Goal: Information Seeking & Learning: Compare options

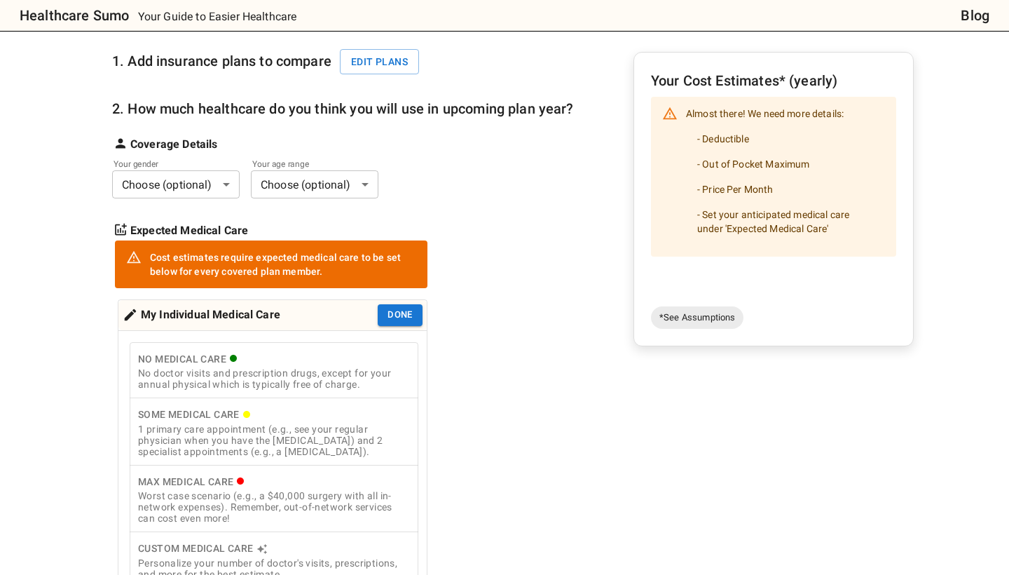
scroll to position [102, 0]
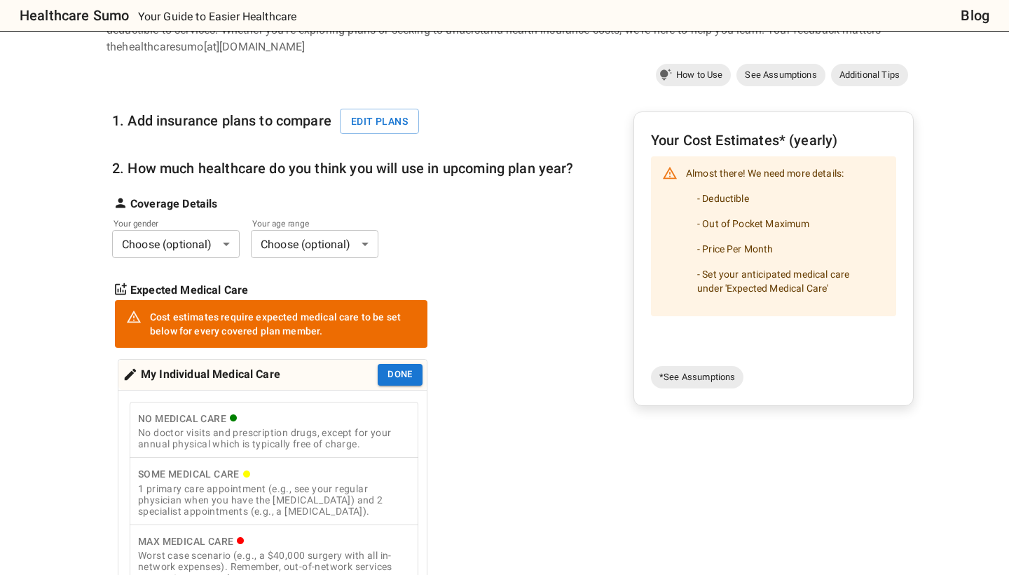
click at [192, 238] on body "Healthcare Sumo Your Guide to Easier Healthcare Blog Health Insurance Calculato…" at bounding box center [504, 570] width 1009 height 1344
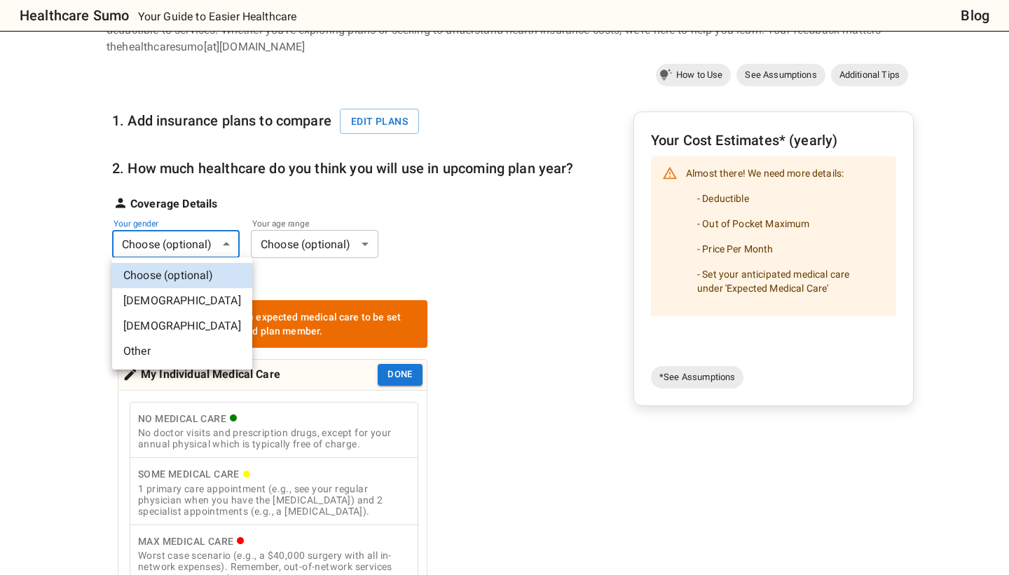
click at [188, 292] on li "[DEMOGRAPHIC_DATA]" at bounding box center [182, 300] width 140 height 25
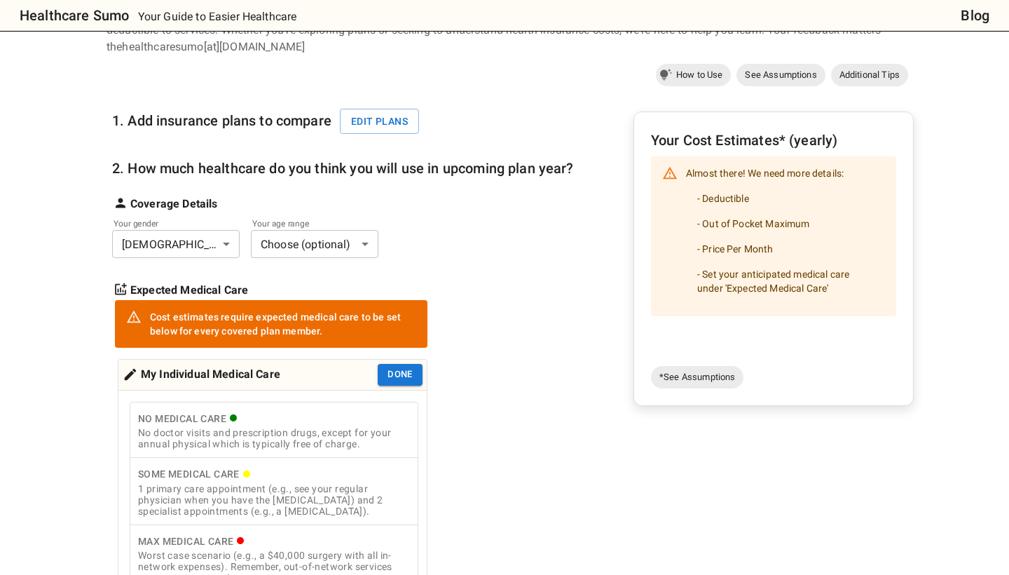
click at [308, 240] on body "Healthcare Sumo Your Guide to Easier Healthcare Blog Health Insurance Calculato…" at bounding box center [504, 570] width 1009 height 1344
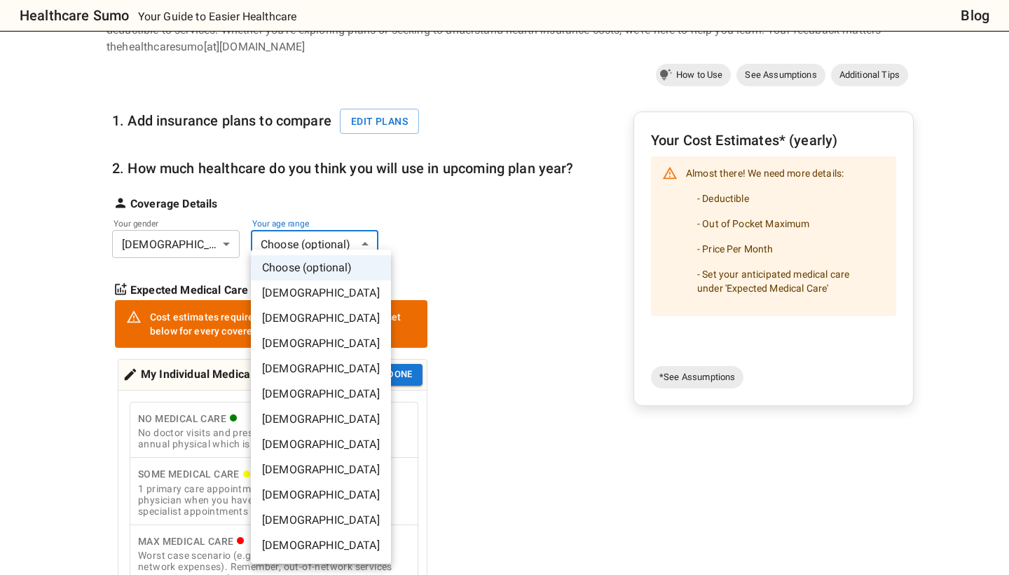
click at [315, 475] on li "[DEMOGRAPHIC_DATA]" at bounding box center [321, 469] width 140 height 25
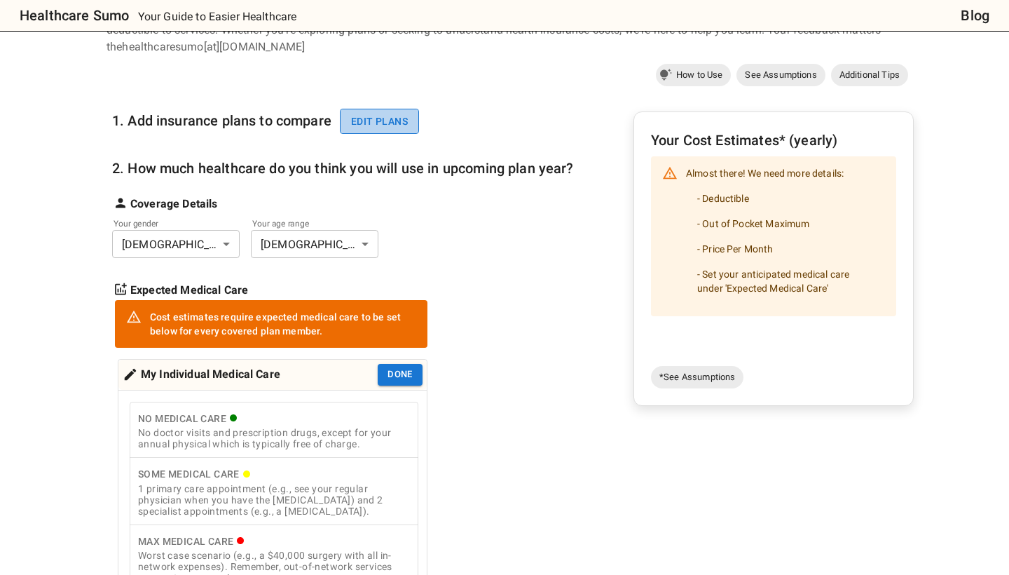
click at [397, 129] on button "Edit plans" at bounding box center [379, 122] width 79 height 26
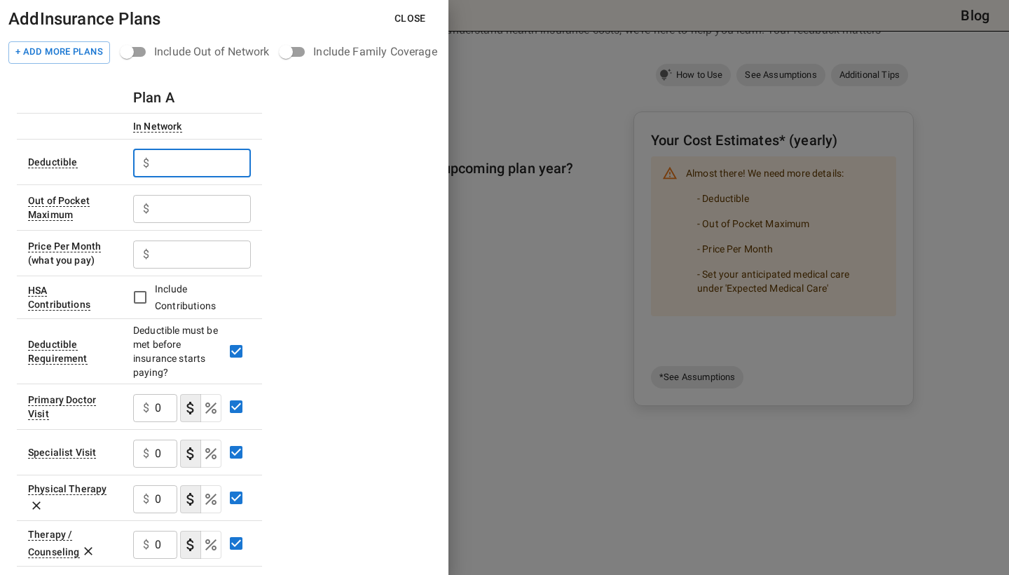
click at [188, 163] on input "text" at bounding box center [203, 163] width 96 height 28
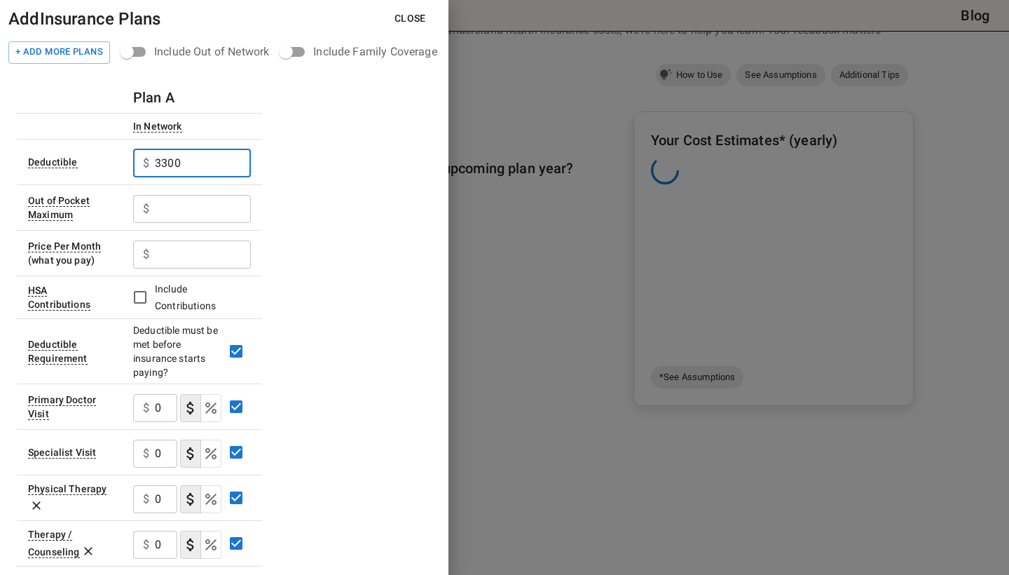
type input "3300"
type input "6000"
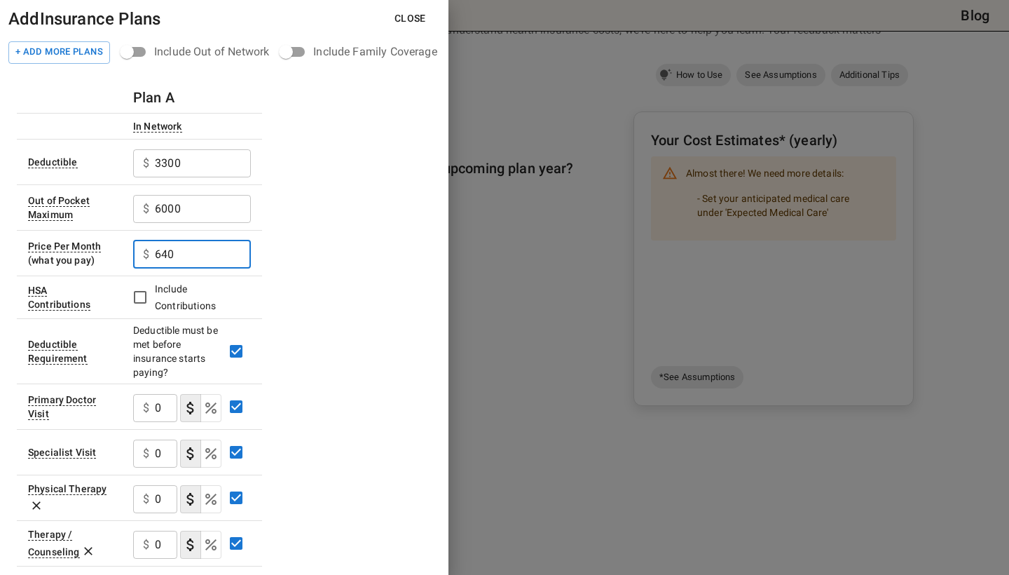
type input "640"
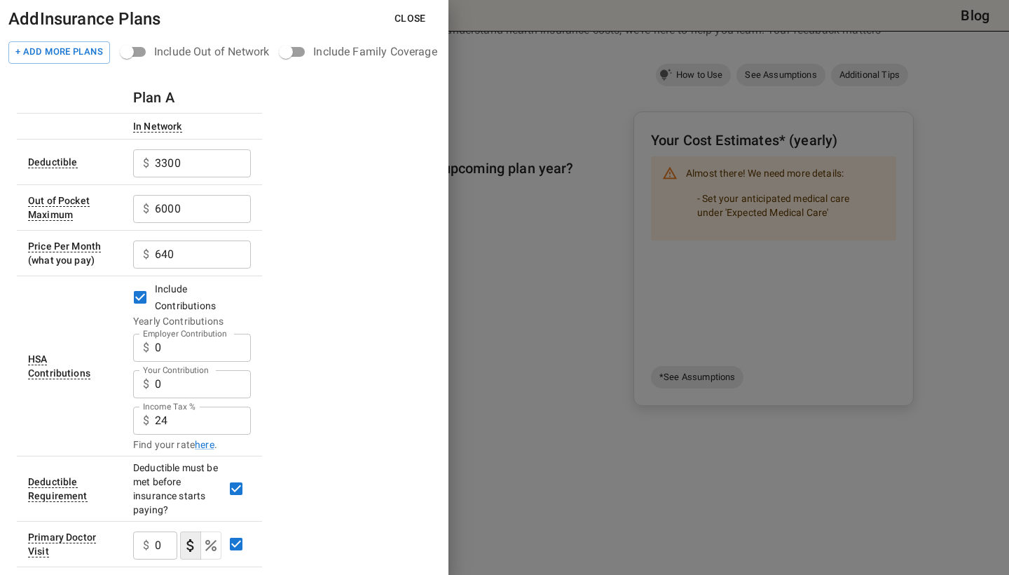
click at [192, 351] on input "0" at bounding box center [203, 348] width 96 height 28
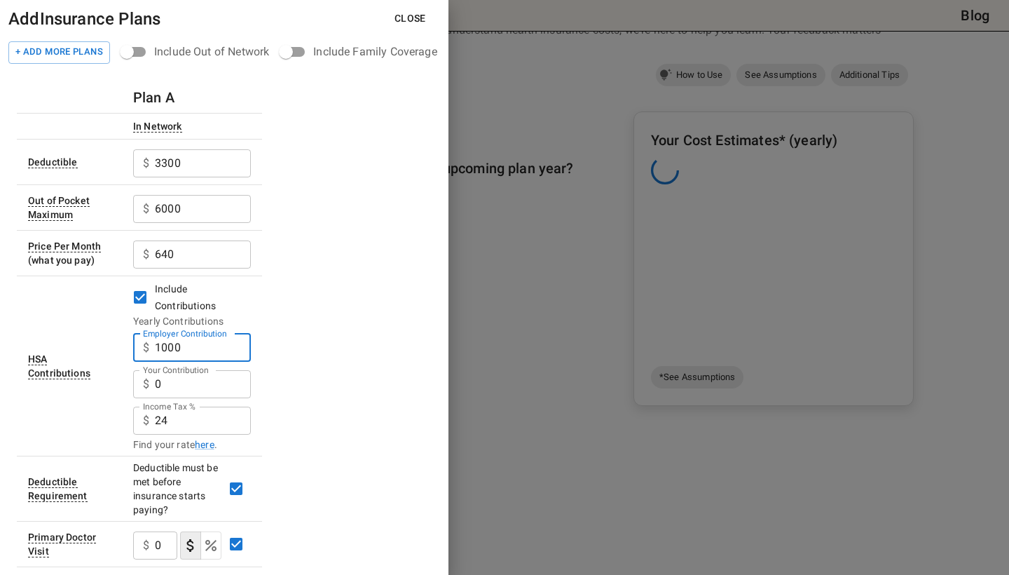
type input "1000"
type input "27550"
click at [196, 418] on input "24" at bounding box center [203, 421] width 96 height 28
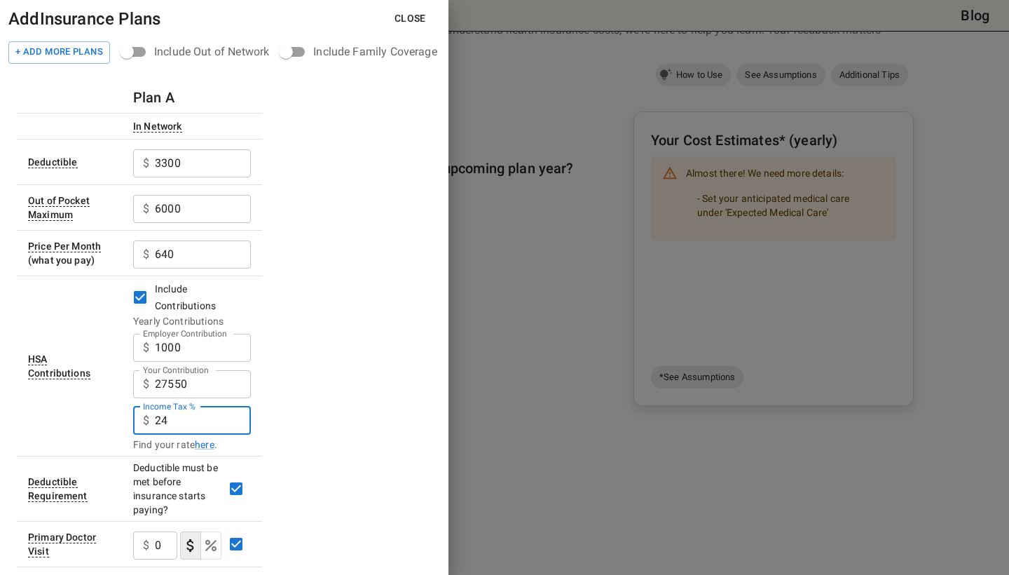
type input "2"
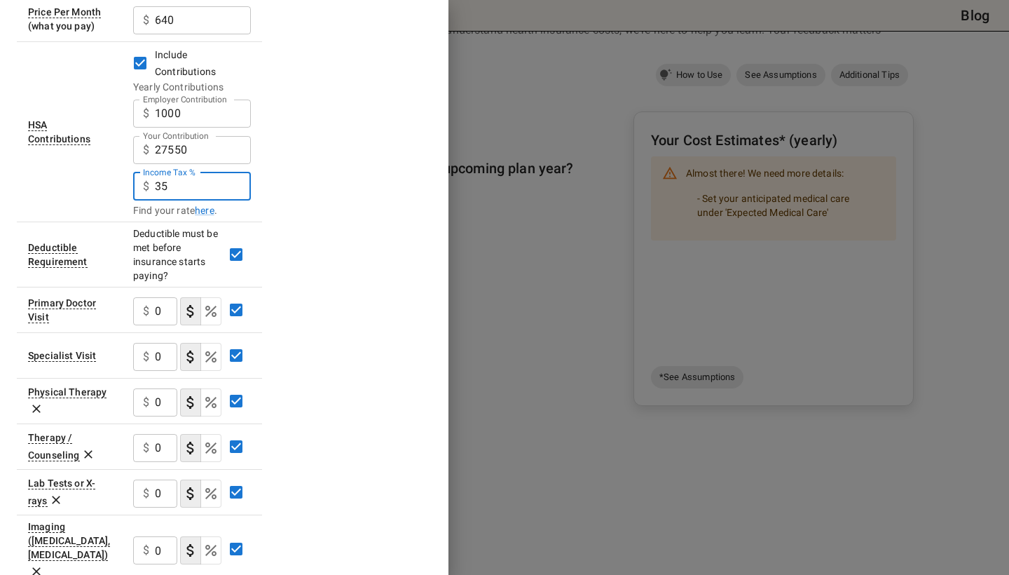
scroll to position [235, 0]
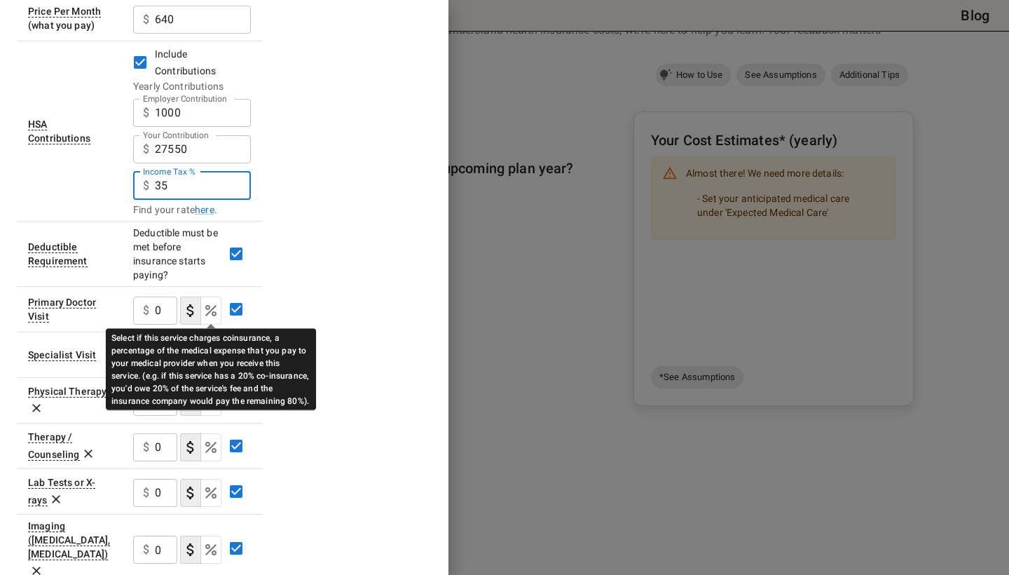
type input "35"
click at [217, 311] on icon "Select if this service charges coinsurance, a percentage of the medical expense…" at bounding box center [211, 310] width 17 height 17
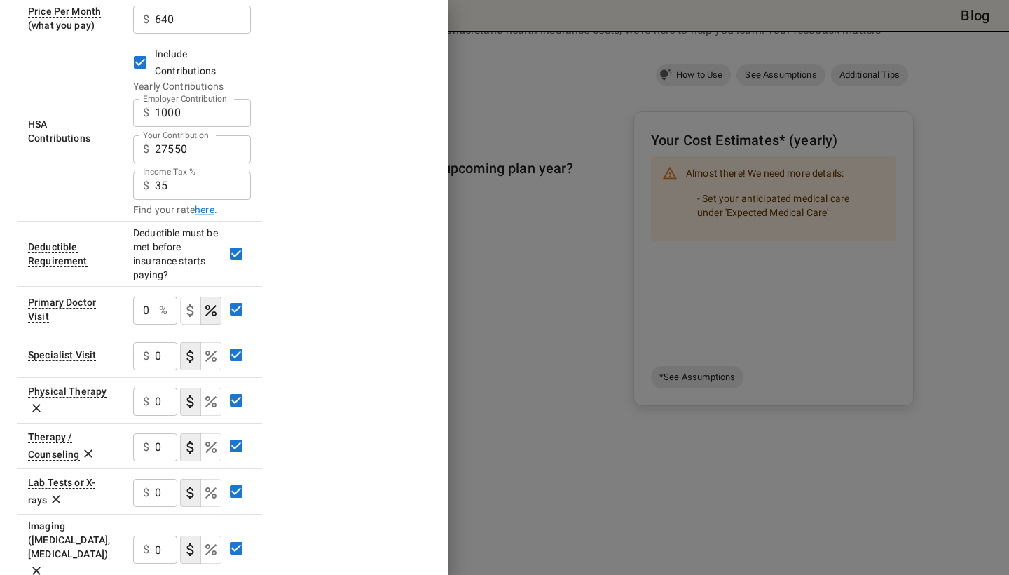
click at [152, 312] on input "0" at bounding box center [143, 311] width 20 height 28
click at [153, 309] on input "0" at bounding box center [143, 311] width 20 height 28
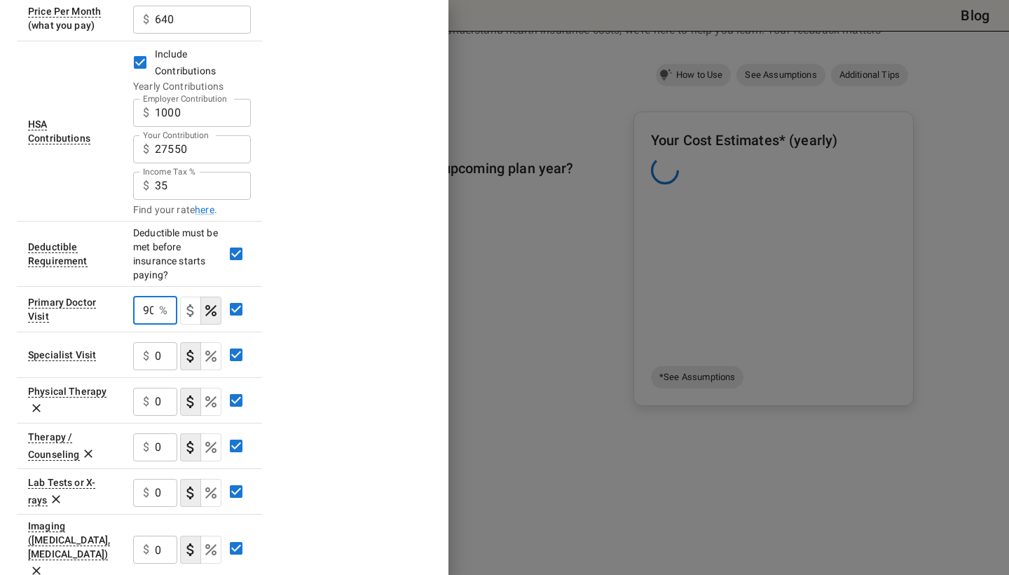
type input "90"
type button "COPAYMENT"
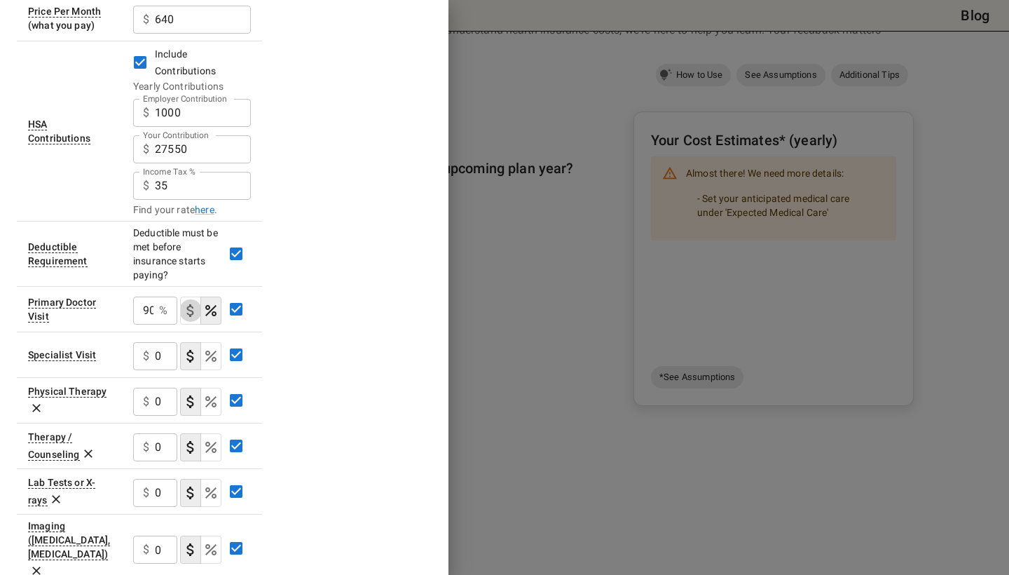
click at [163, 360] on input "0" at bounding box center [166, 356] width 22 height 28
type input "90"
click at [211, 361] on icon "Select if this service charges coinsurance, a percentage of the medical expense…" at bounding box center [211, 356] width 17 height 17
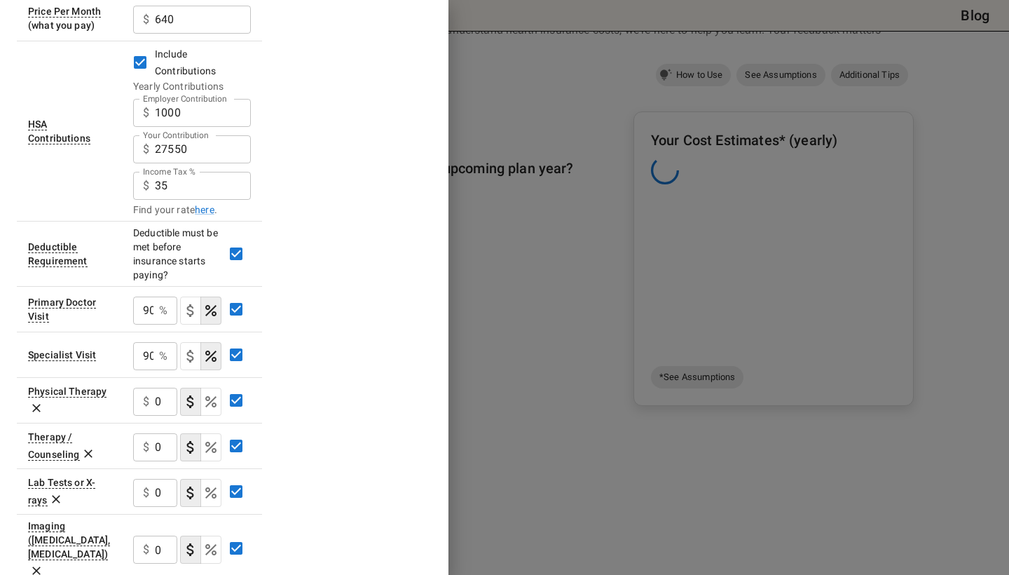
click at [297, 348] on div "Plan A In Network Deductible $ 3300 ​ Out of Pocket Maximum $ 6000 ​ Price Per …" at bounding box center [224, 443] width 415 height 1192
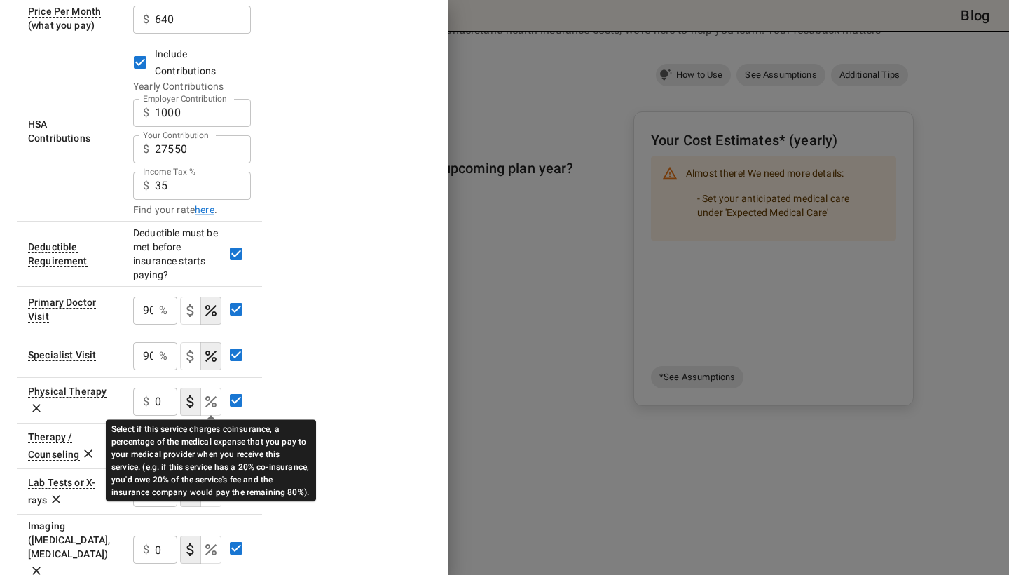
click at [217, 399] on icon "Select if this service charges coinsurance, a percentage of the medical expense…" at bounding box center [211, 401] width 17 height 17
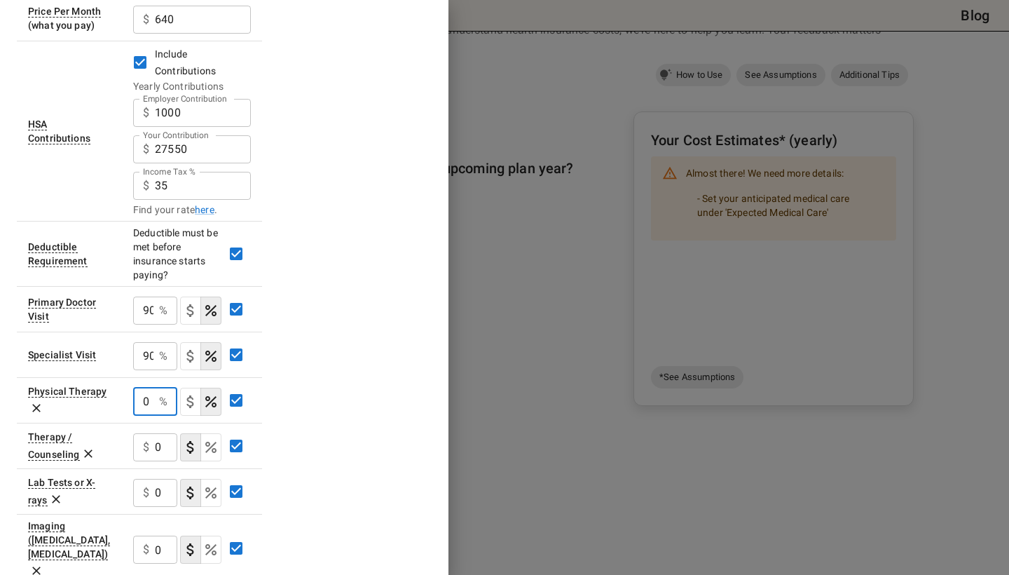
click at [151, 402] on input "0" at bounding box center [143, 402] width 20 height 28
type input "0"
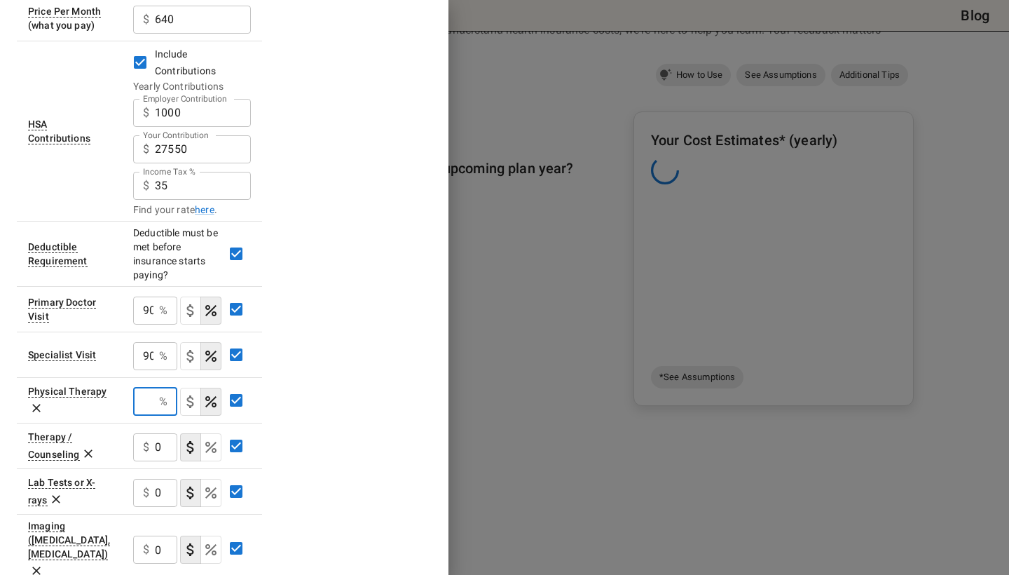
type input "0"
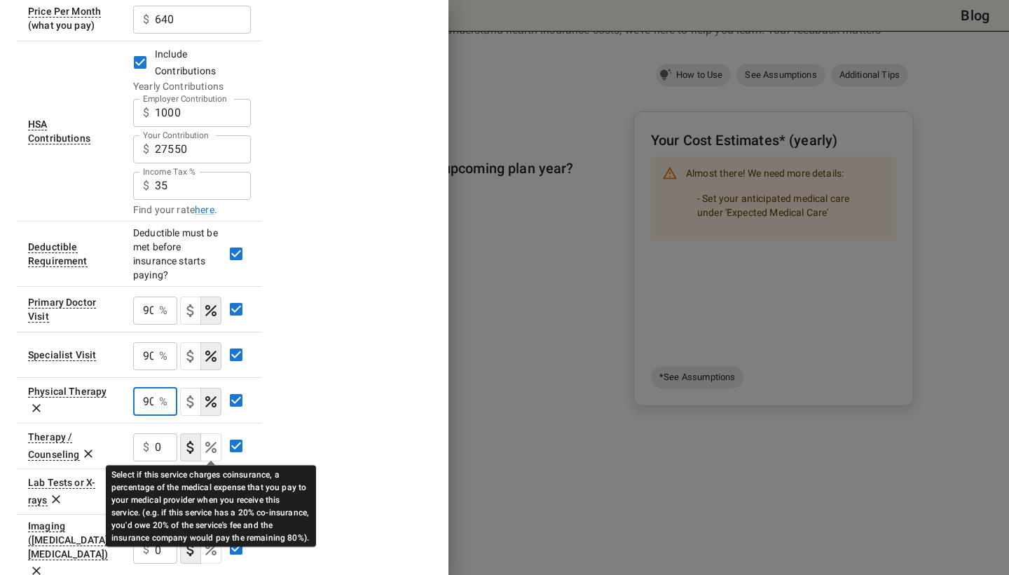
type input "90"
click at [210, 443] on icon "Select if this service charges coinsurance, a percentage of the medical expense…" at bounding box center [210, 447] width 11 height 11
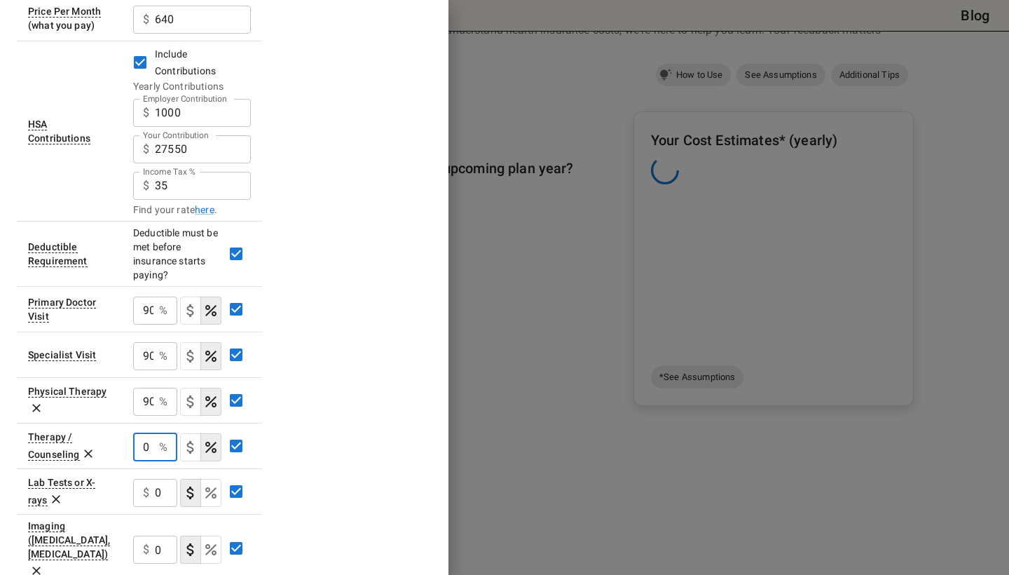
click at [150, 451] on input "0" at bounding box center [143, 447] width 20 height 28
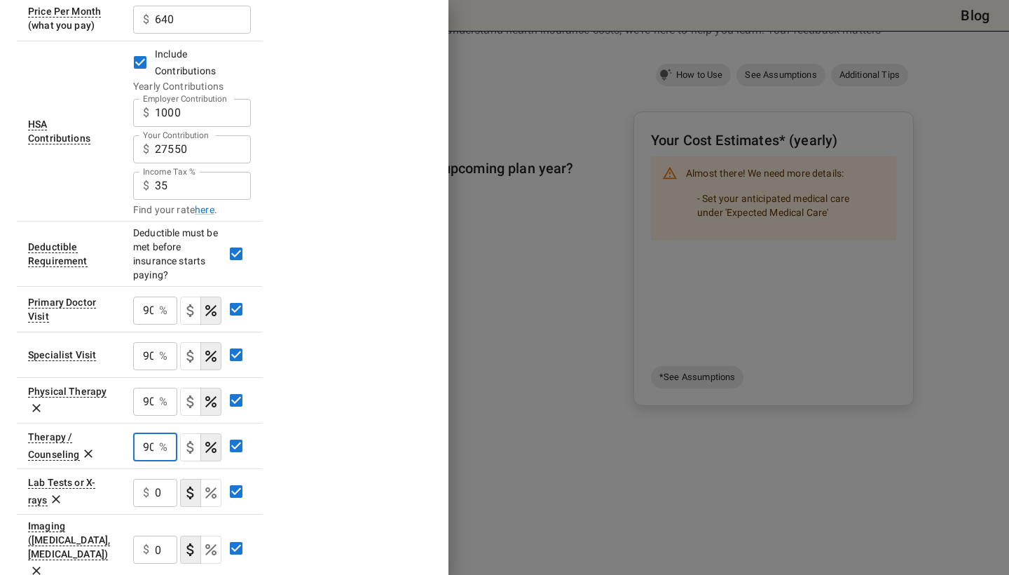
type input "90"
click at [159, 492] on input "0" at bounding box center [166, 493] width 22 height 28
type input "90"
click at [161, 538] on input "0" at bounding box center [166, 550] width 22 height 28
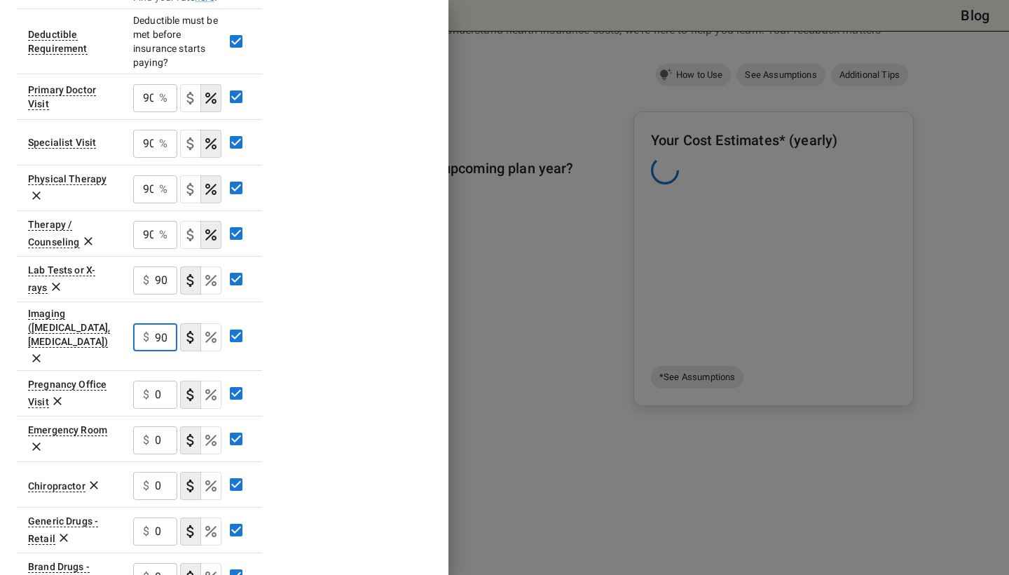
scroll to position [449, 0]
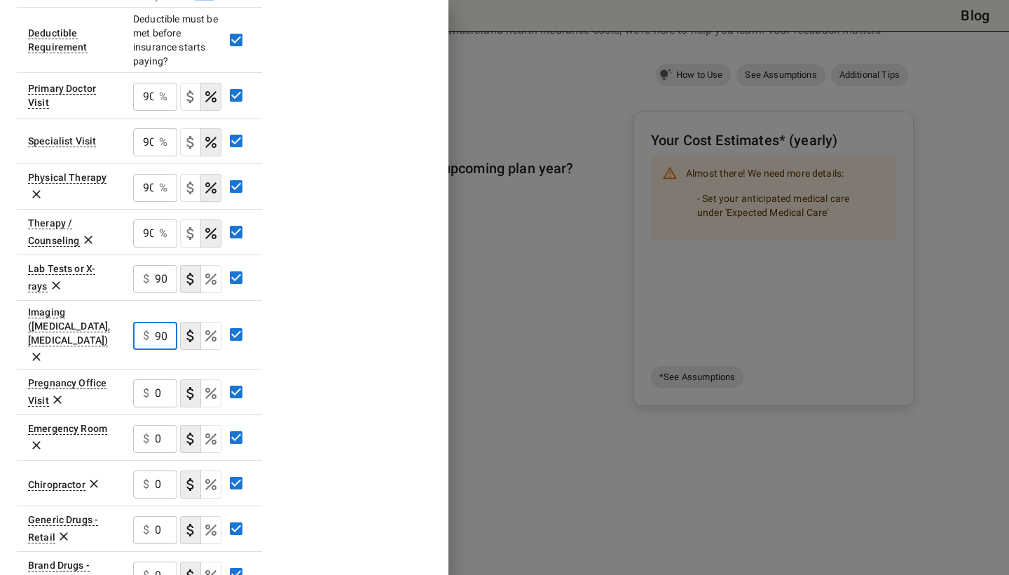
type input "90"
click at [163, 379] on input "0" at bounding box center [166, 393] width 22 height 28
type input "90"
click at [168, 425] on input "0" at bounding box center [166, 439] width 22 height 28
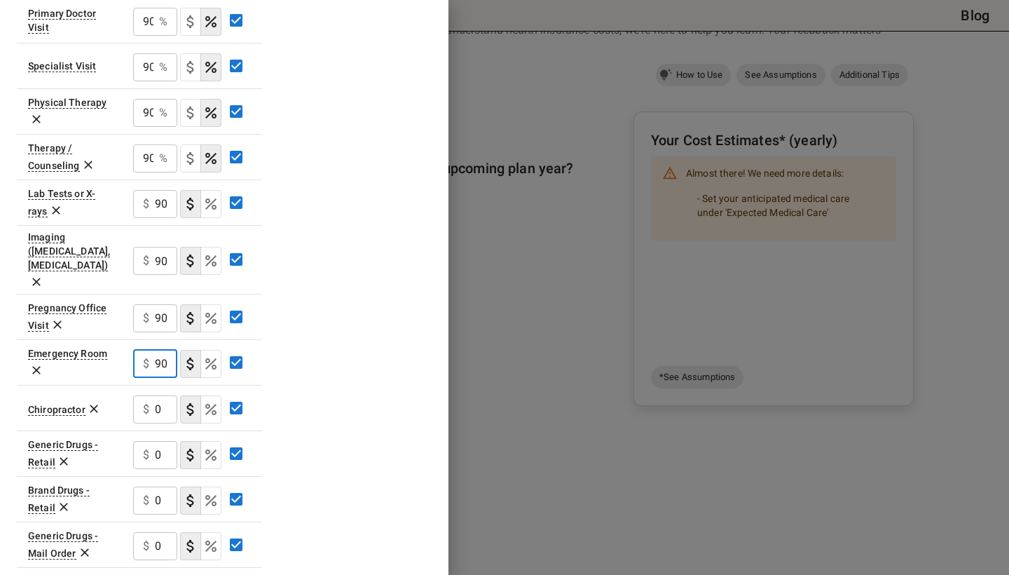
scroll to position [524, 0]
type input "90"
click at [161, 395] on input "0" at bounding box center [166, 409] width 22 height 28
type input "90"
click at [163, 440] on input "0" at bounding box center [166, 454] width 22 height 28
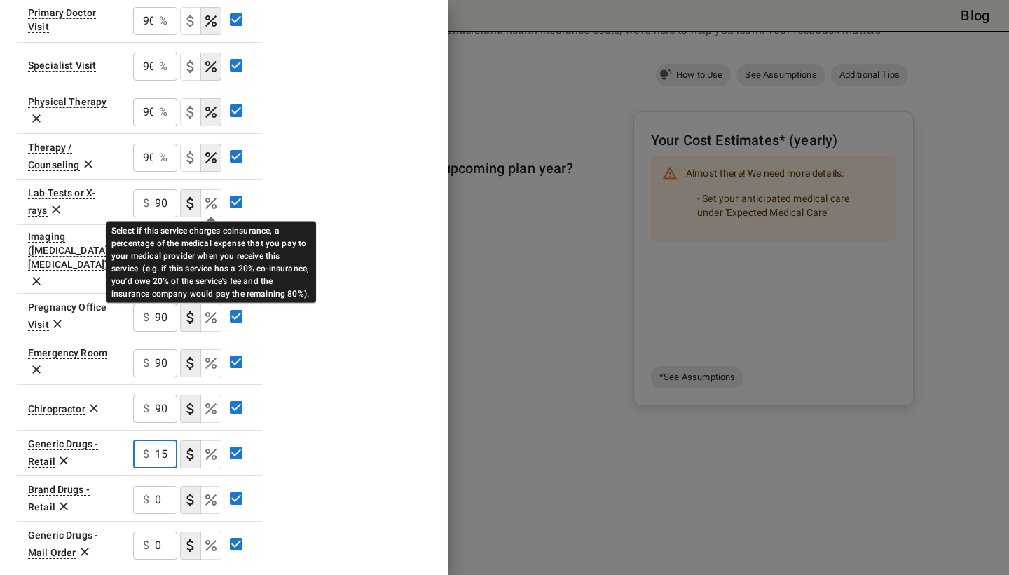
type input "15"
click at [214, 206] on icon "Select if this service charges coinsurance, a percentage of the medical expense…" at bounding box center [211, 203] width 17 height 17
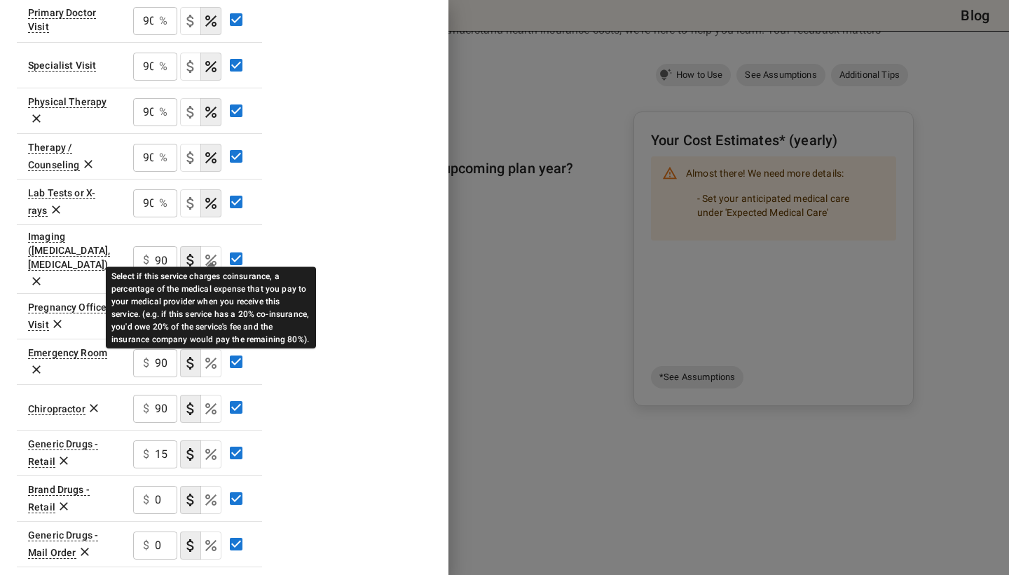
click at [215, 254] on icon "Select if this service charges coinsurance, a percentage of the medical expense…" at bounding box center [210, 259] width 11 height 11
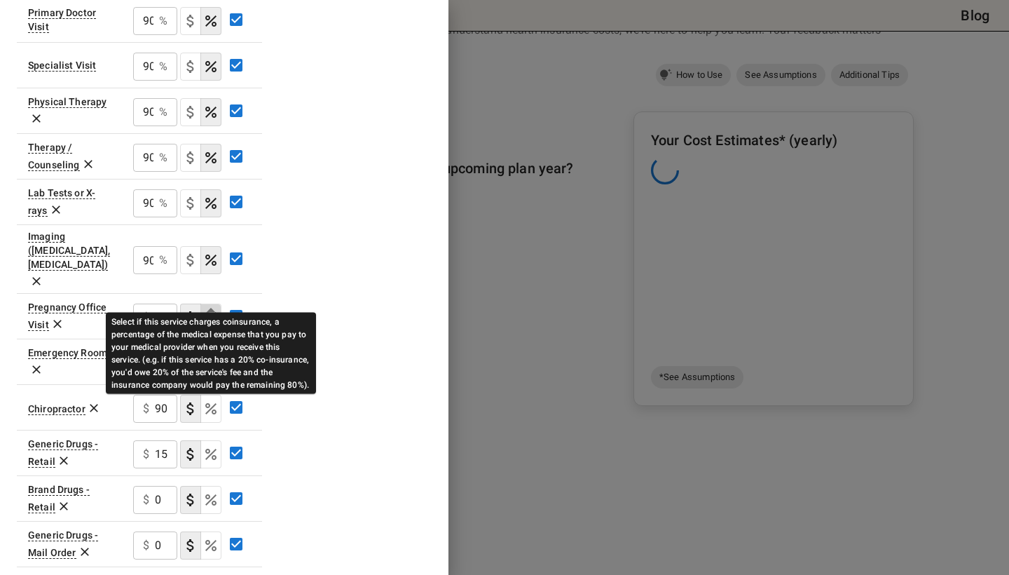
click at [212, 312] on icon "Select if this service charges coinsurance, a percentage of the medical expense…" at bounding box center [210, 317] width 11 height 11
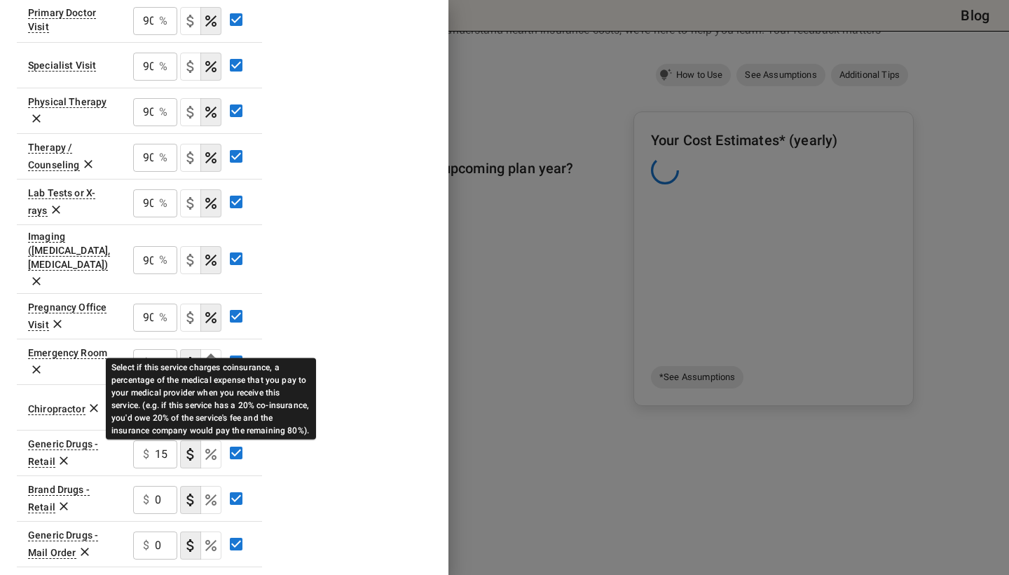
click at [210, 355] on icon "Select if this service charges coinsurance, a percentage of the medical expense…" at bounding box center [211, 363] width 17 height 17
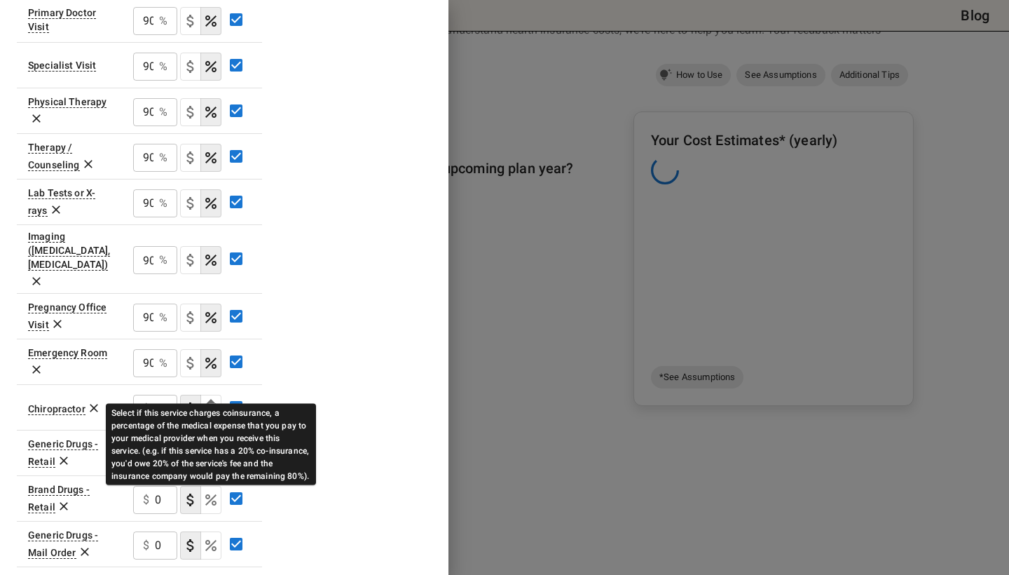
click at [211, 403] on icon "Select if this service charges coinsurance, a percentage of the medical expense…" at bounding box center [210, 408] width 11 height 11
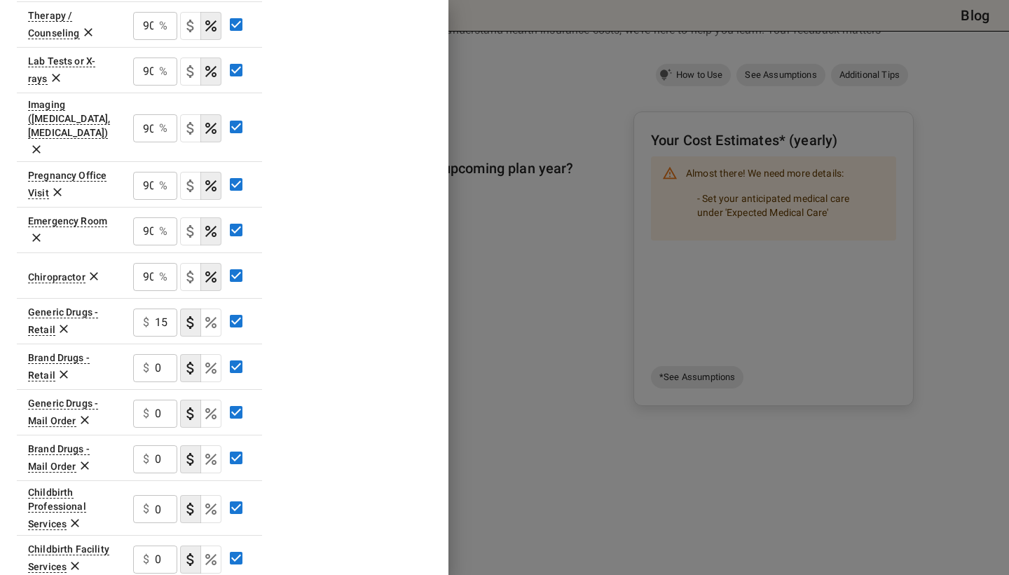
scroll to position [658, 0]
click at [166, 353] on input "0" at bounding box center [166, 367] width 22 height 28
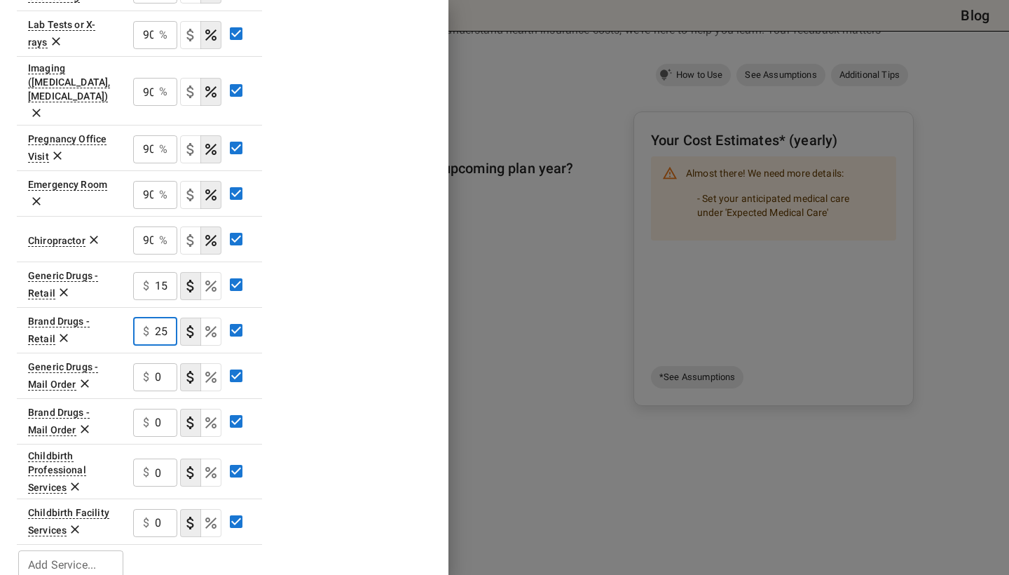
scroll to position [692, 0]
type input "25"
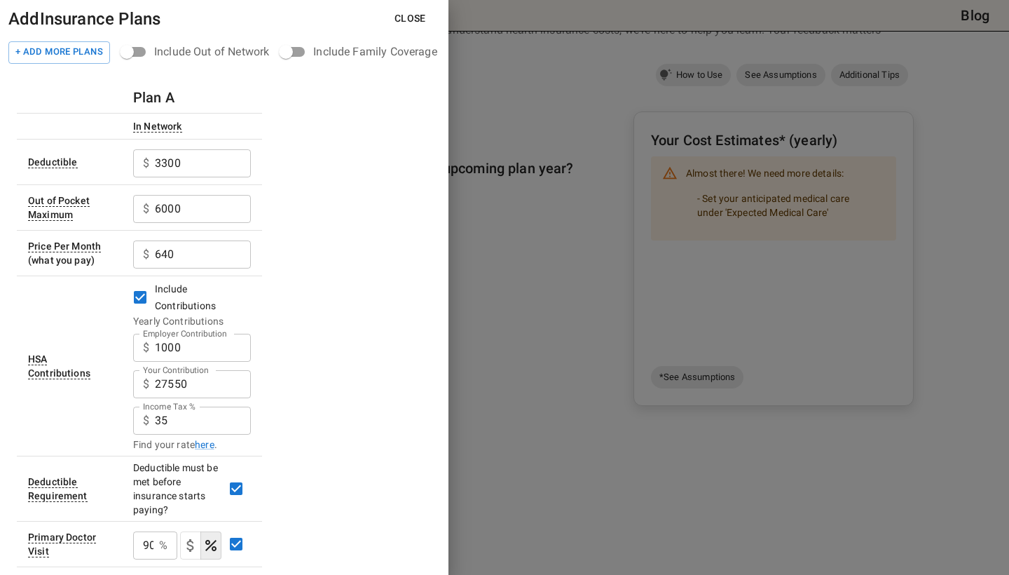
scroll to position [0, 0]
click at [76, 51] on button "+ Add More Plans" at bounding box center [59, 52] width 102 height 22
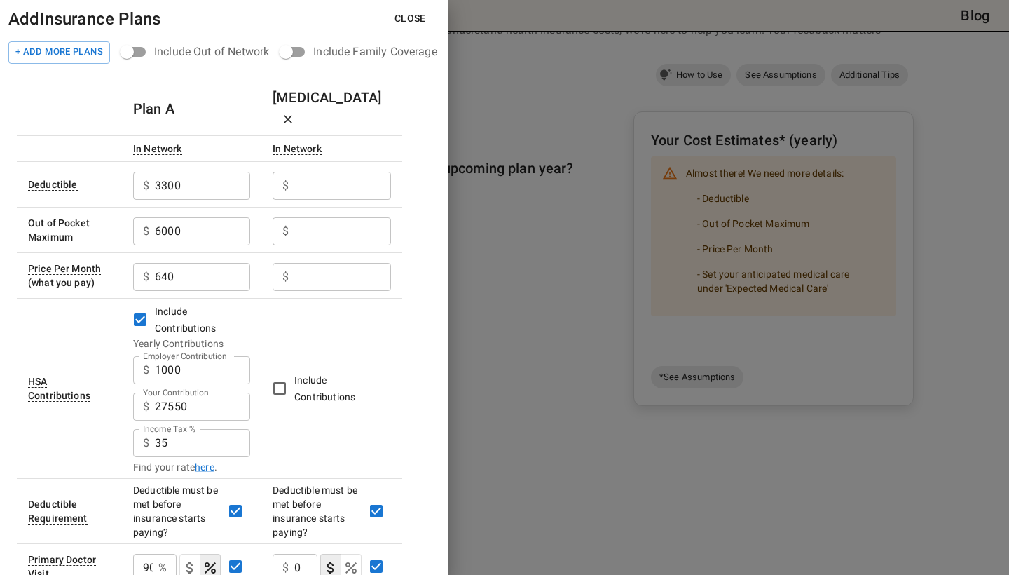
click at [362, 172] on input "Employer Contribution" at bounding box center [342, 186] width 97 height 28
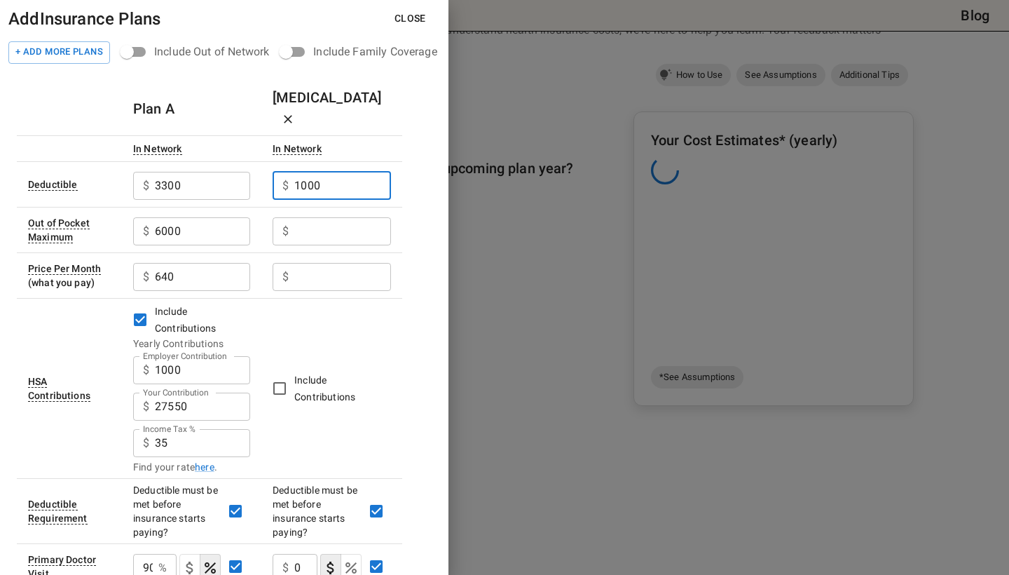
type input "1000"
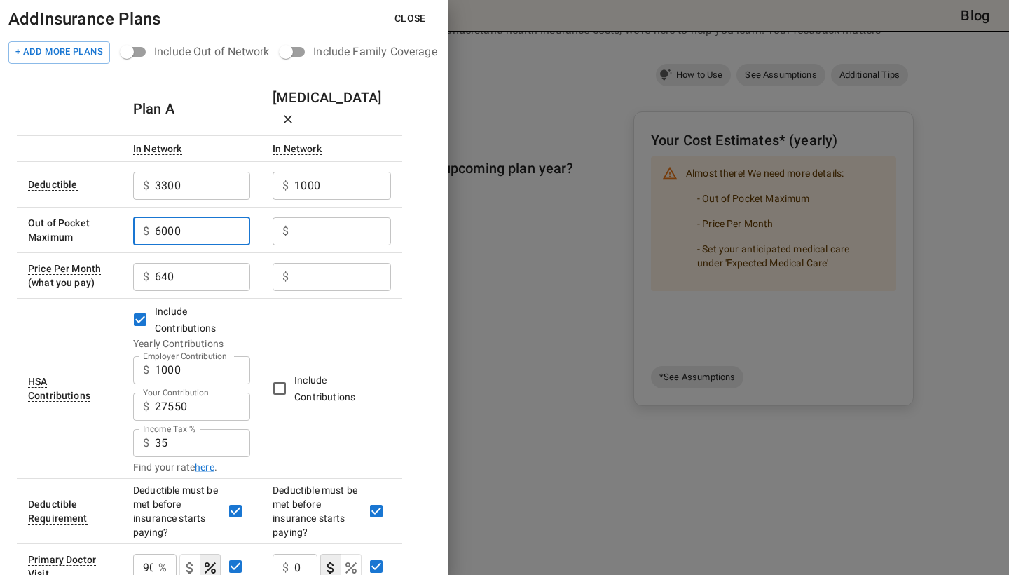
click at [354, 217] on input "Employer Contribution" at bounding box center [342, 231] width 97 height 28
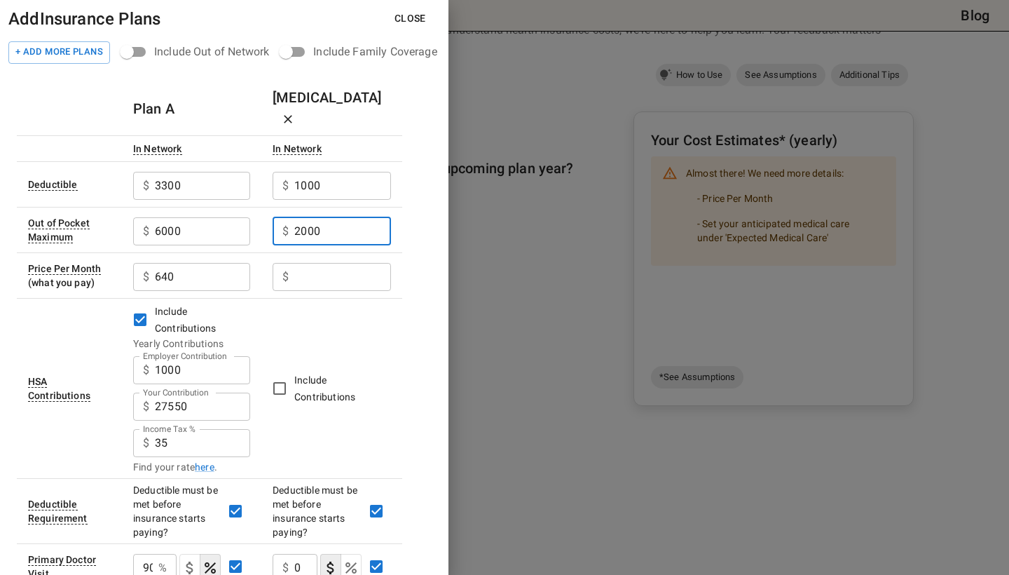
type input "2000"
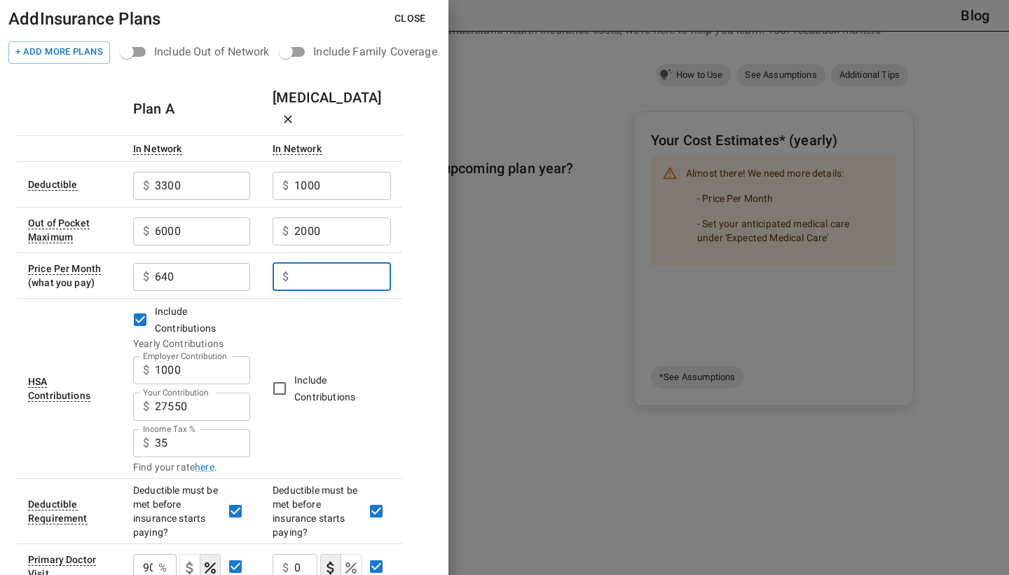
click at [312, 263] on input "Employer Contribution" at bounding box center [342, 277] width 97 height 28
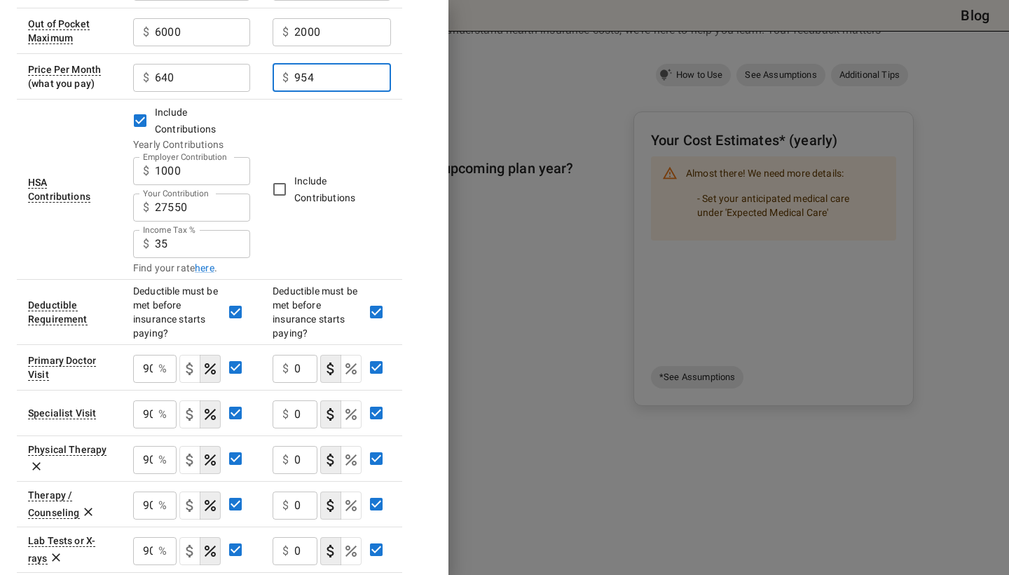
scroll to position [200, 0]
type input "954"
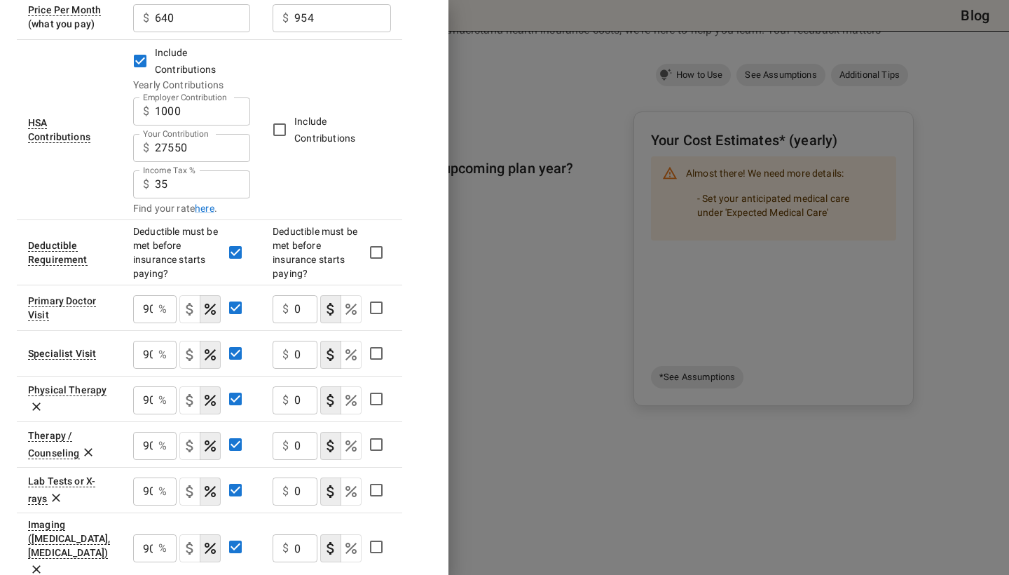
scroll to position [263, 0]
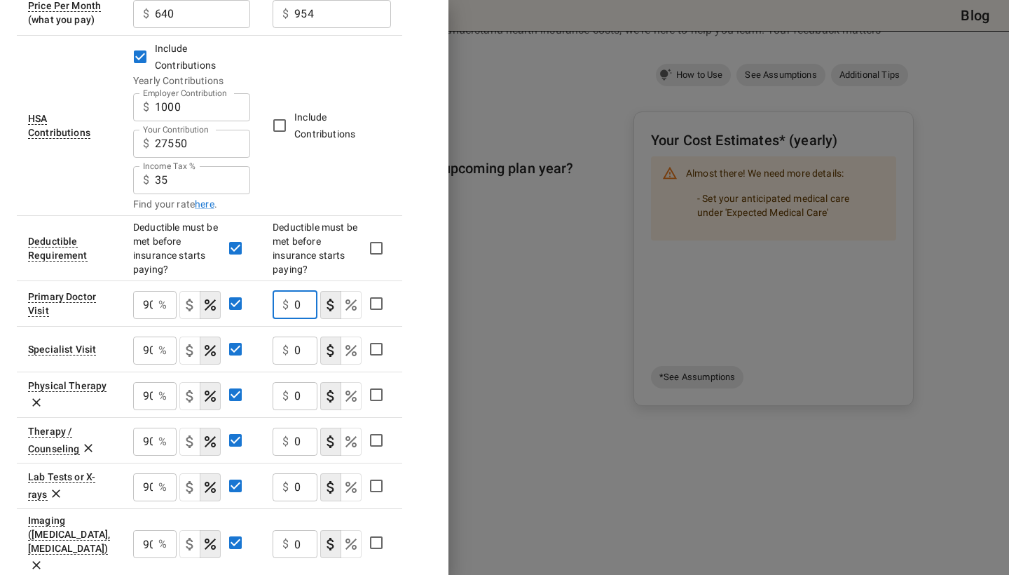
click at [308, 291] on input "0" at bounding box center [305, 305] width 23 height 28
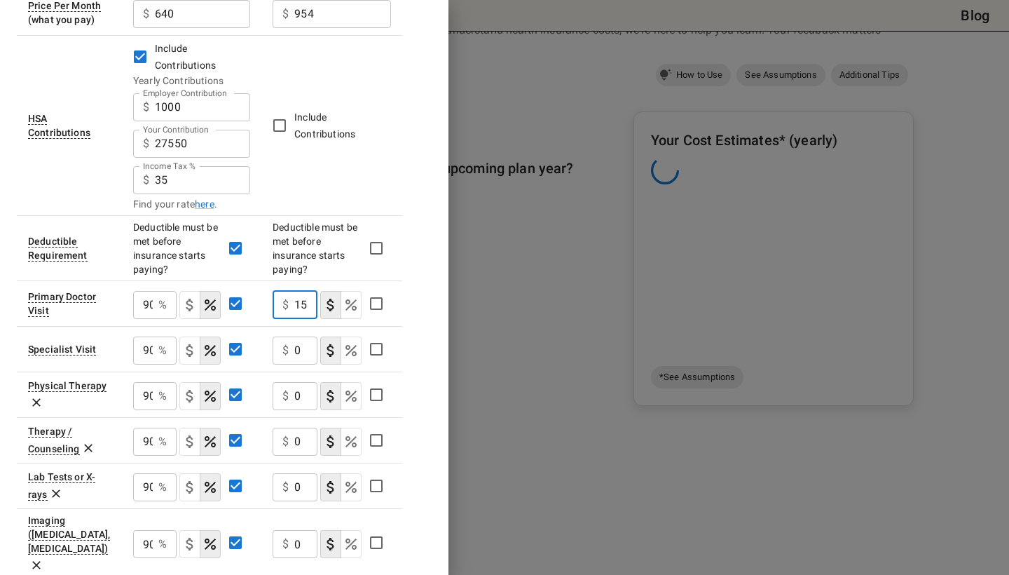
type input "15"
click at [303, 336] on input "0" at bounding box center [305, 350] width 23 height 28
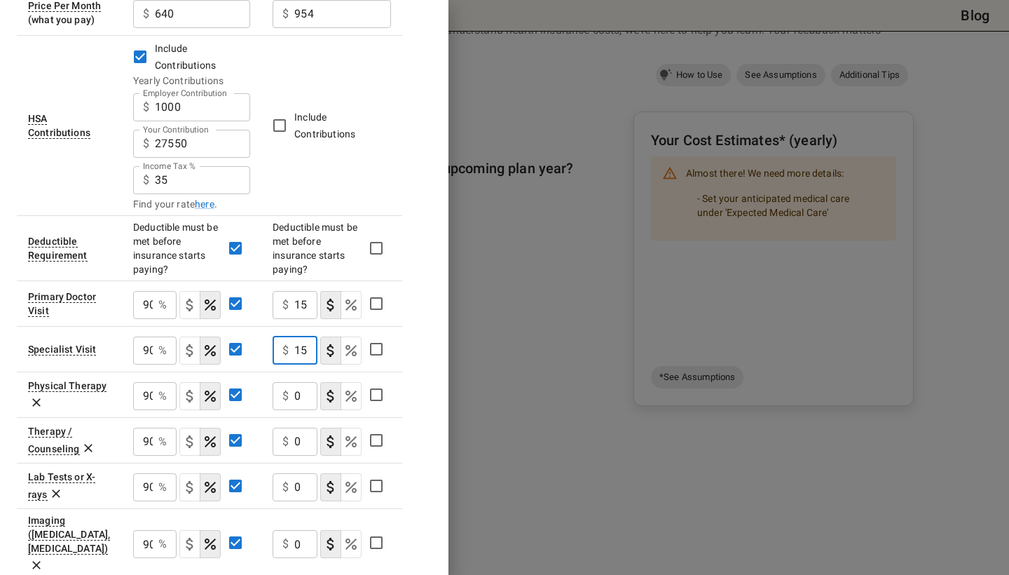
type input "15"
click at [304, 382] on input "0" at bounding box center [305, 396] width 23 height 28
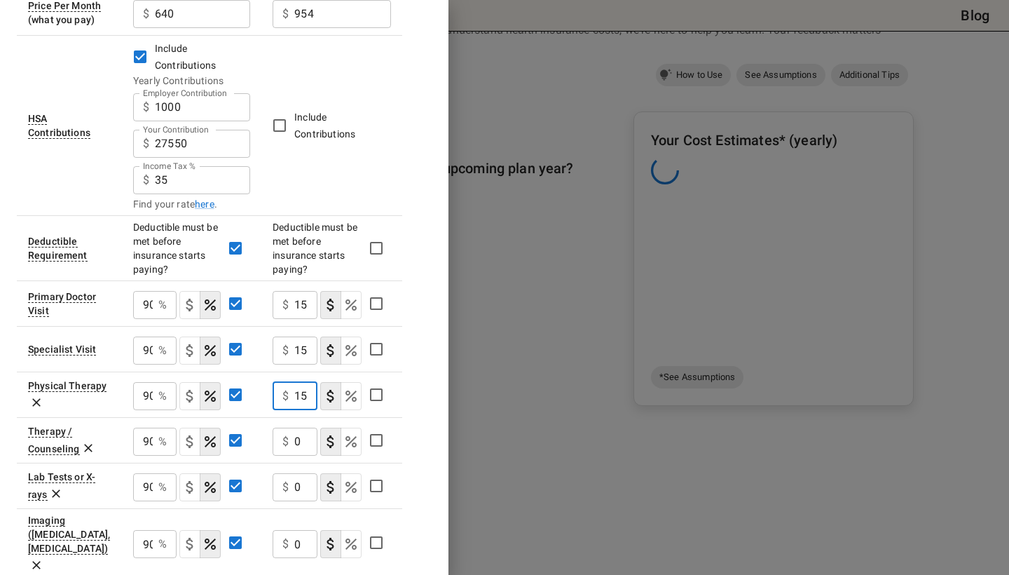
type input "15"
click at [304, 428] on input "0" at bounding box center [305, 442] width 23 height 28
type input "1"
type input "2"
type input "15"
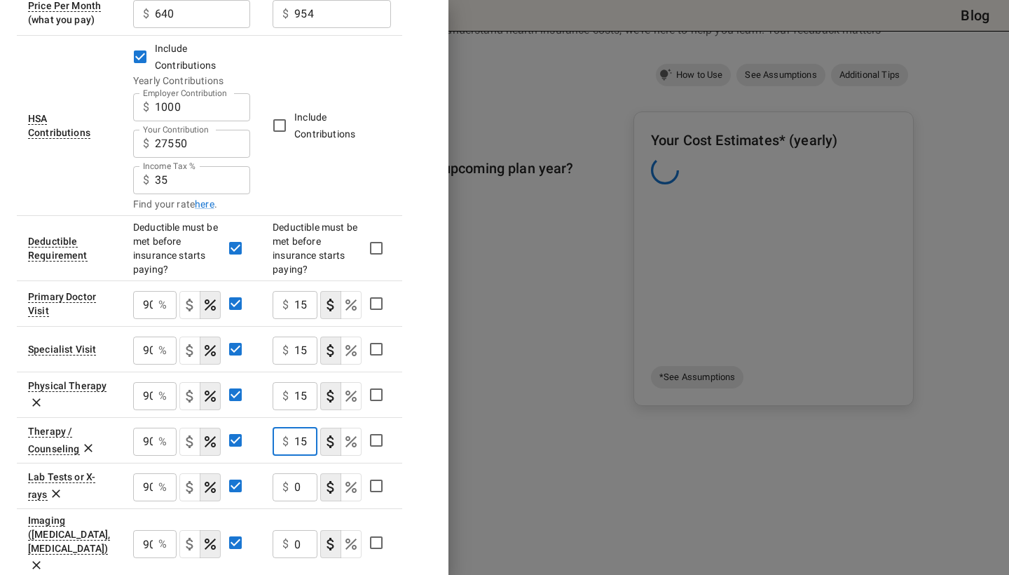
click at [303, 473] on input "0" at bounding box center [305, 487] width 23 height 28
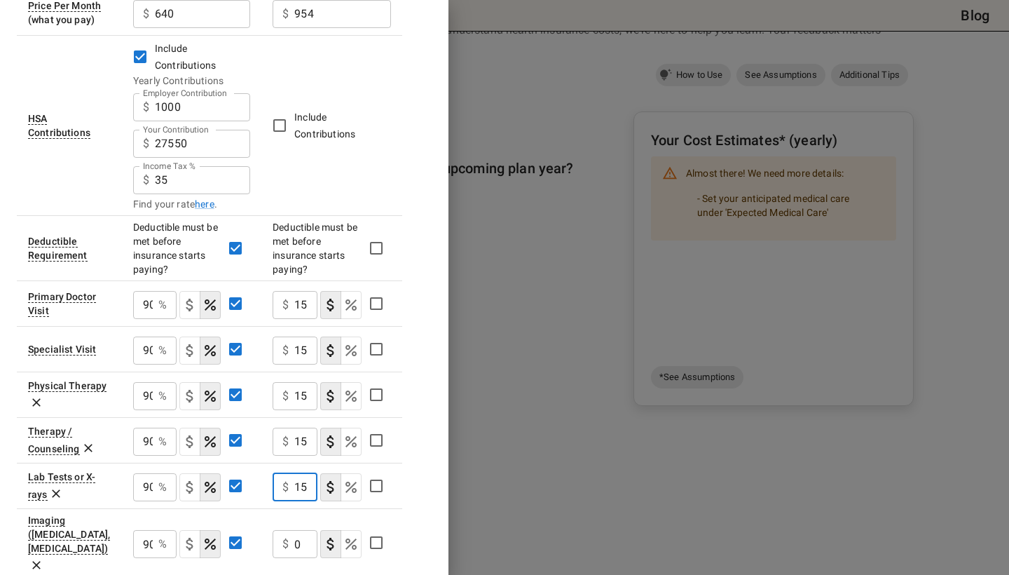
type input "15"
click at [303, 530] on input "0" at bounding box center [305, 544] width 23 height 28
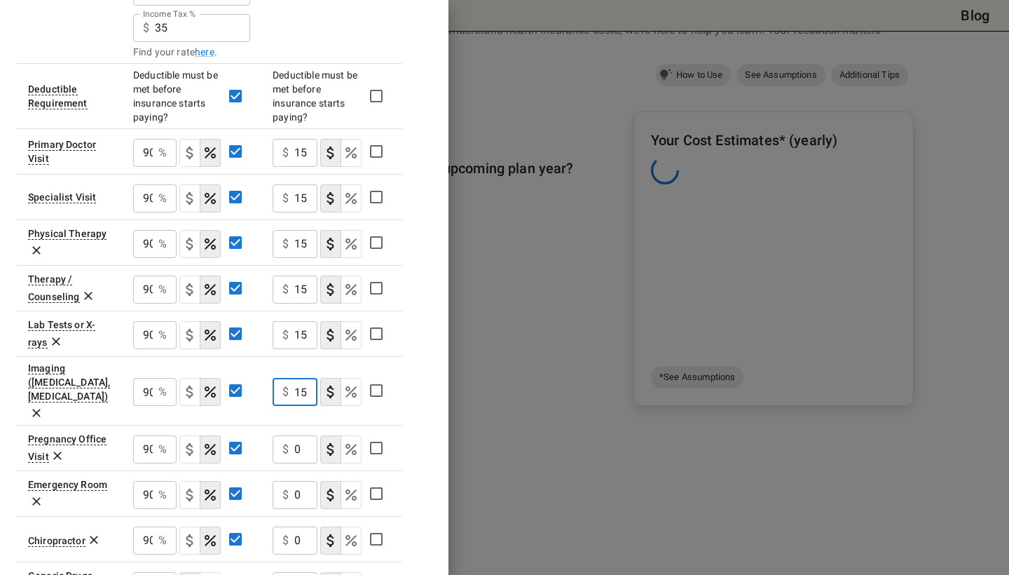
scroll to position [418, 0]
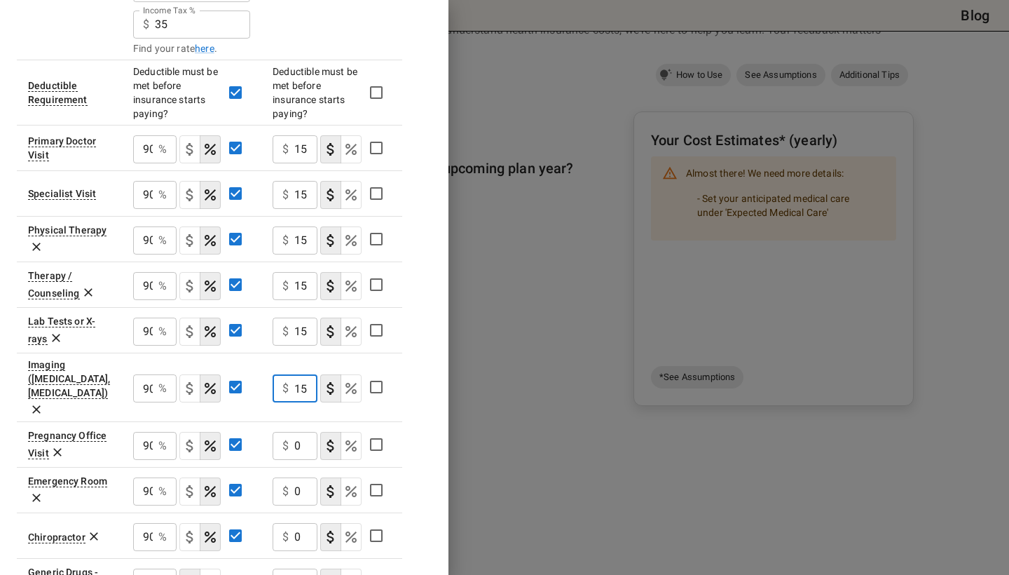
type input "15"
click at [305, 432] on input "0" at bounding box center [305, 446] width 23 height 28
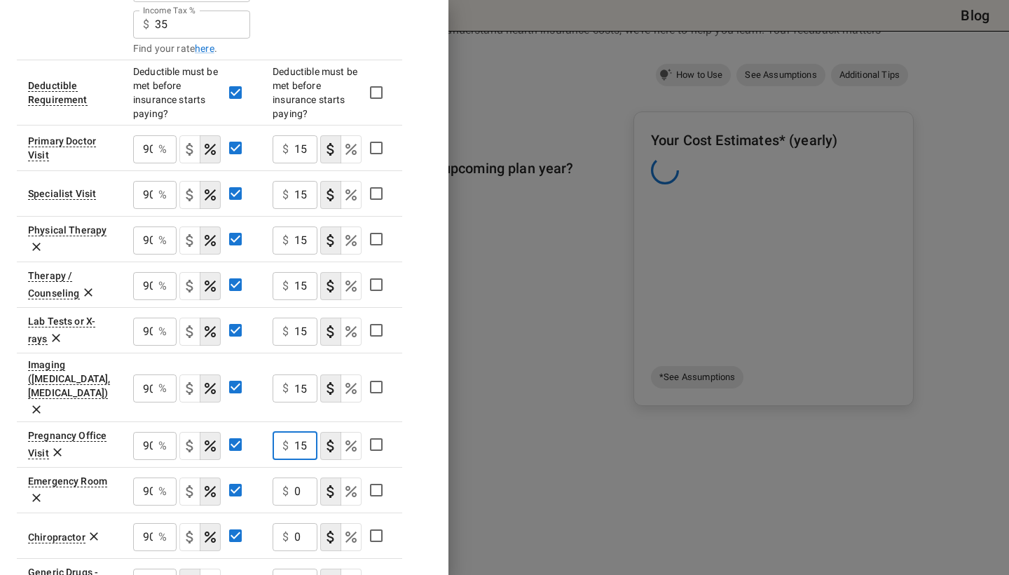
type input "15"
click at [303, 477] on input "0" at bounding box center [305, 491] width 23 height 28
type input "15"
click at [306, 523] on input "0" at bounding box center [305, 537] width 23 height 28
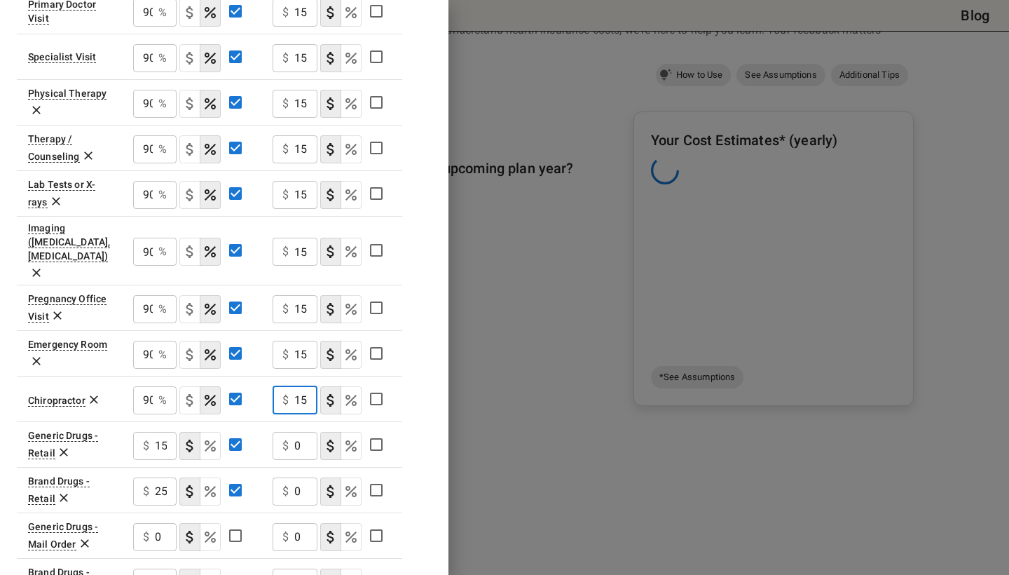
scroll to position [561, 0]
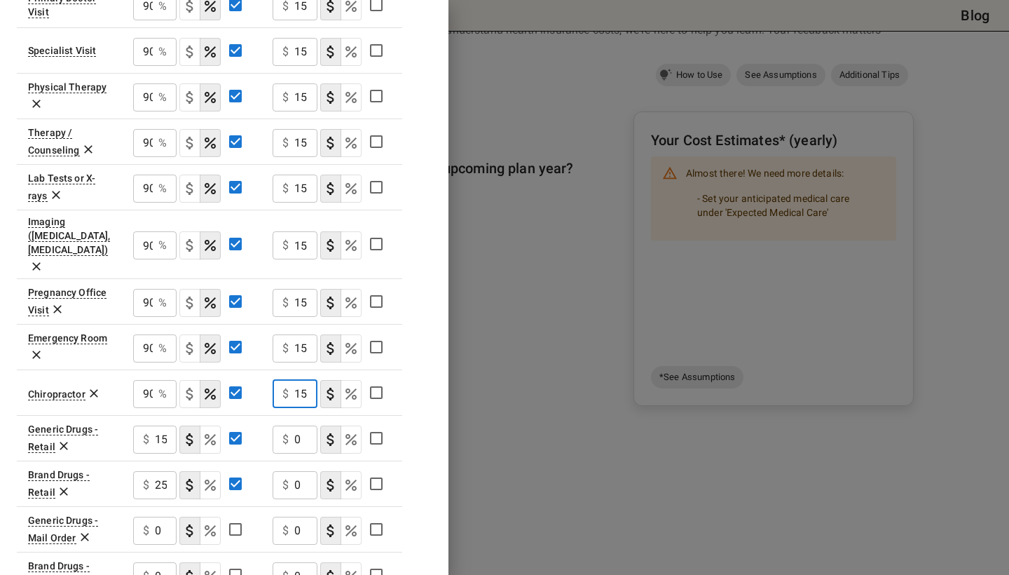
type input "15"
click at [304, 425] on input "0" at bounding box center [305, 439] width 23 height 28
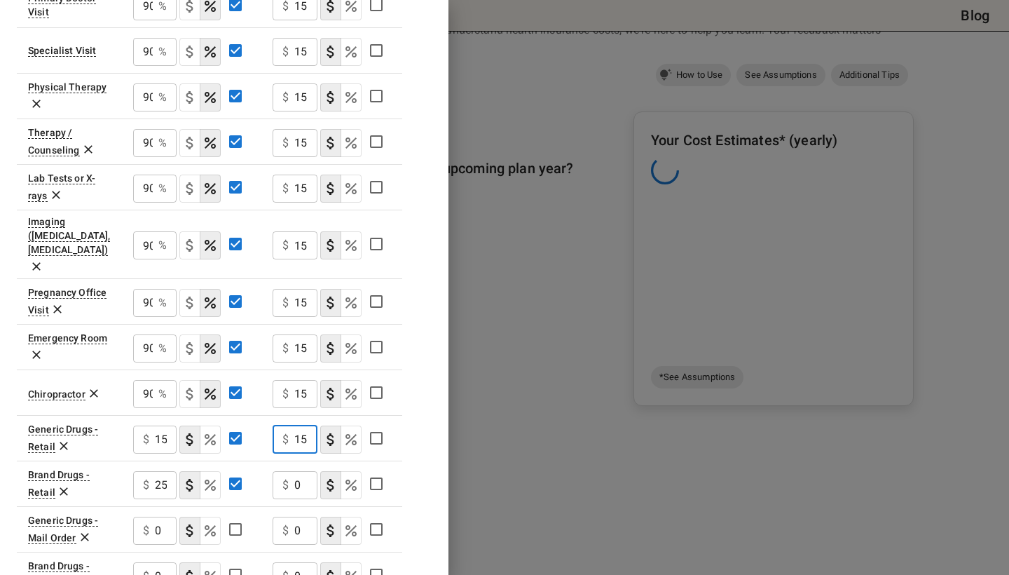
type input "15"
click at [304, 471] on input "0" at bounding box center [305, 485] width 23 height 28
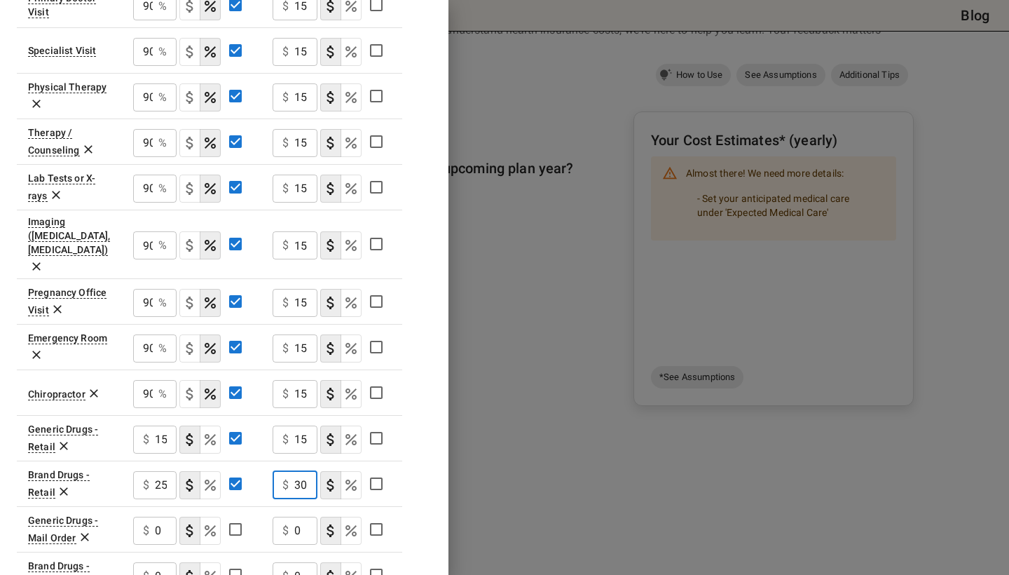
type input "30"
click at [170, 471] on input "25" at bounding box center [166, 485] width 22 height 28
type input "2"
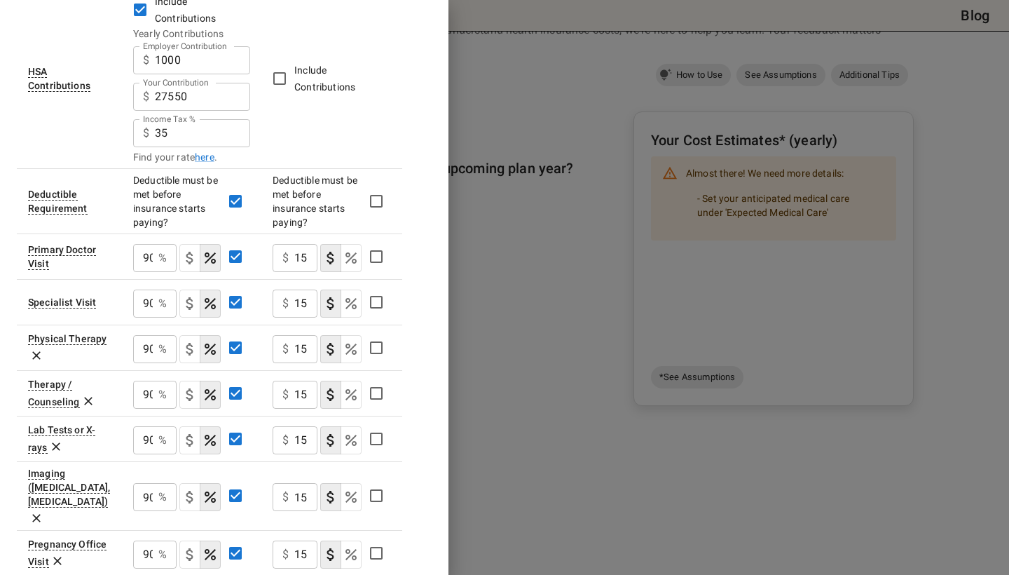
scroll to position [308, 0]
type input "30"
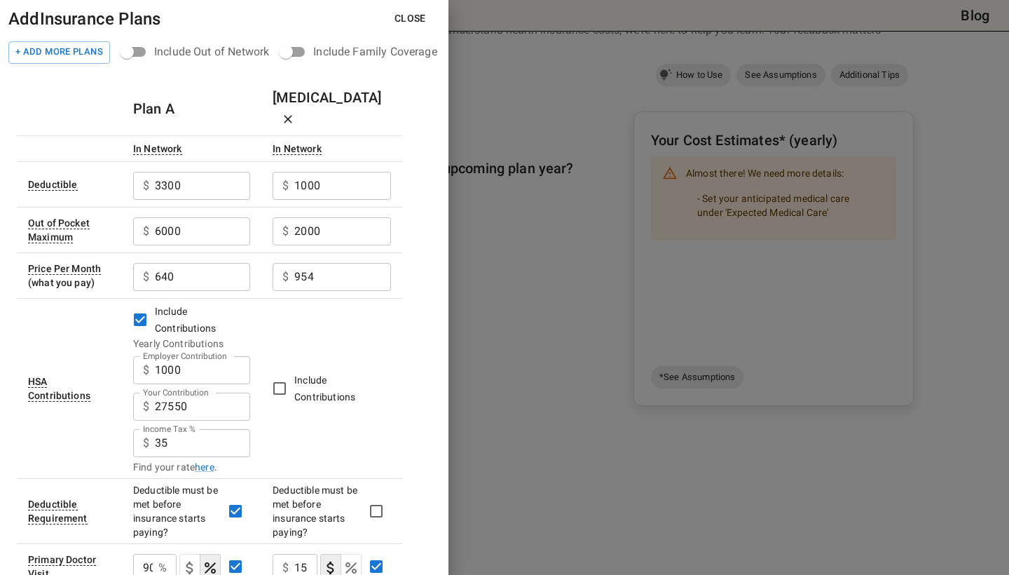
scroll to position [0, 0]
click at [302, 374] on span "Include Contributions" at bounding box center [324, 388] width 61 height 28
click at [405, 14] on button "Close" at bounding box center [410, 19] width 54 height 26
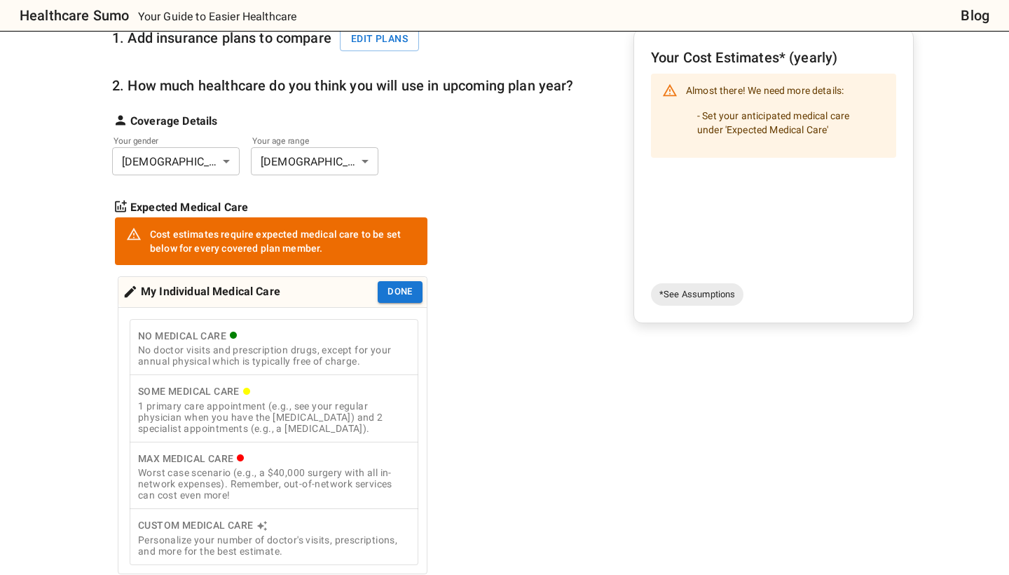
scroll to position [190, 0]
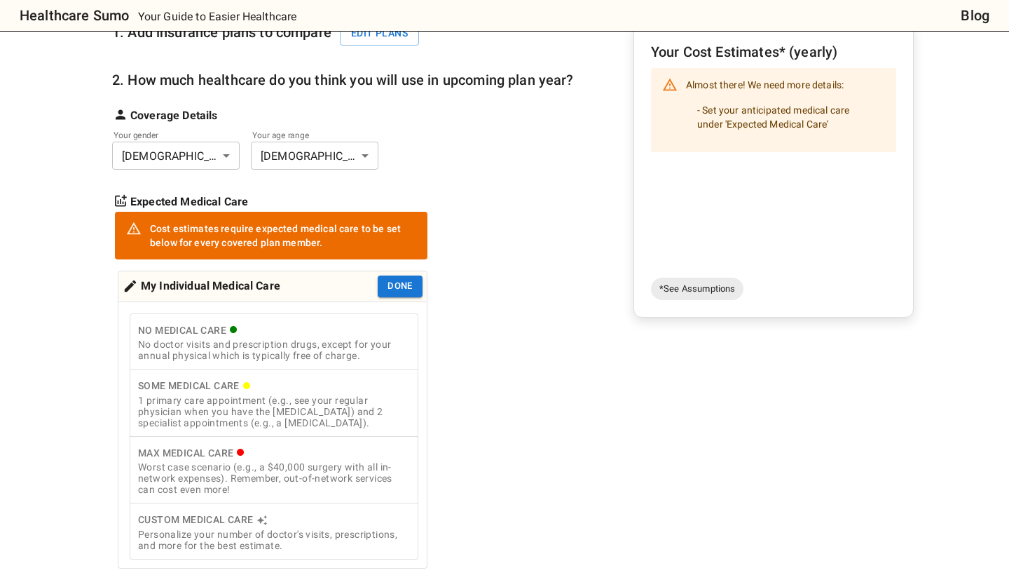
click at [316, 341] on div "No doctor visits and prescription drugs, except for your annual physical which …" at bounding box center [274, 350] width 272 height 22
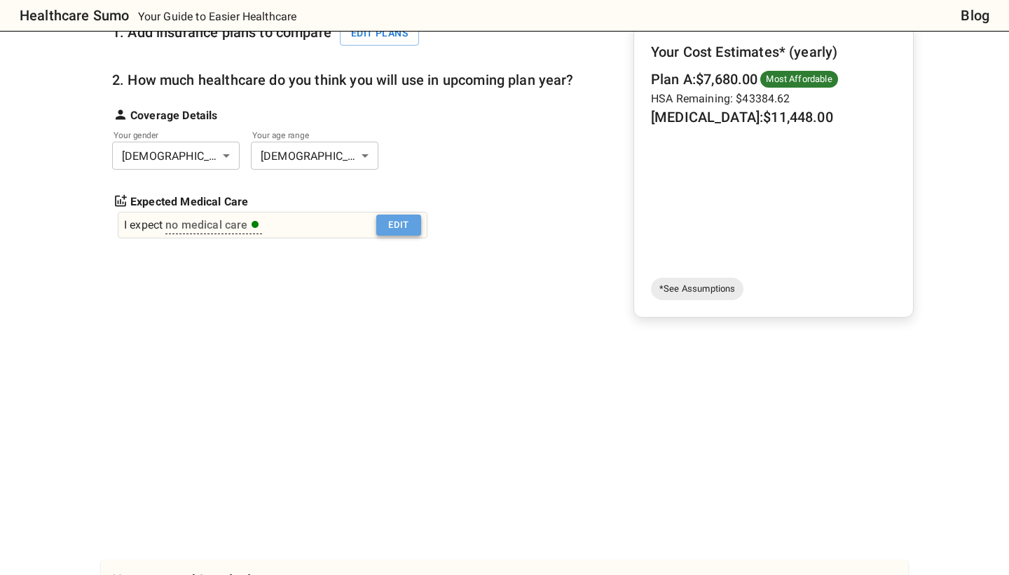
click at [403, 222] on button "Edit" at bounding box center [398, 225] width 45 height 22
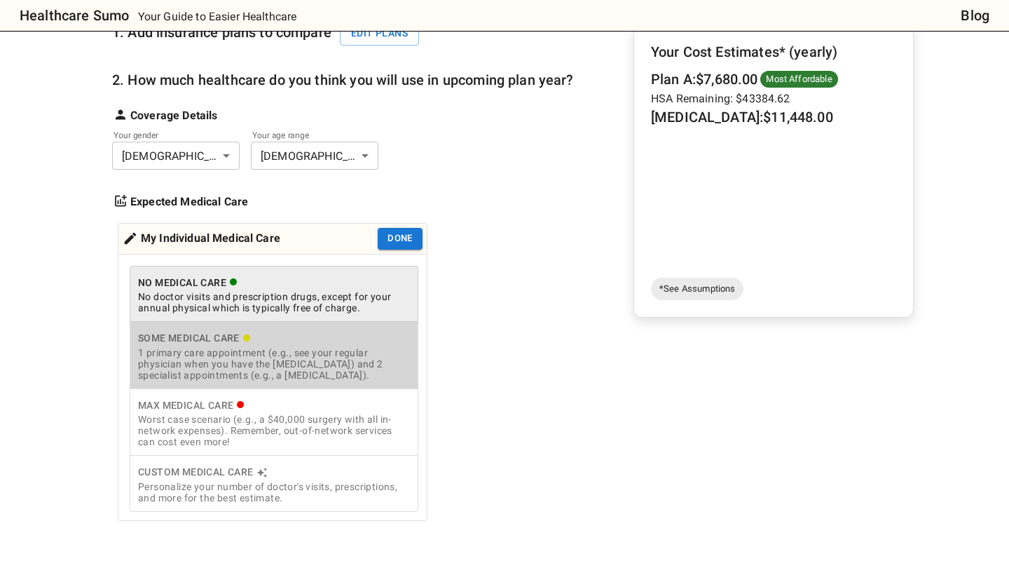
click at [349, 343] on div "Some Medical Care" at bounding box center [274, 338] width 272 height 18
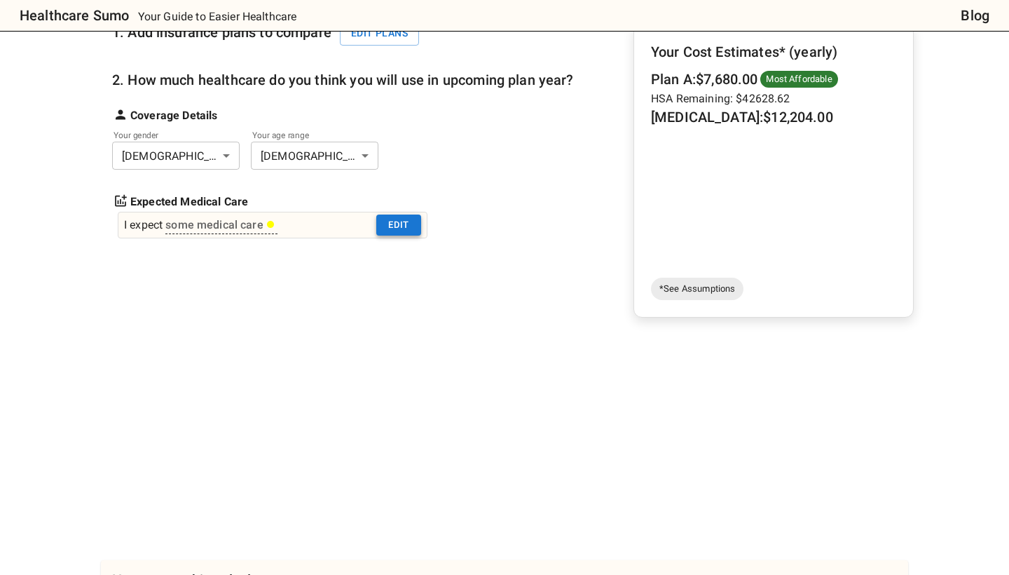
click at [398, 225] on button "Edit" at bounding box center [398, 225] width 45 height 22
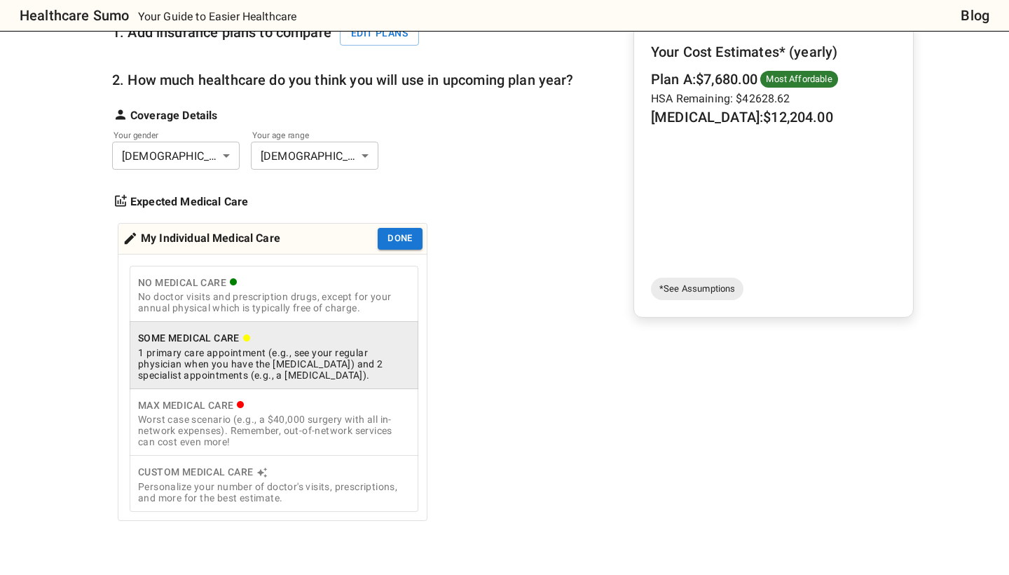
click at [313, 418] on div "Worst case scenario (e.g., a $40,000 surgery with all in-network expenses). Rem…" at bounding box center [274, 431] width 272 height 34
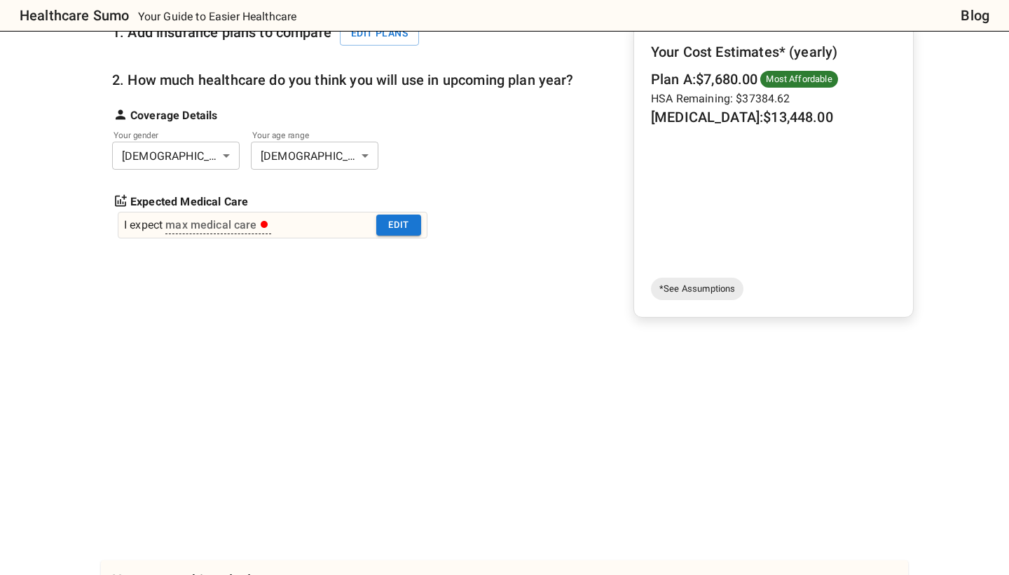
click at [393, 235] on div "I expect max medical care Edit" at bounding box center [273, 225] width 310 height 27
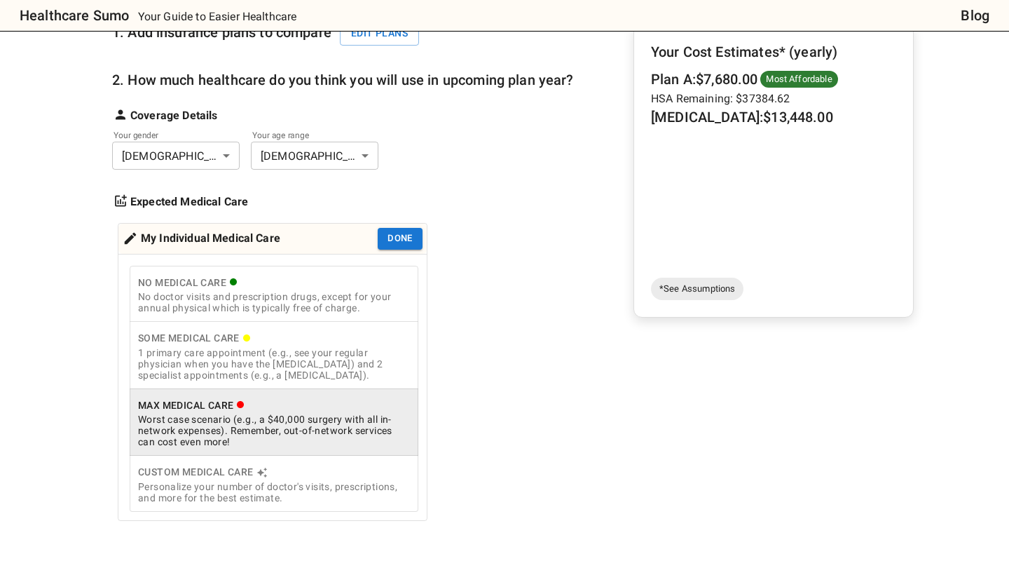
click at [264, 474] on icon "cost type" at bounding box center [262, 472] width 11 height 11
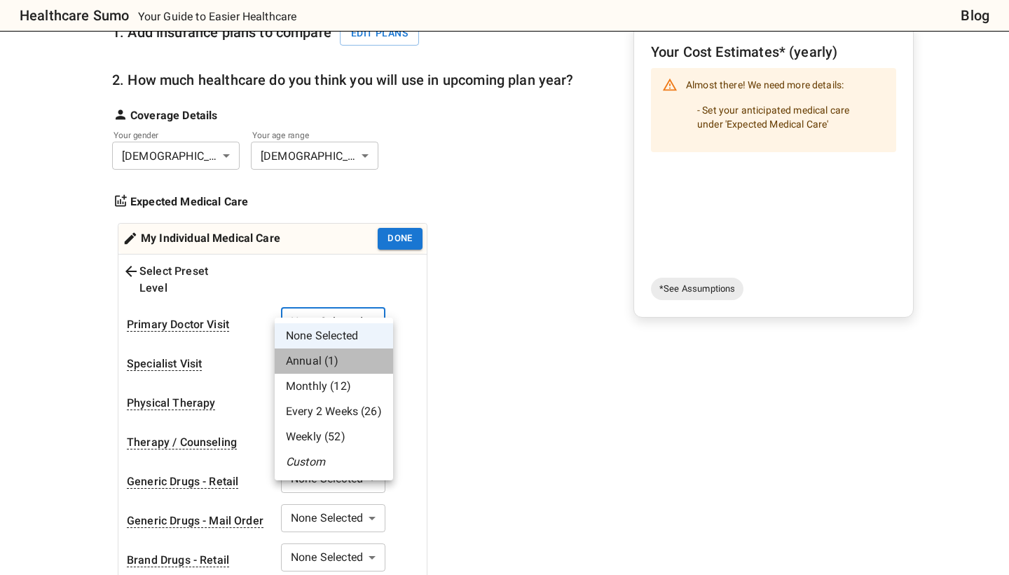
click at [355, 364] on li "Annual (1)" at bounding box center [334, 360] width 118 height 25
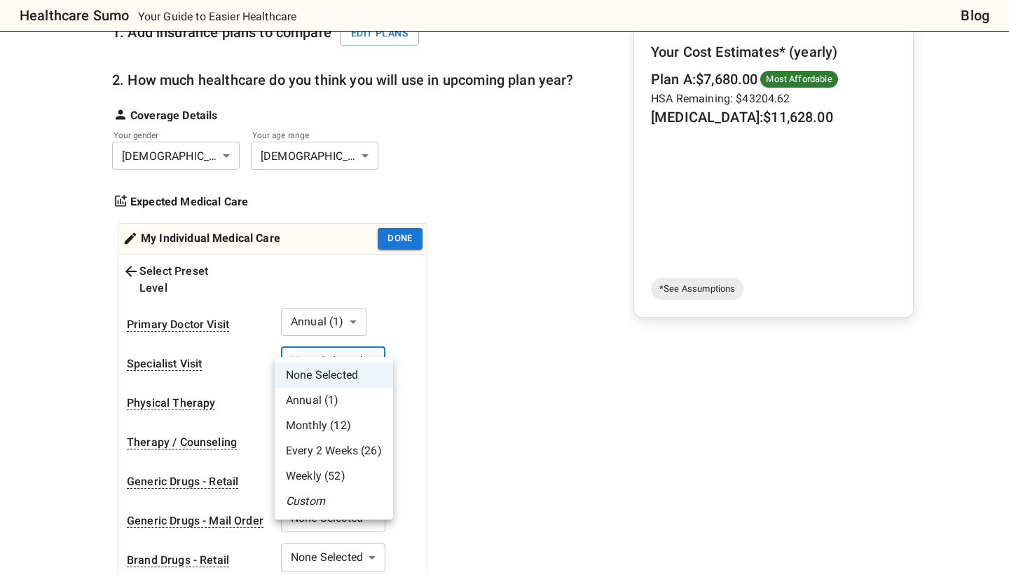
click at [353, 421] on li "Monthly (12)" at bounding box center [334, 425] width 118 height 25
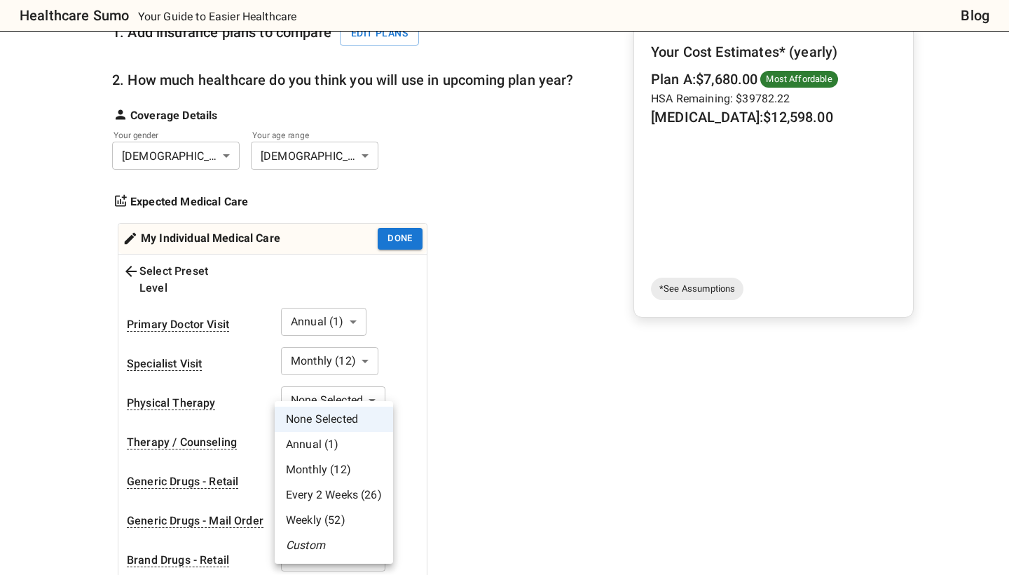
click at [363, 492] on li "Every 2 Weeks (26)" at bounding box center [334, 494] width 118 height 25
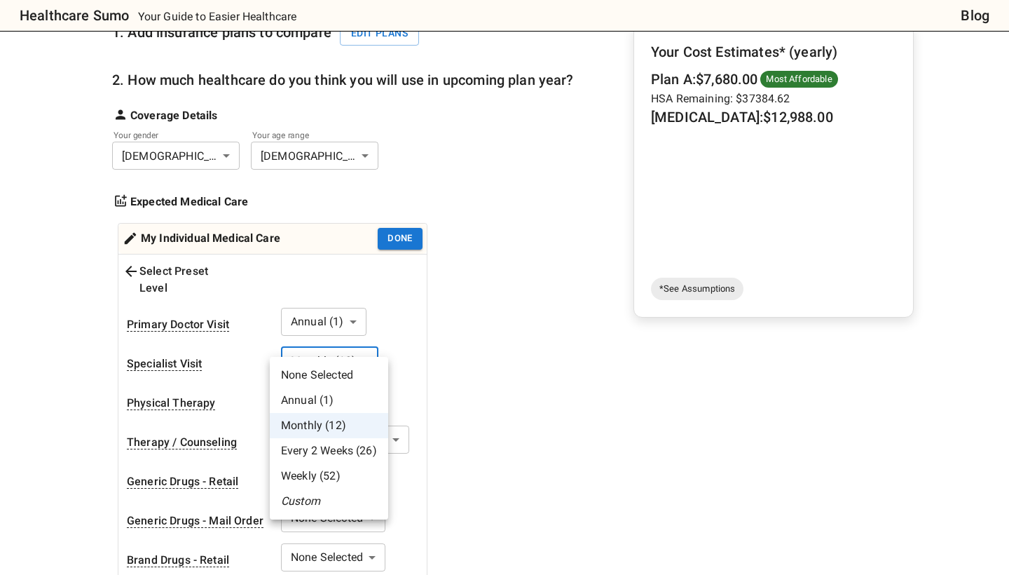
click at [343, 496] on li "Custom" at bounding box center [329, 501] width 118 height 25
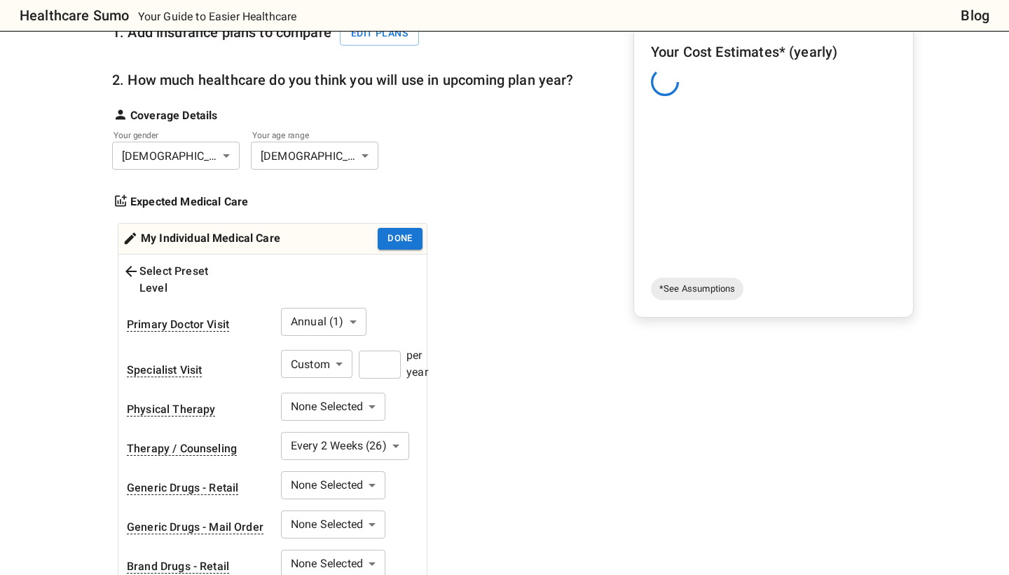
click at [378, 356] on input "number" at bounding box center [380, 364] width 42 height 28
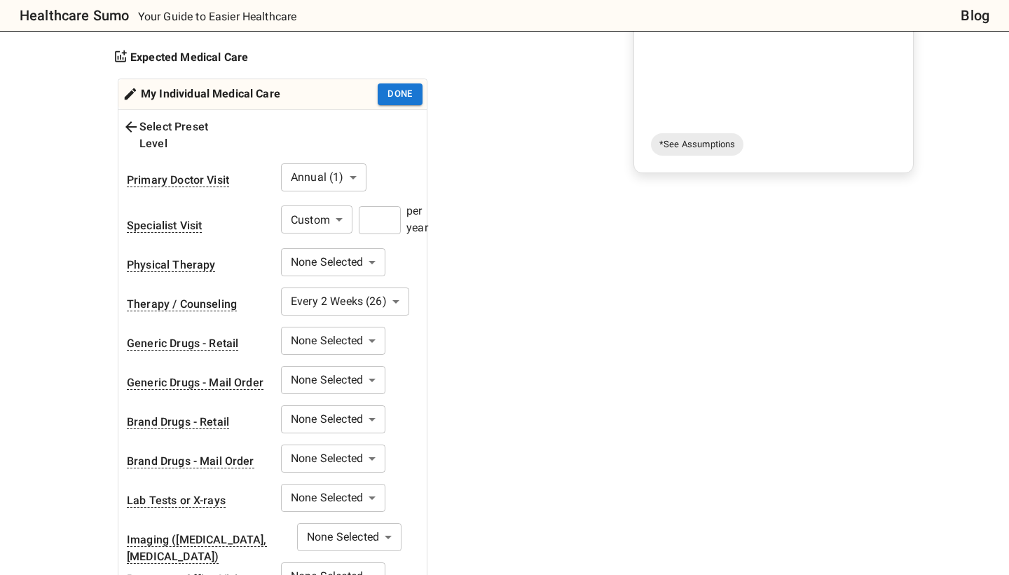
scroll to position [336, 0]
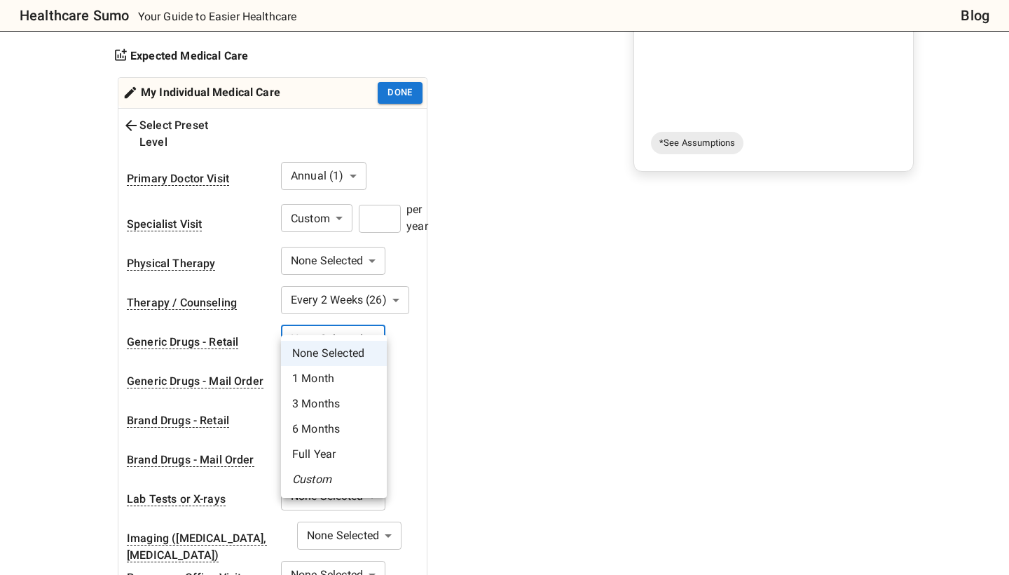
click at [352, 323] on body "Healthcare Sumo Your Guide to Easier Healthcare Blog Health Insurance Calculato…" at bounding box center [504, 502] width 1009 height 1677
click at [348, 351] on li "None Selected" at bounding box center [334, 353] width 106 height 25
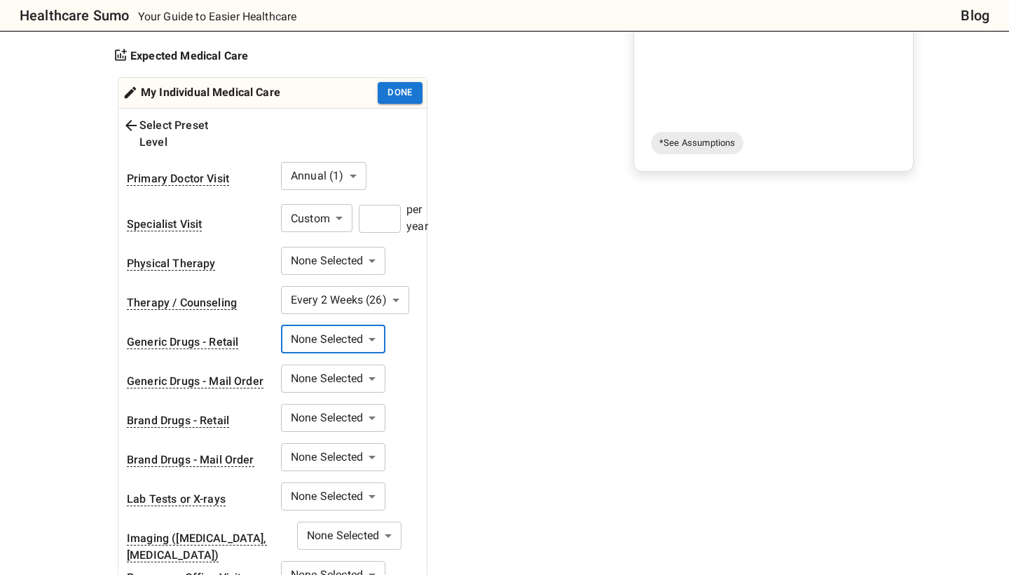
click at [348, 320] on body "Healthcare Sumo Your Guide to Easier Healthcare Blog Health Insurance Calculato…" at bounding box center [504, 502] width 1009 height 1677
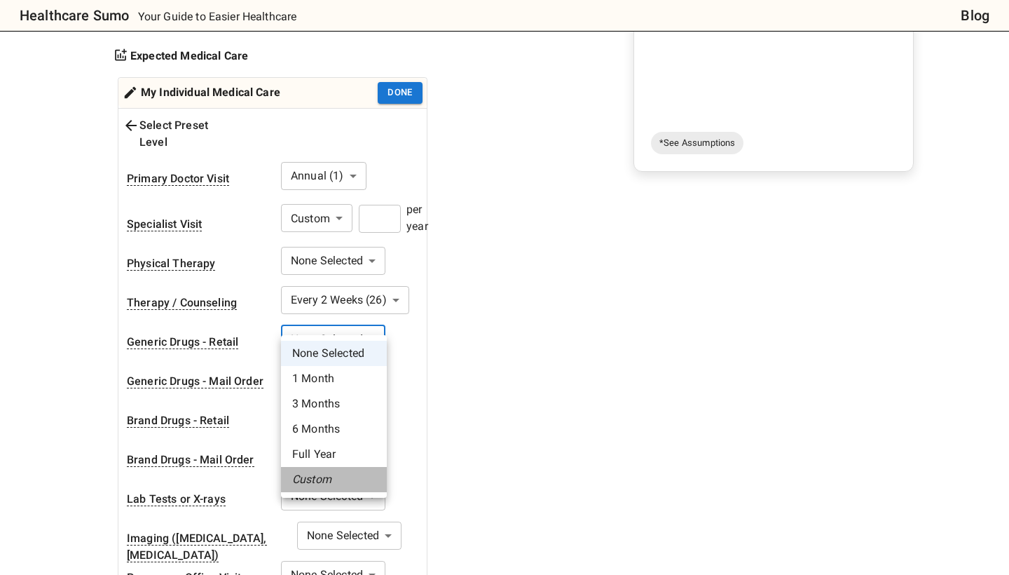
click at [341, 477] on li "Custom" at bounding box center [334, 479] width 106 height 25
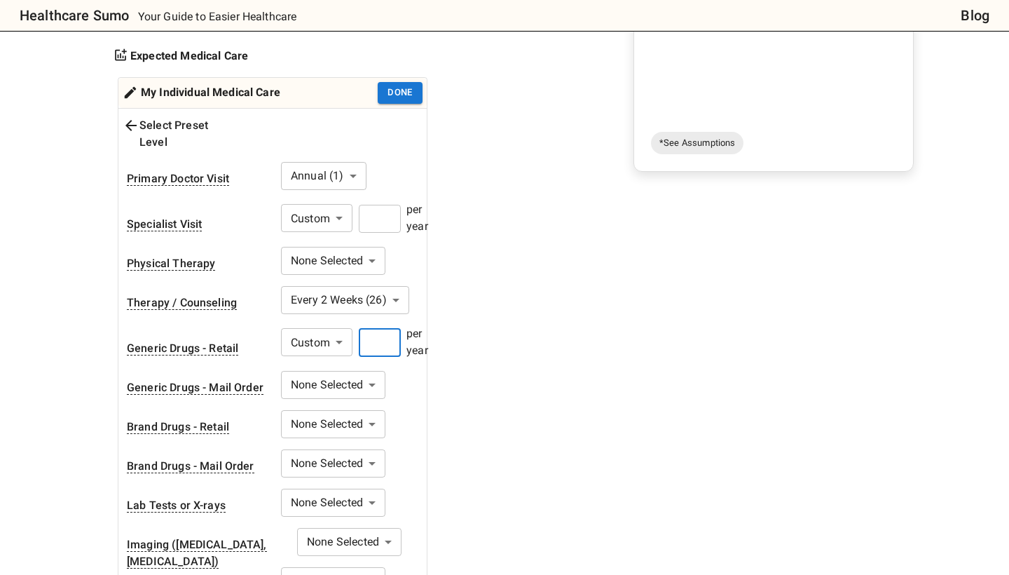
click at [385, 329] on input "number" at bounding box center [380, 343] width 42 height 28
click at [348, 325] on body "Healthcare Sumo Your Guide to Easier Healthcare Blog Health Insurance Calculato…" at bounding box center [504, 505] width 1009 height 1683
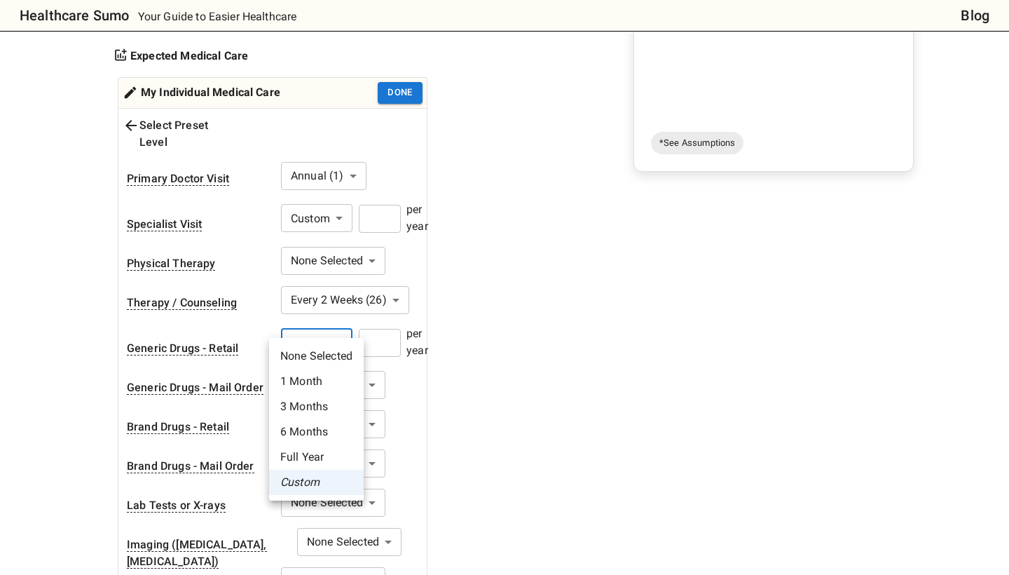
click at [332, 404] on li "3 Months" at bounding box center [316, 406] width 95 height 25
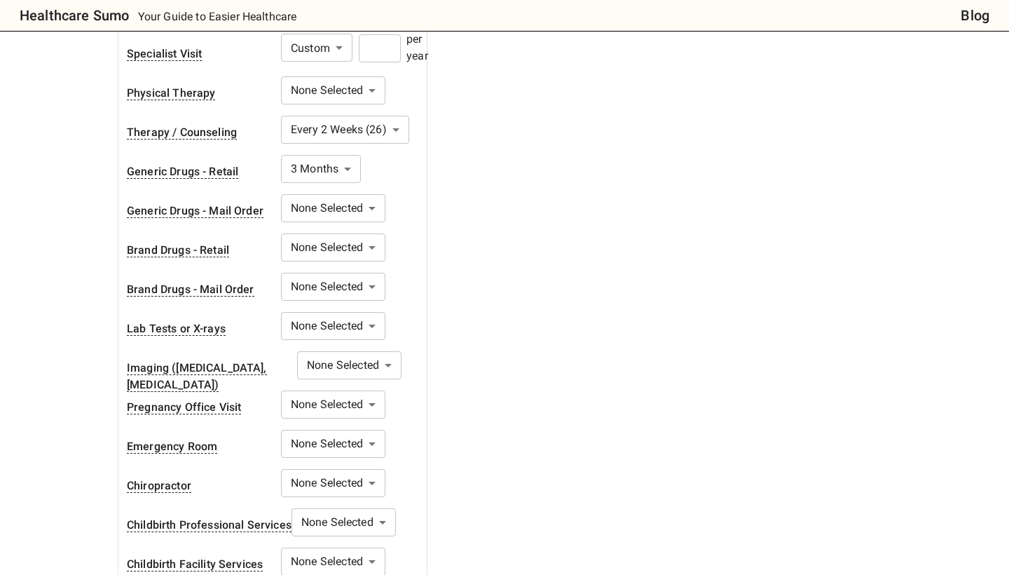
scroll to position [507, 0]
click at [332, 304] on body "Healthcare Sumo Your Guide to Easier Healthcare Blog Health Insurance Calculato…" at bounding box center [504, 331] width 1009 height 1677
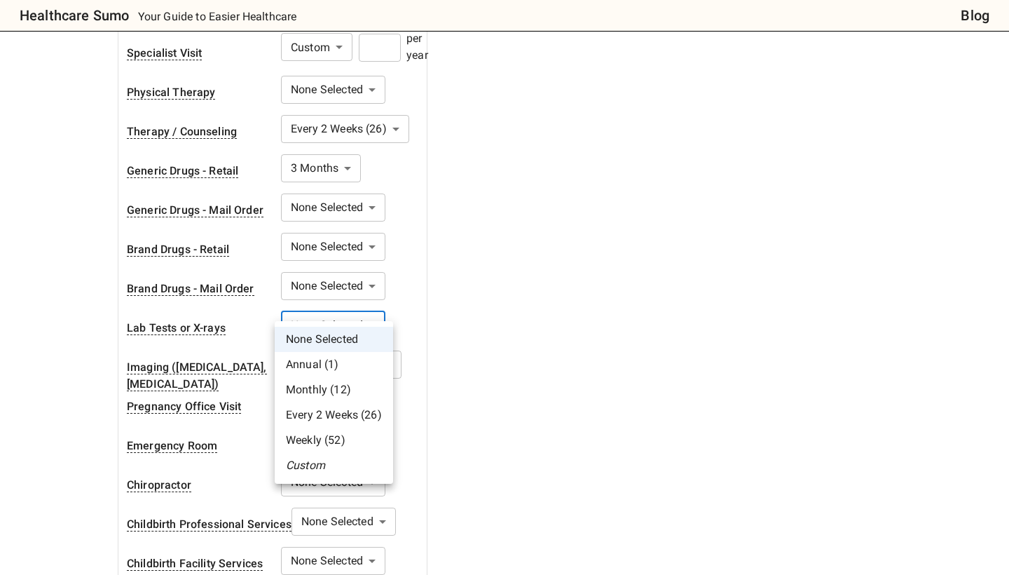
click at [349, 457] on li "Custom" at bounding box center [334, 465] width 118 height 25
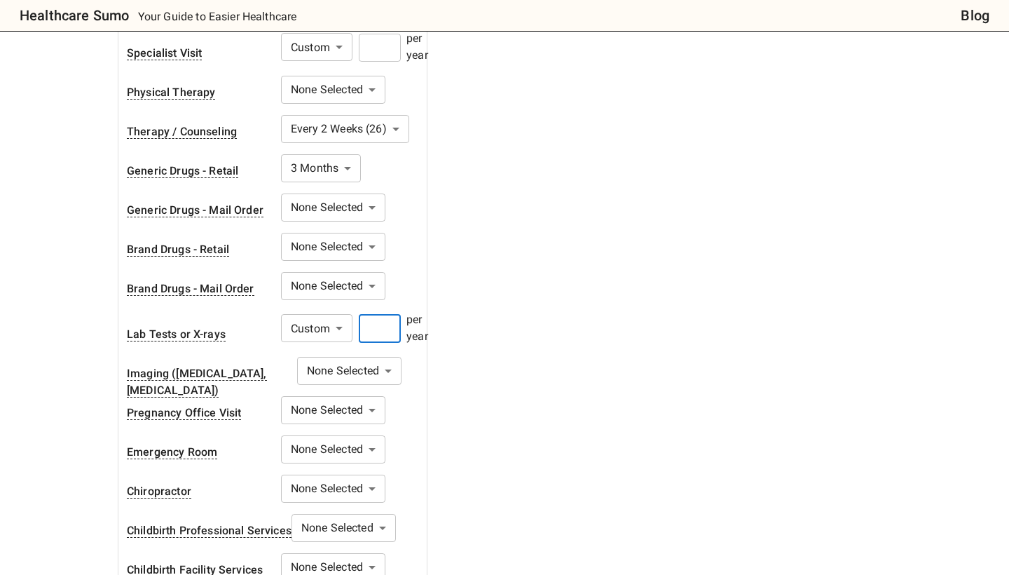
click at [384, 315] on input "number" at bounding box center [380, 329] width 42 height 28
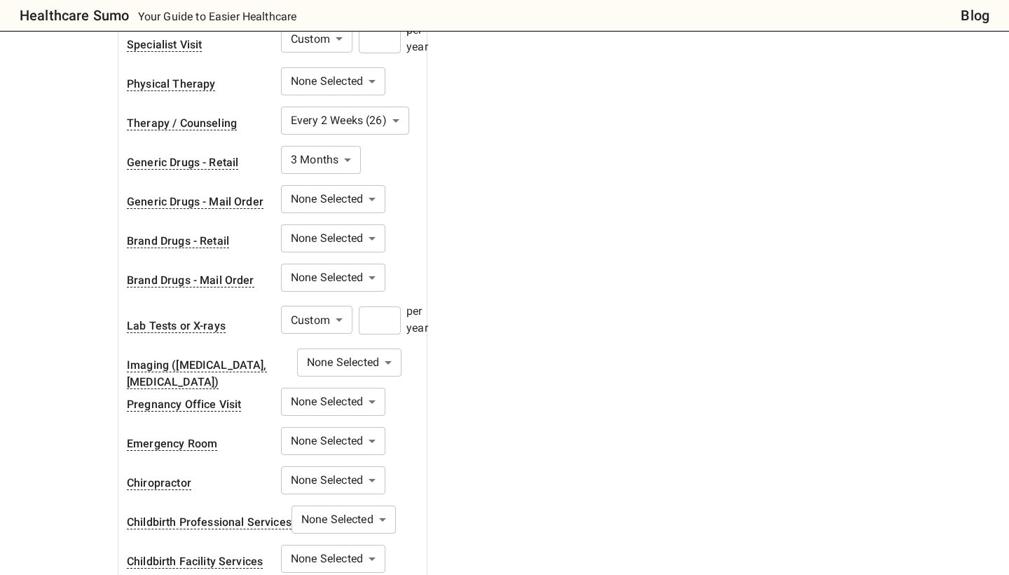
scroll to position [522, 0]
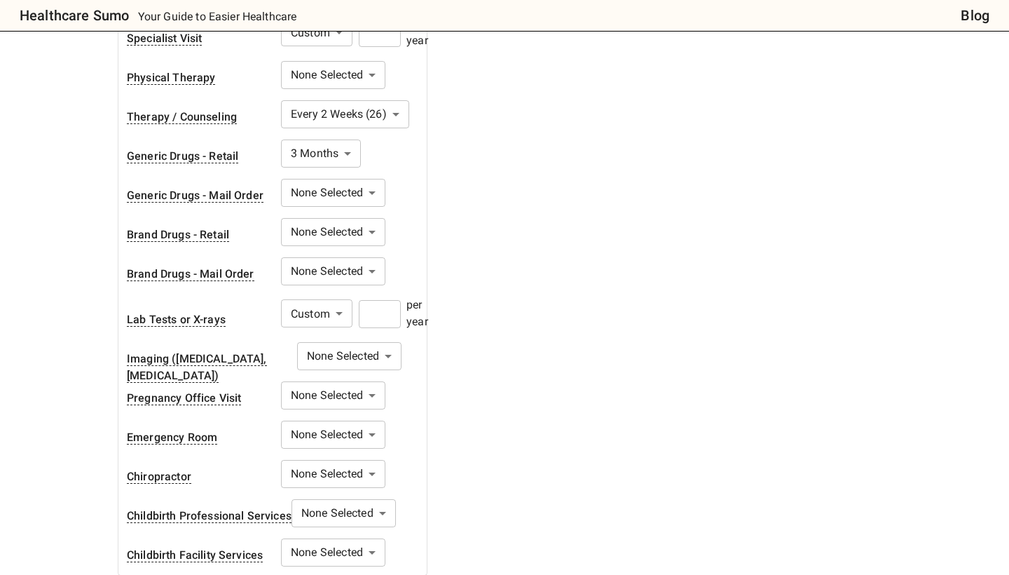
click at [368, 343] on body "Healthcare Sumo Your Guide to Easier Healthcare Blog Health Insurance Calculato…" at bounding box center [504, 319] width 1009 height 1683
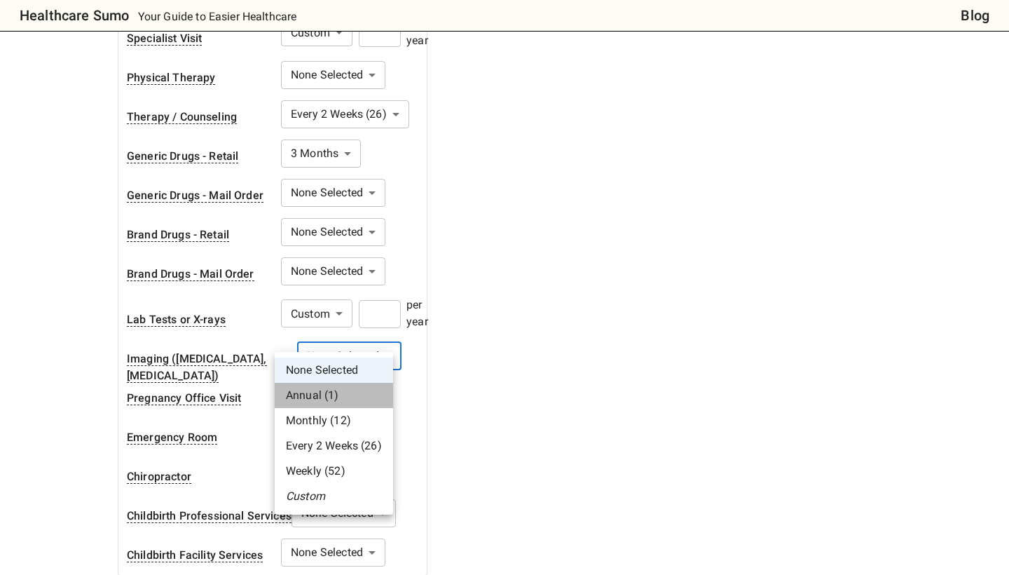
click at [355, 391] on li "Annual (1)" at bounding box center [334, 395] width 118 height 25
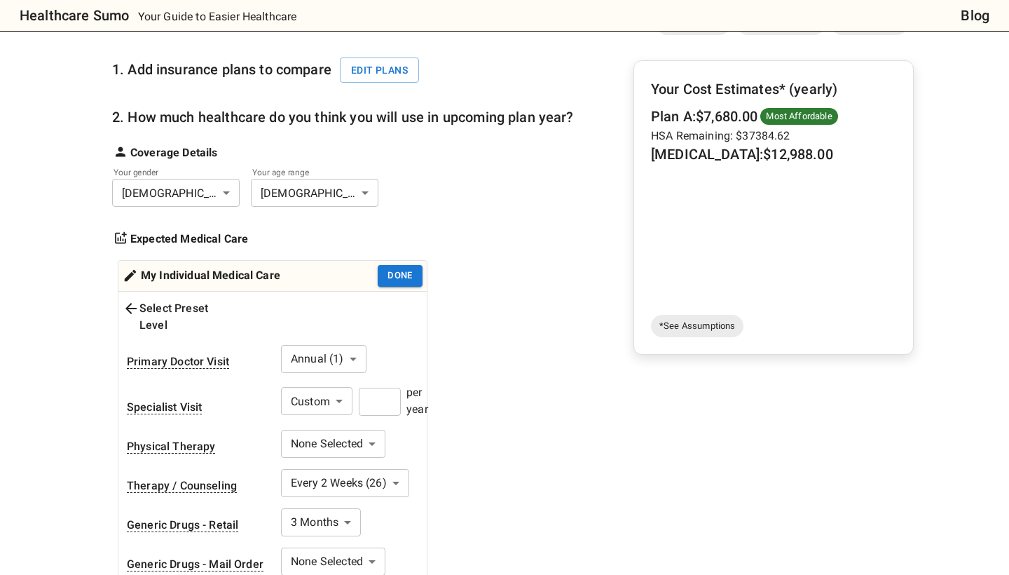
scroll to position [116, 0]
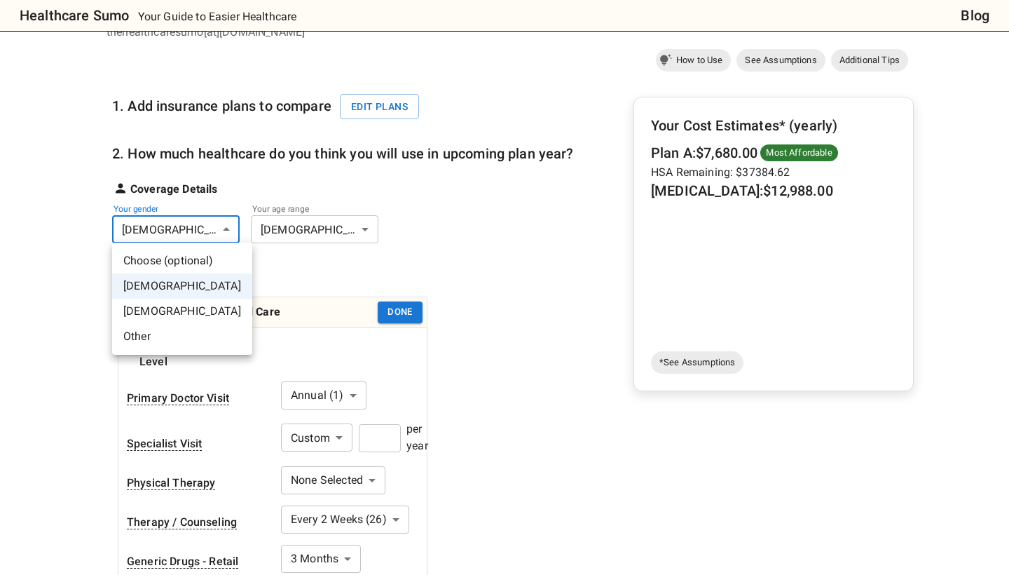
click at [212, 308] on li "[DEMOGRAPHIC_DATA]" at bounding box center [182, 311] width 140 height 25
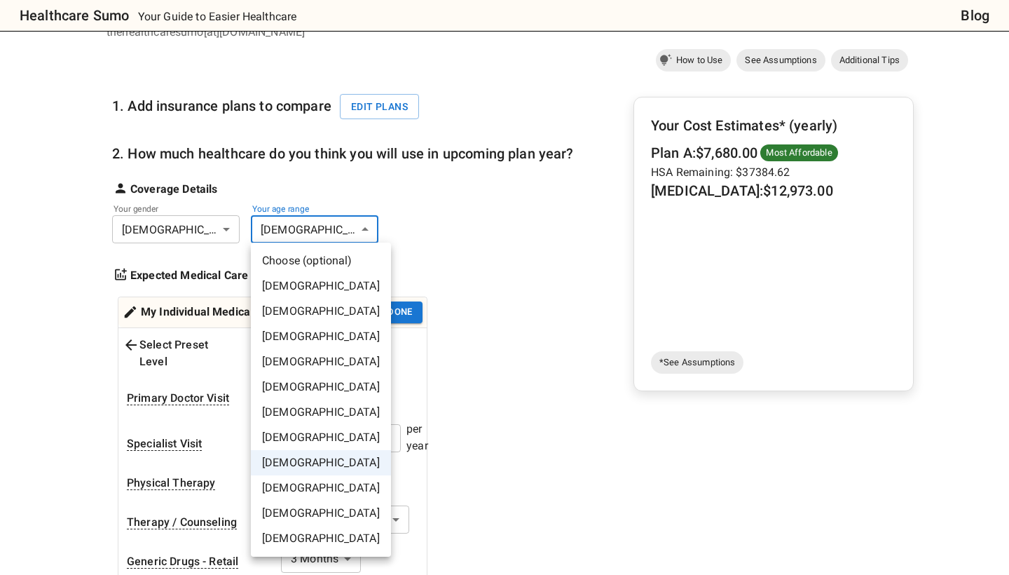
click at [329, 406] on li "[DEMOGRAPHIC_DATA]" at bounding box center [321, 412] width 140 height 25
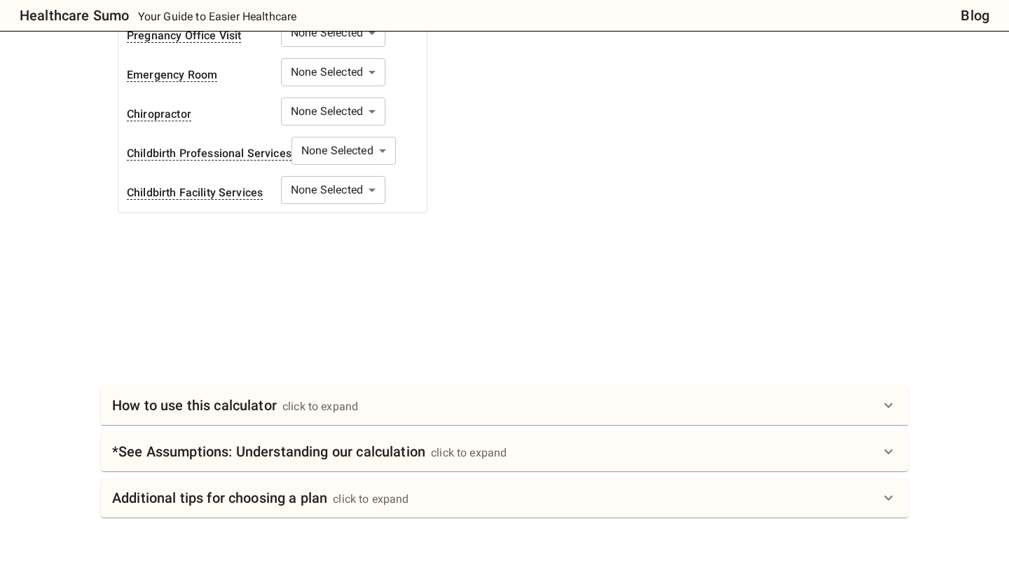
scroll to position [885, 0]
click at [374, 440] on h6 "*See Assumptions: Understanding our calculation" at bounding box center [268, 451] width 313 height 22
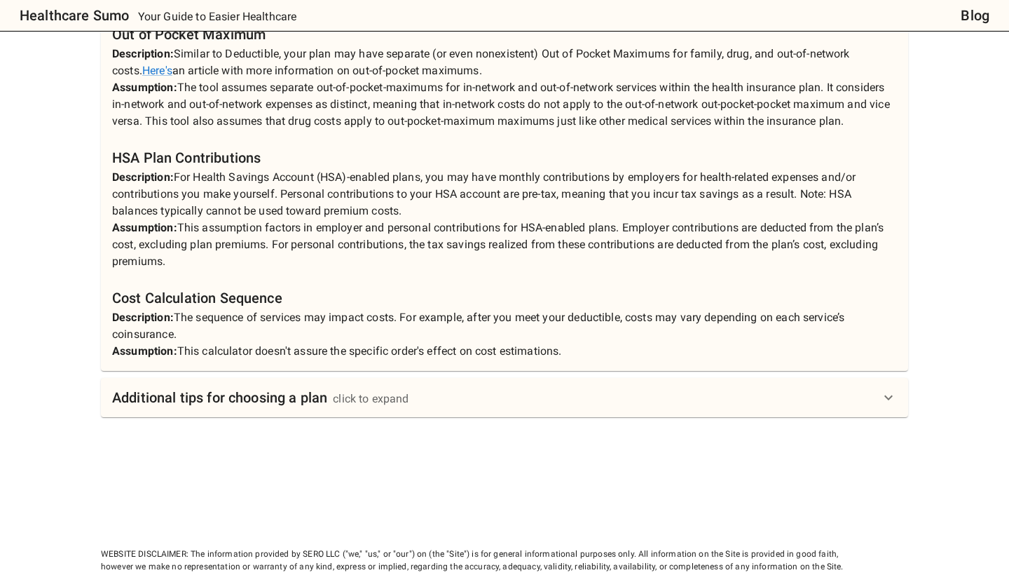
scroll to position [1635, 0]
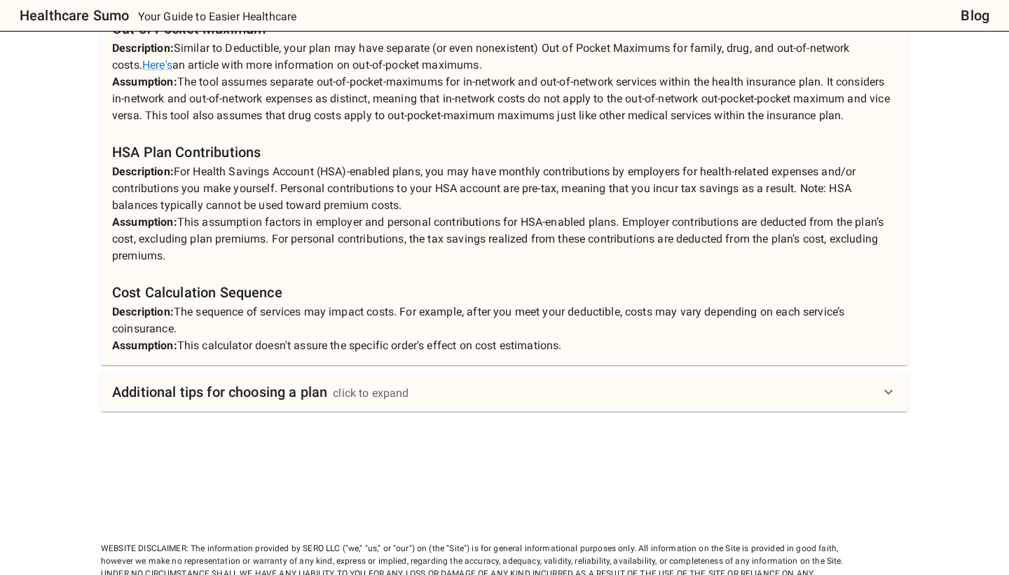
click at [374, 372] on div "Additional tips for choosing a plan click to expand" at bounding box center [505, 391] width 808 height 39
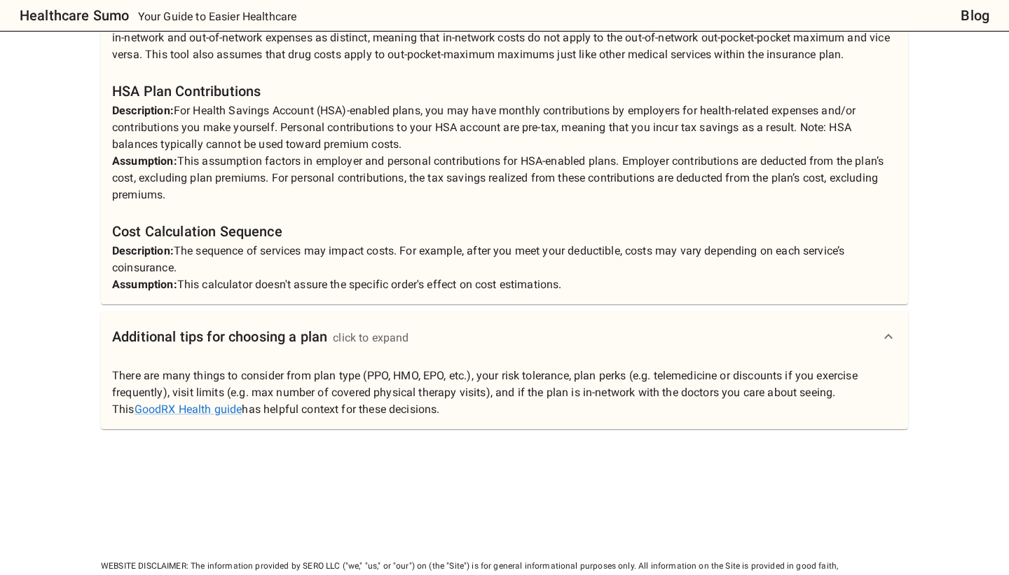
scroll to position [1699, 0]
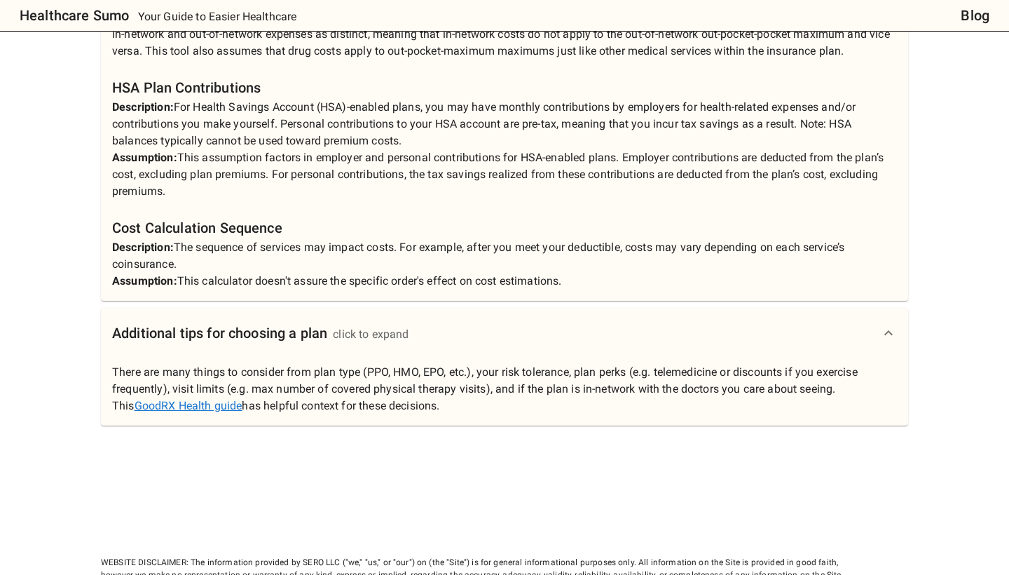
click at [178, 399] on link "GoodRX Health guide" at bounding box center [189, 405] width 108 height 13
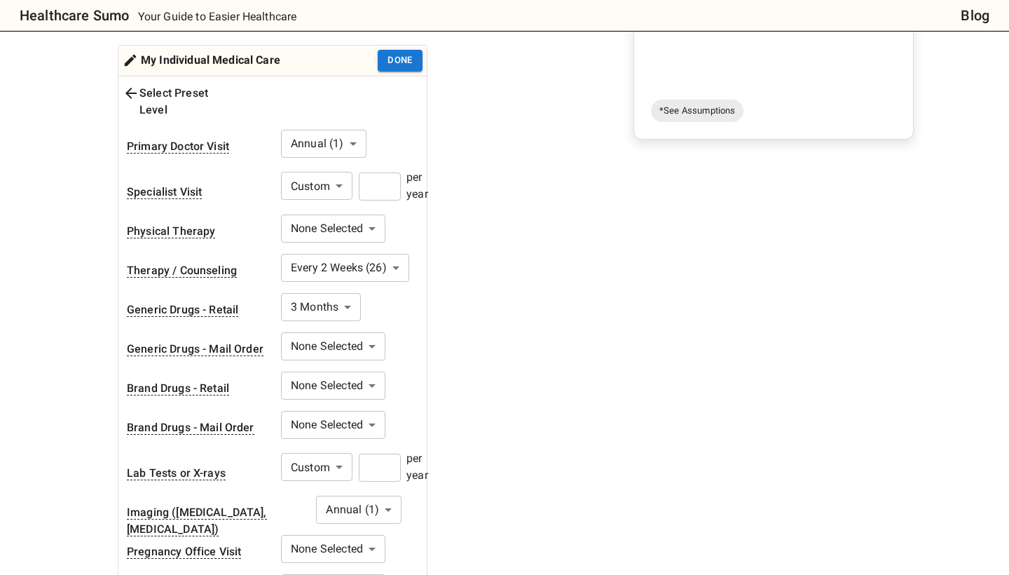
scroll to position [374, 0]
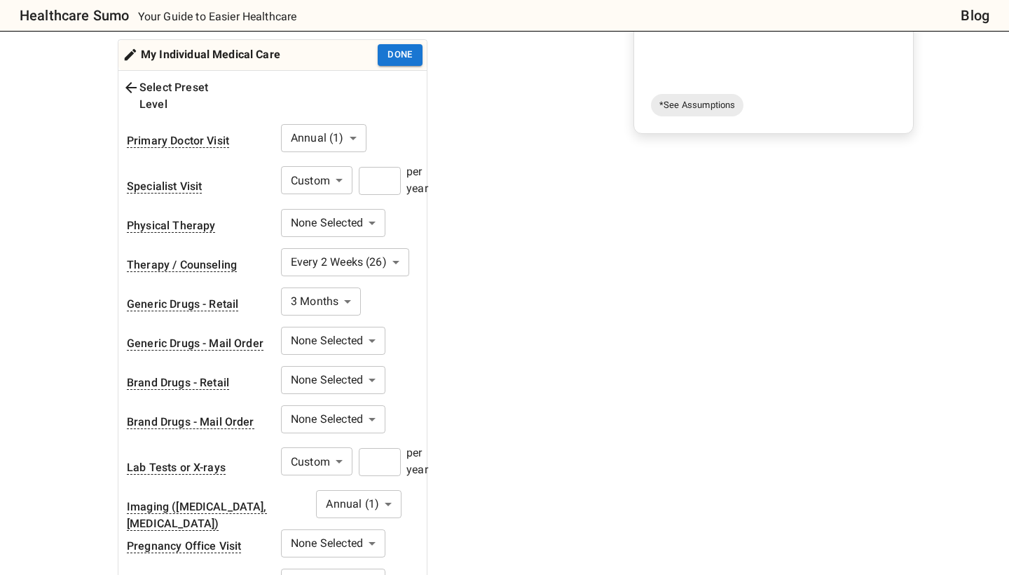
click at [381, 167] on input "*" at bounding box center [380, 181] width 42 height 28
click at [379, 167] on input "number" at bounding box center [380, 181] width 42 height 28
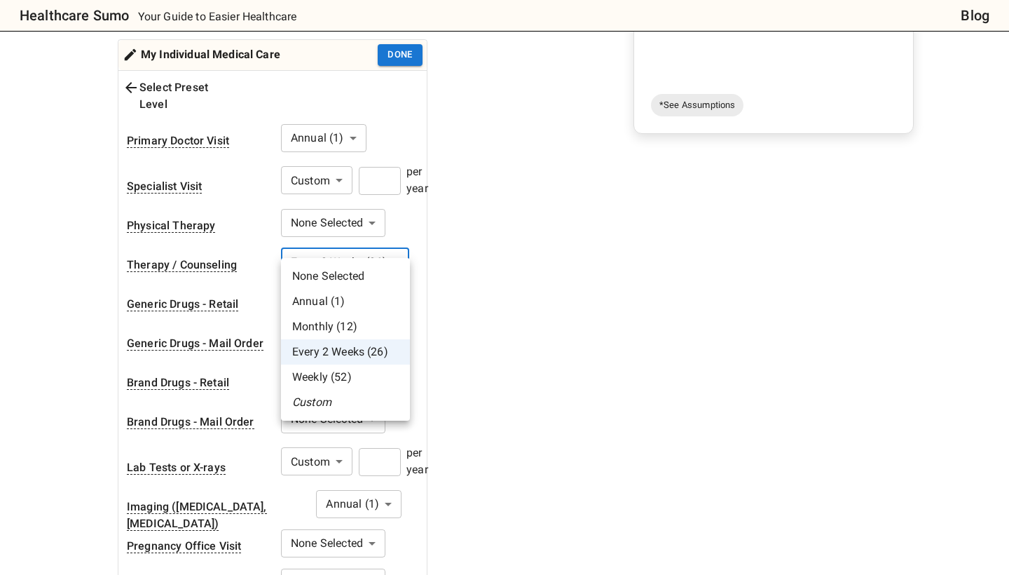
click at [362, 273] on li "None Selected" at bounding box center [345, 276] width 129 height 25
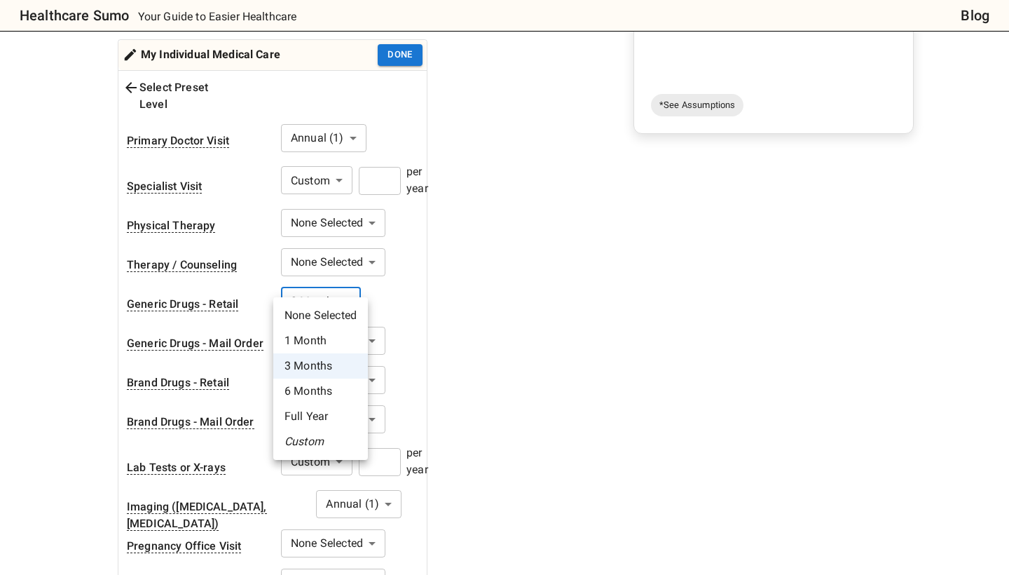
click at [336, 416] on li "Full Year" at bounding box center [320, 416] width 95 height 25
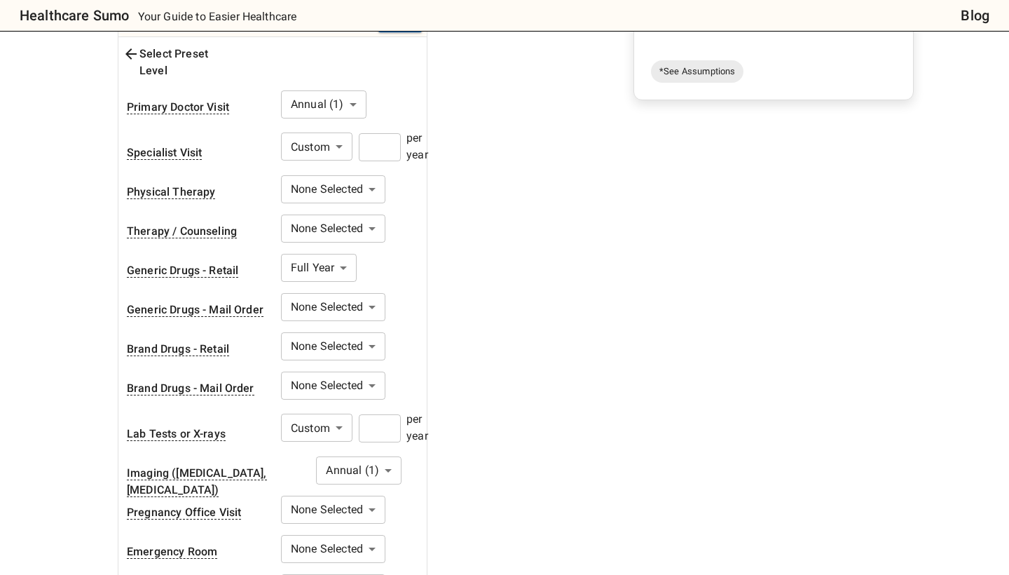
scroll to position [410, 0]
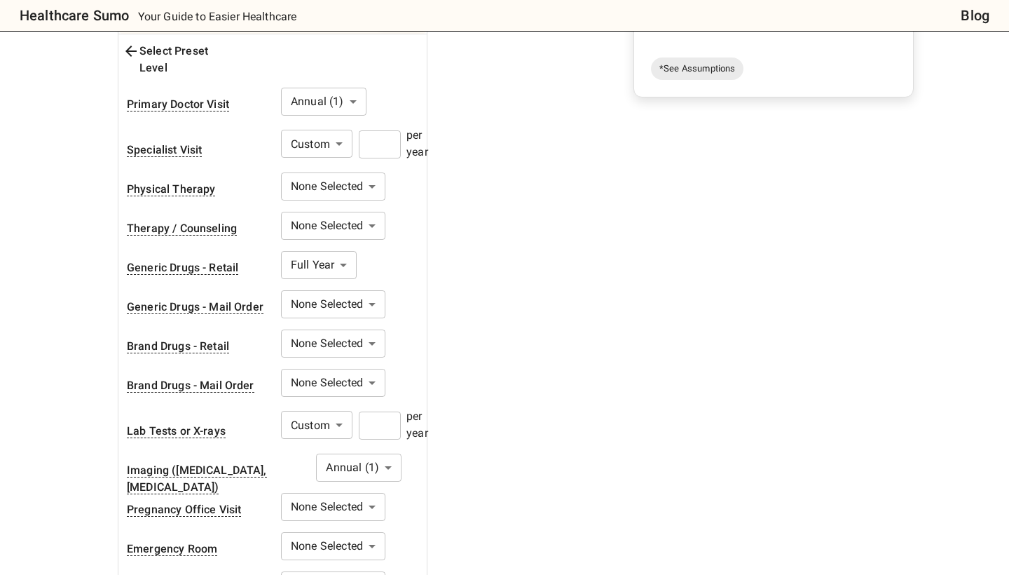
click at [388, 411] on input "*" at bounding box center [380, 425] width 42 height 28
click at [383, 411] on input "number" at bounding box center [380, 425] width 42 height 28
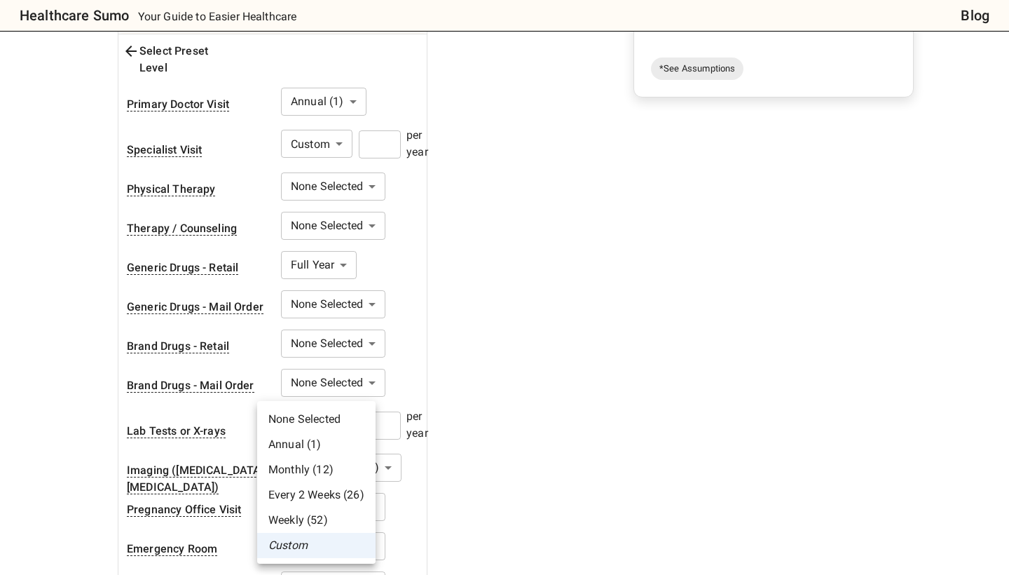
click at [341, 411] on li "None Selected" at bounding box center [316, 419] width 118 height 25
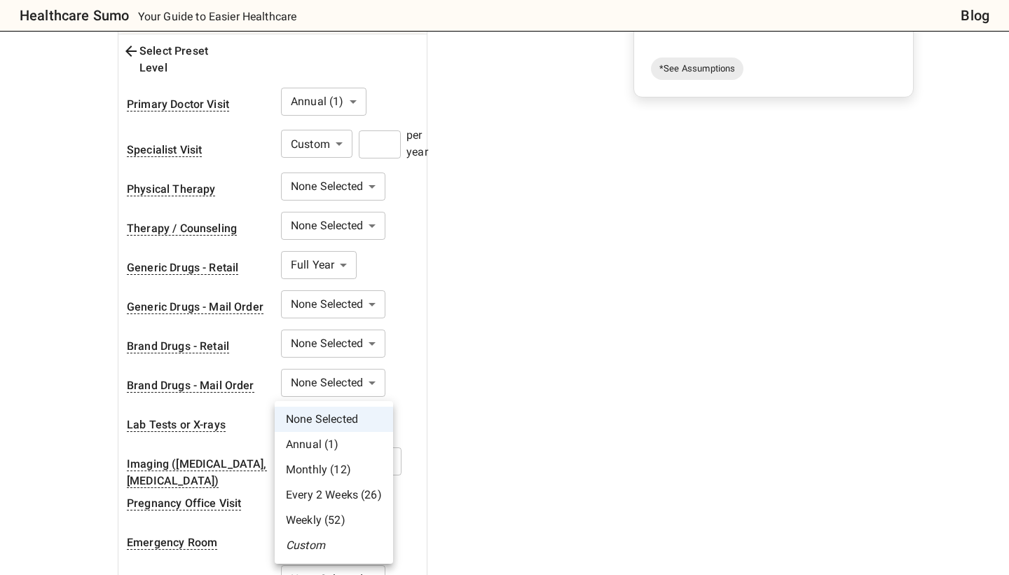
click at [331, 542] on li "Custom" at bounding box center [334, 545] width 118 height 25
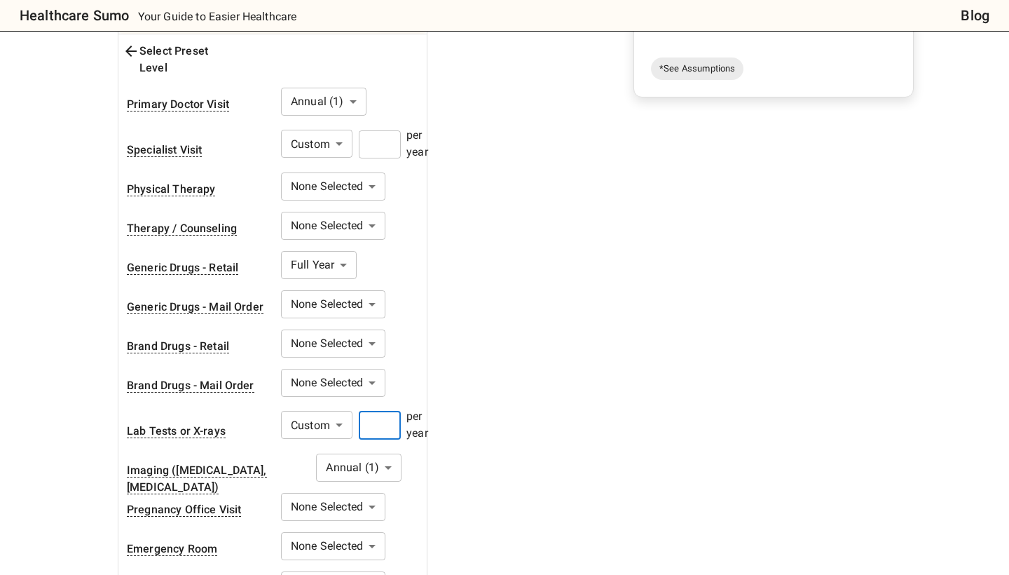
click at [390, 411] on input "number" at bounding box center [380, 425] width 42 height 28
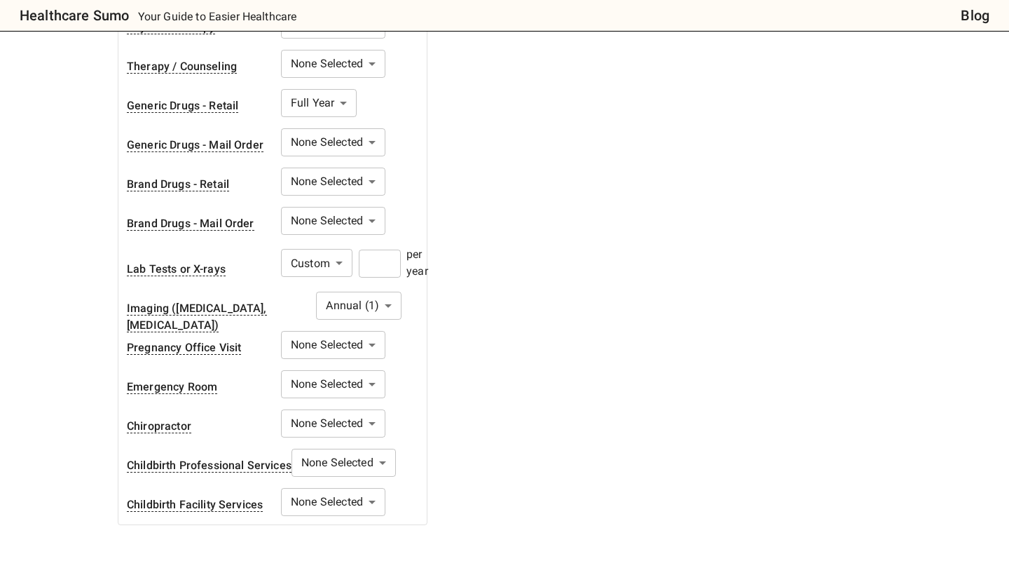
scroll to position [575, 0]
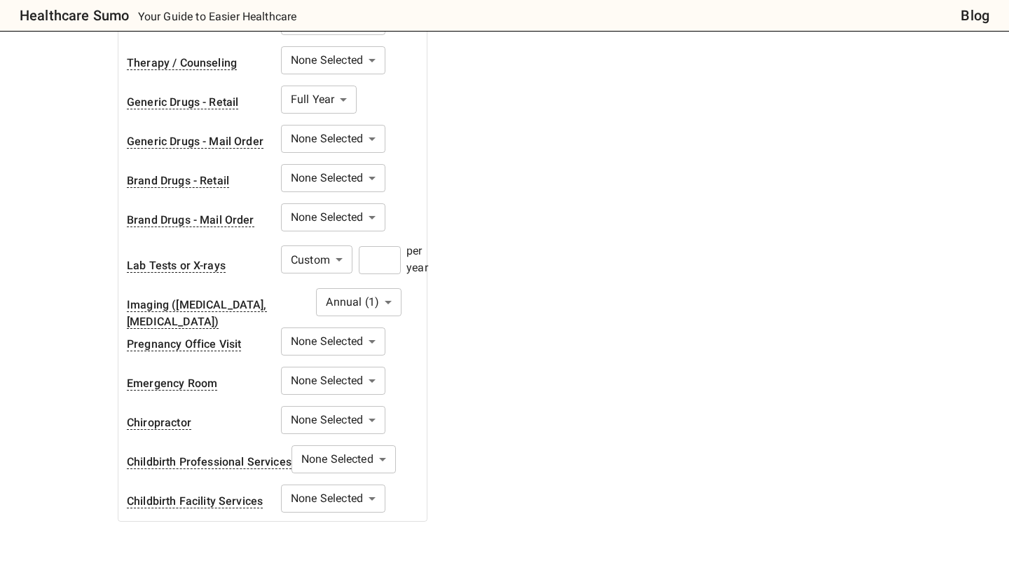
click at [386, 246] on input "*" at bounding box center [380, 260] width 42 height 28
click at [386, 246] on input "number" at bounding box center [380, 260] width 42 height 28
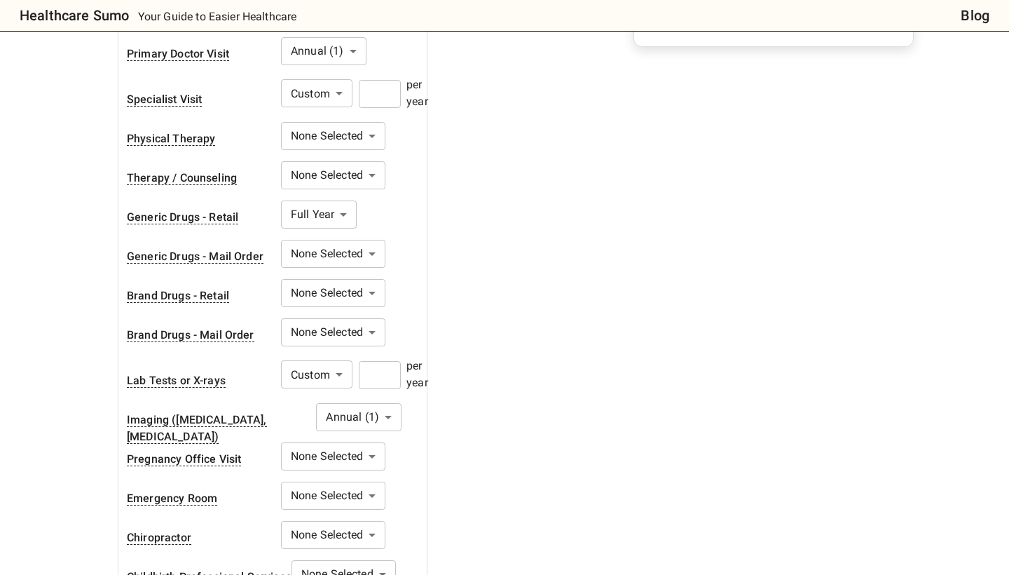
scroll to position [468, 0]
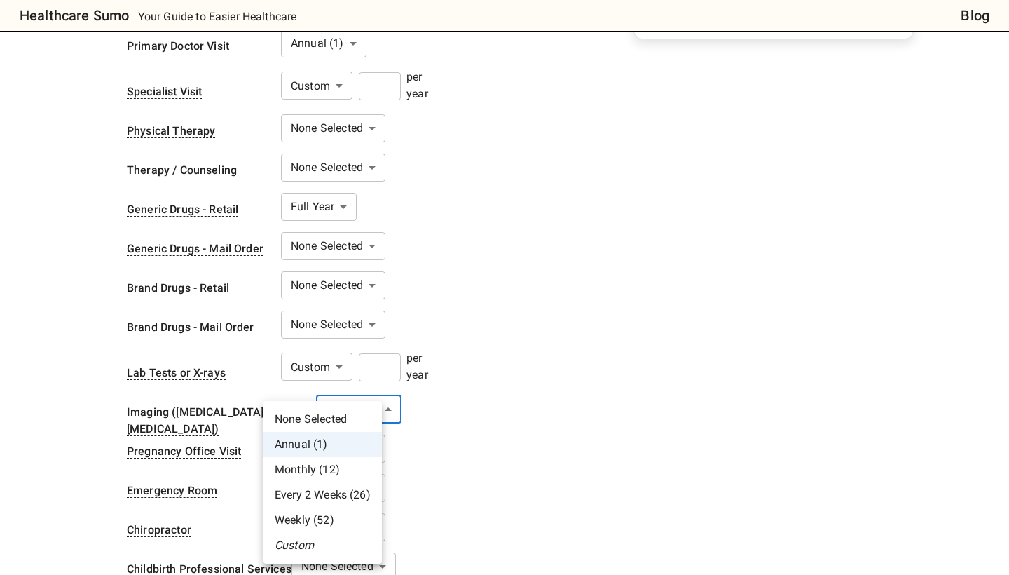
click at [325, 540] on li "Custom" at bounding box center [323, 545] width 118 height 25
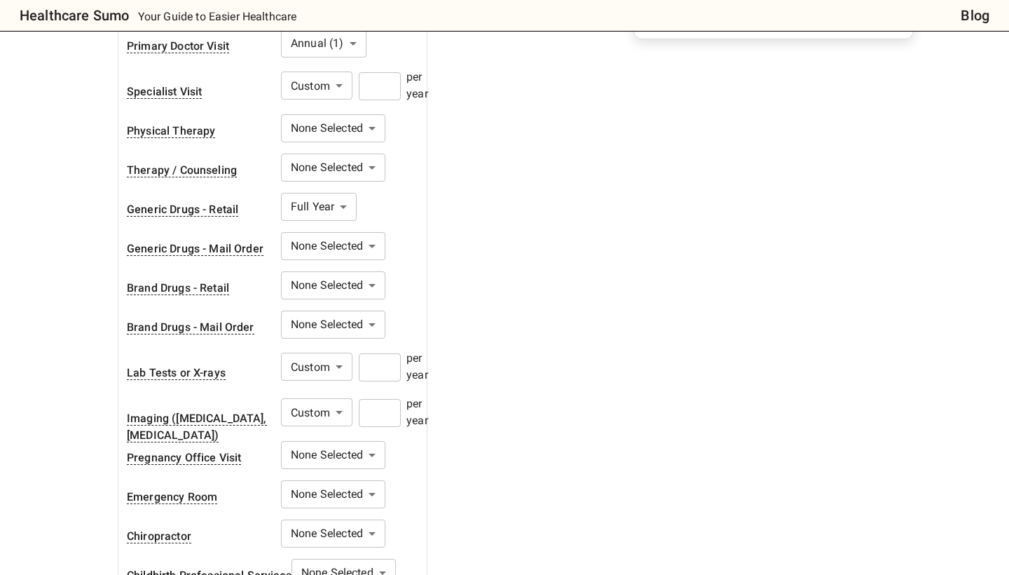
click at [375, 400] on input "number" at bounding box center [380, 413] width 42 height 28
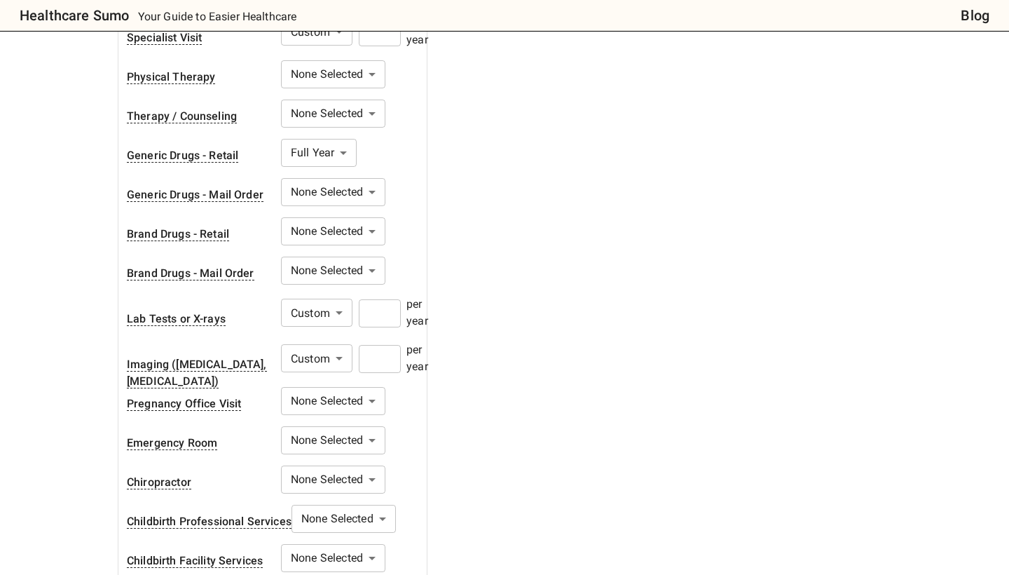
scroll to position [524, 0]
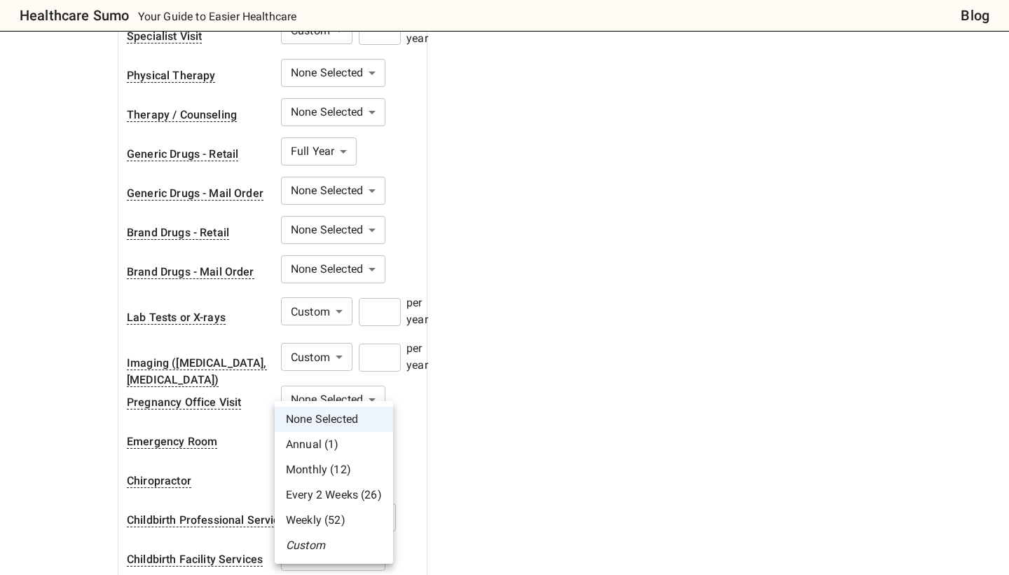
click at [359, 443] on li "Annual (1)" at bounding box center [334, 444] width 118 height 25
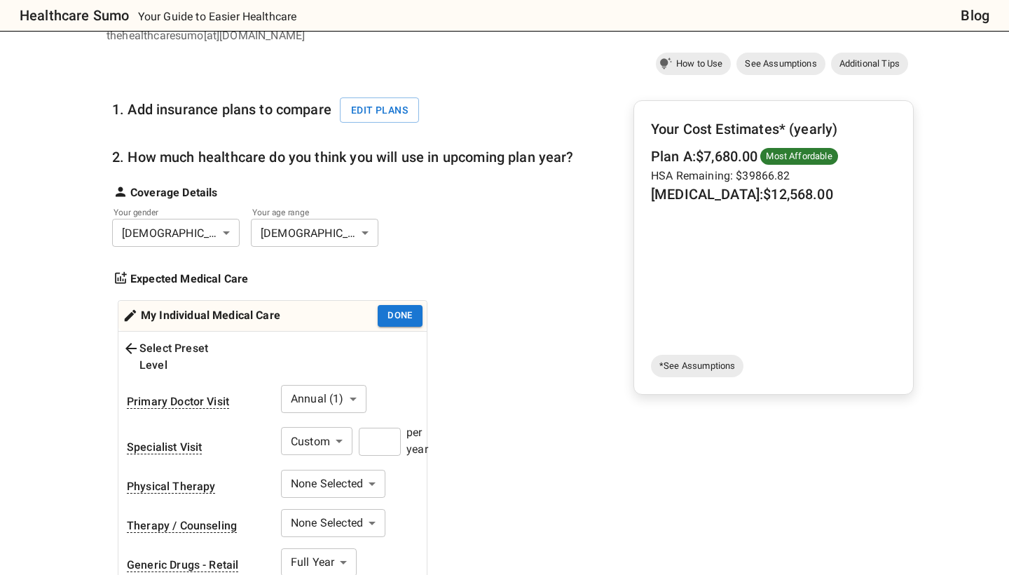
scroll to position [88, 0]
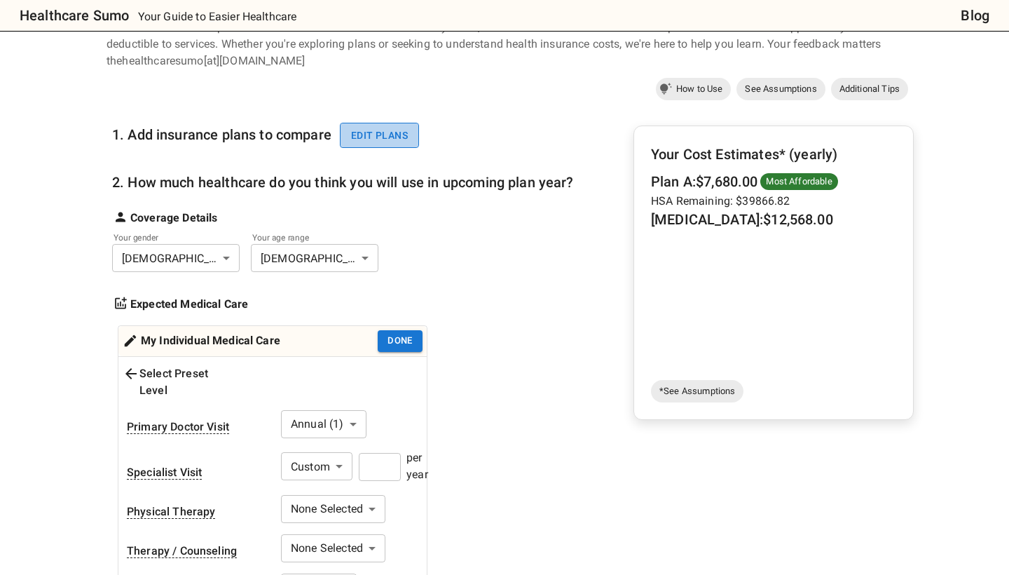
click at [385, 129] on button "Edit plans" at bounding box center [379, 136] width 79 height 26
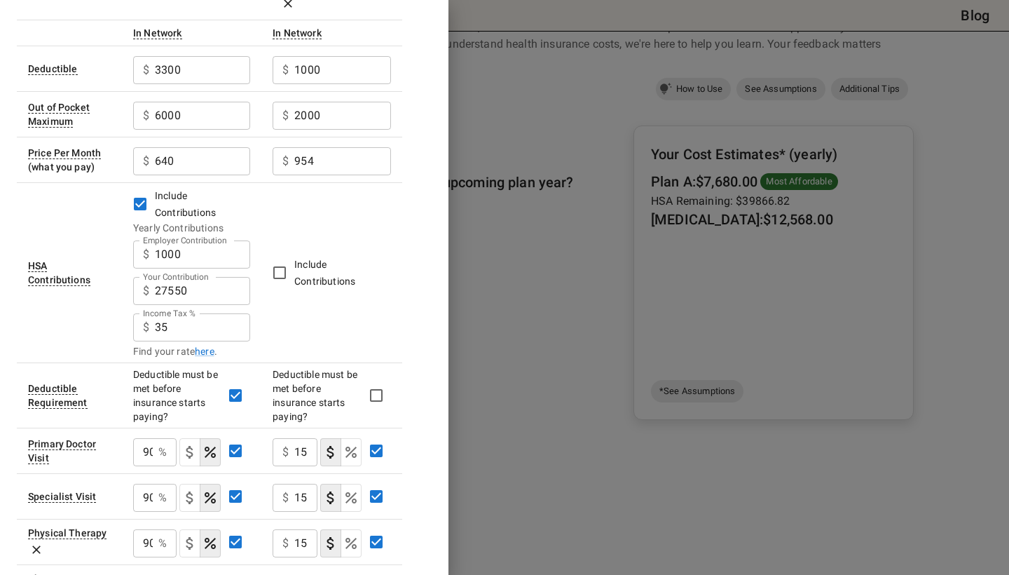
scroll to position [118, 0]
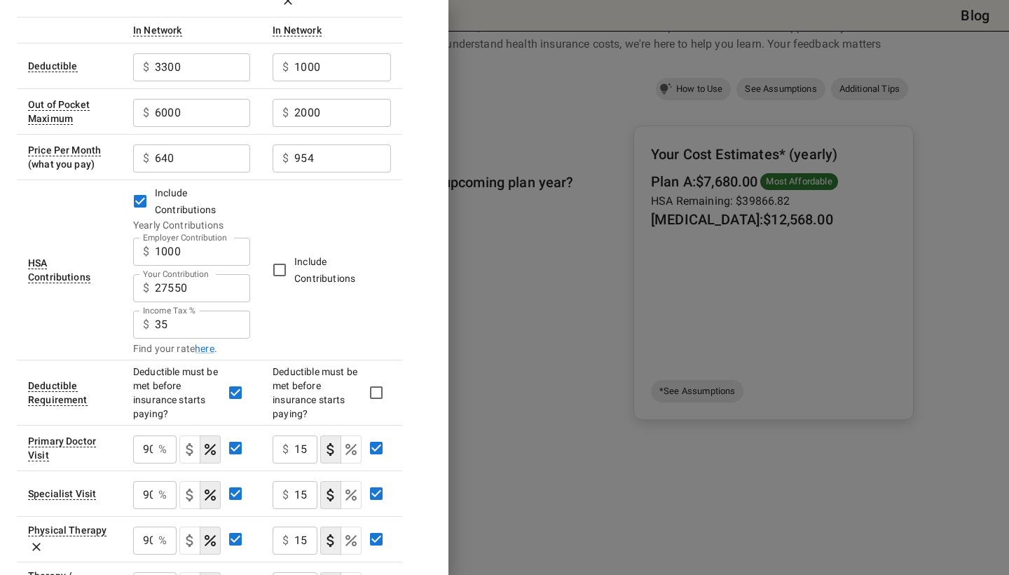
click at [200, 274] on input "27550" at bounding box center [202, 288] width 95 height 28
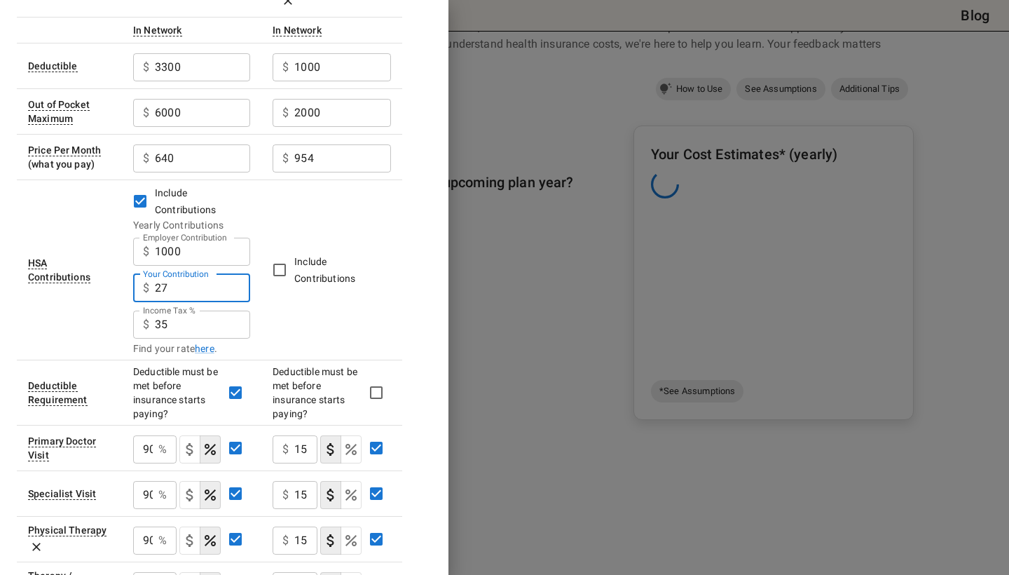
type input "2"
type input "7550"
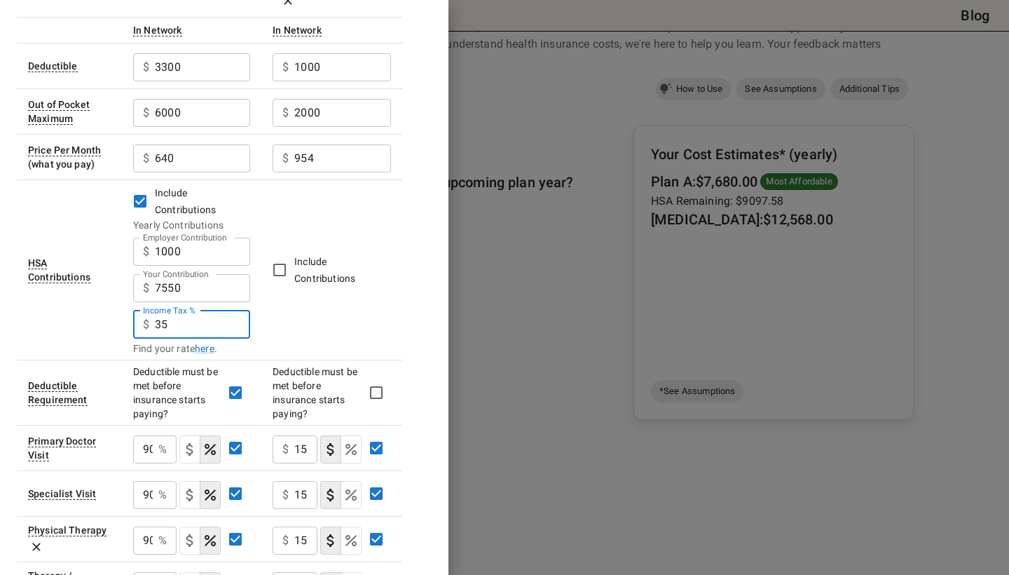
click at [229, 311] on input "35" at bounding box center [202, 325] width 95 height 28
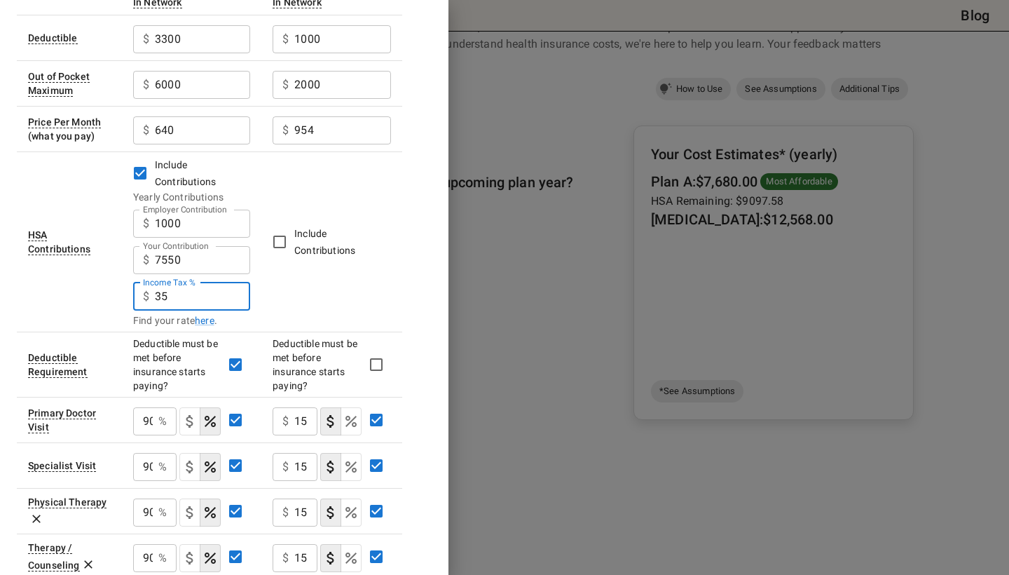
scroll to position [146, 0]
click at [651, 226] on div at bounding box center [504, 287] width 1009 height 575
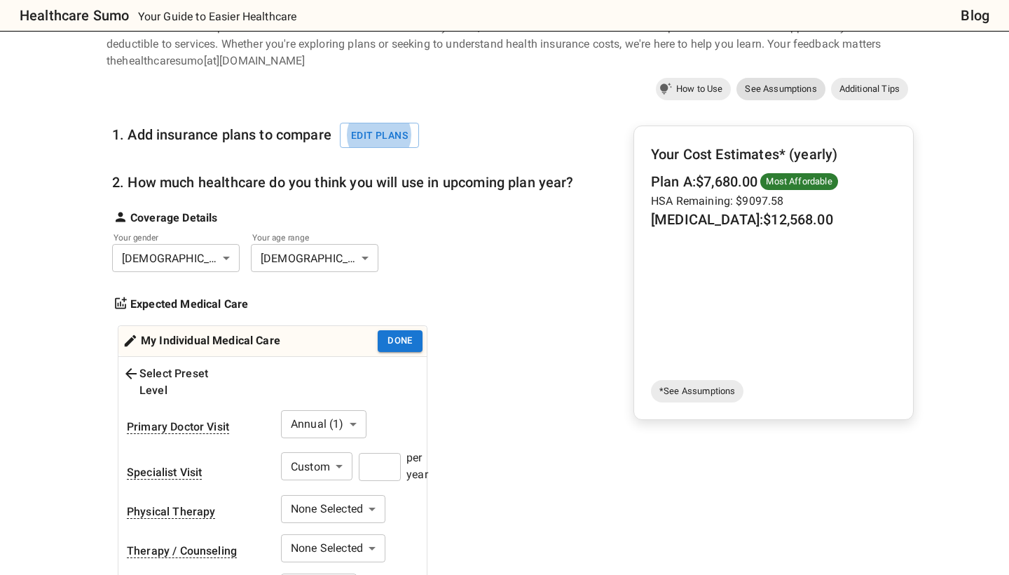
click at [792, 84] on span "See Assumptions" at bounding box center [781, 89] width 88 height 14
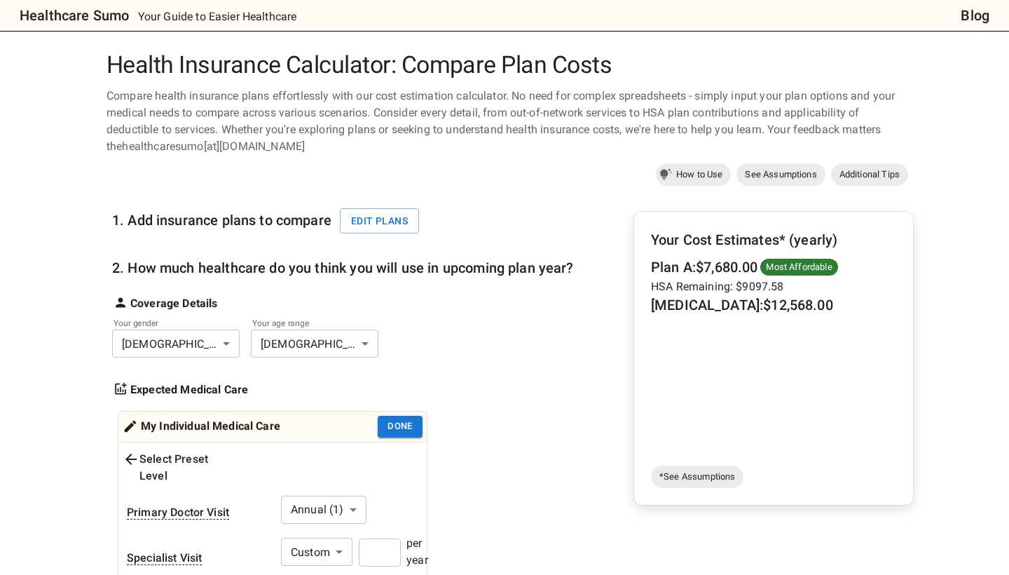
scroll to position [6, 0]
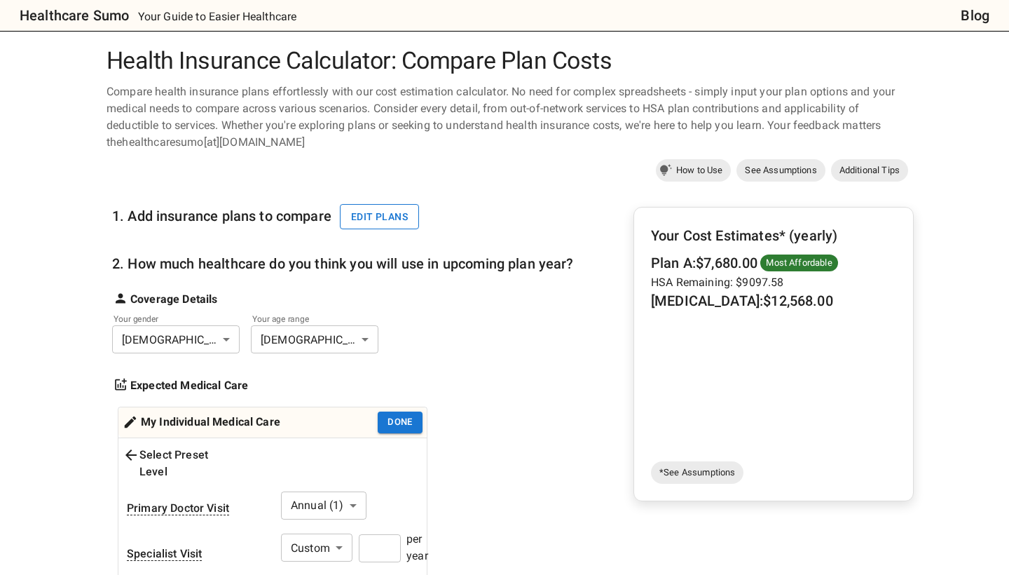
click at [374, 223] on button "Edit plans" at bounding box center [379, 217] width 79 height 26
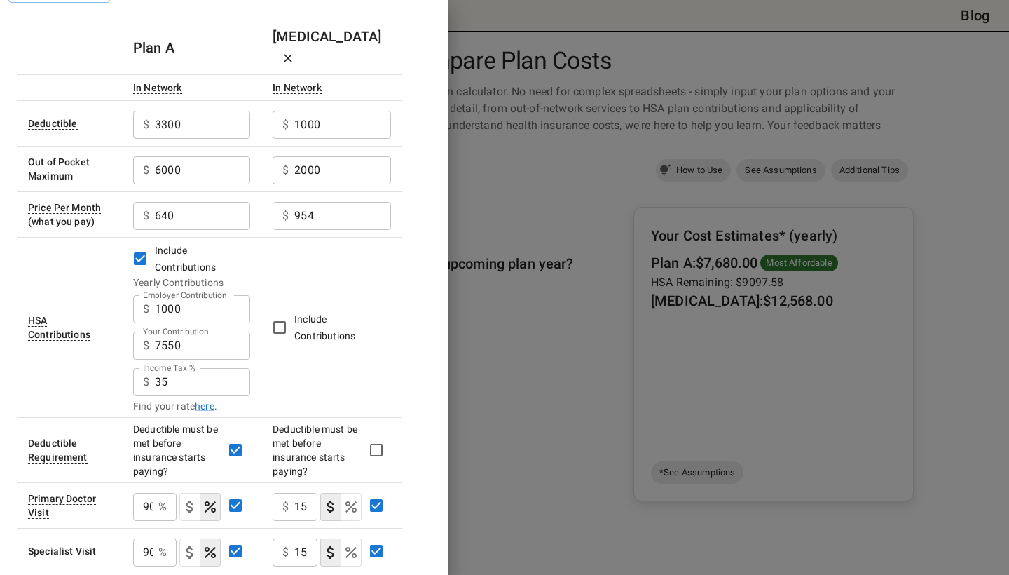
scroll to position [66, 0]
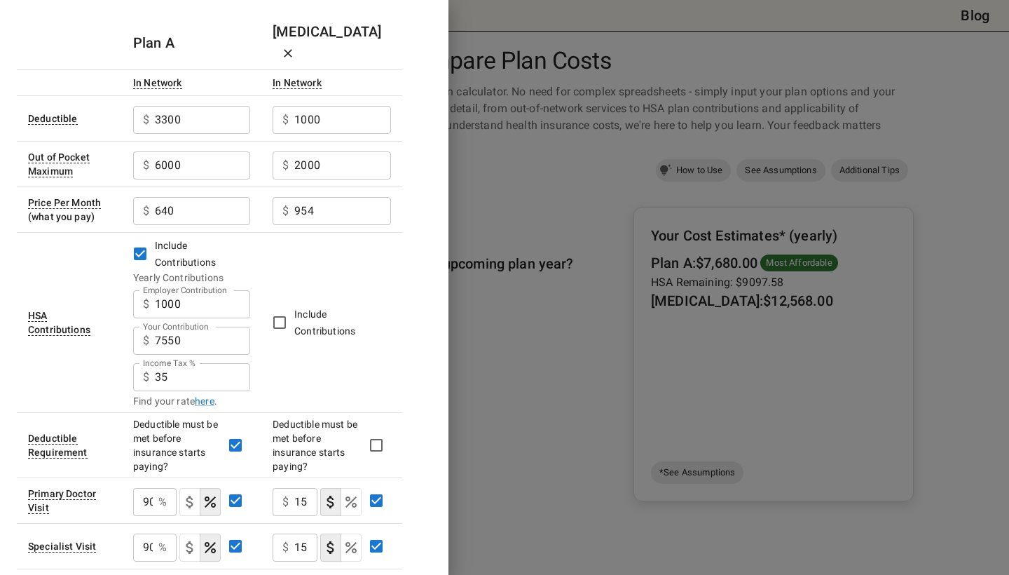
click at [851, 61] on div at bounding box center [504, 287] width 1009 height 575
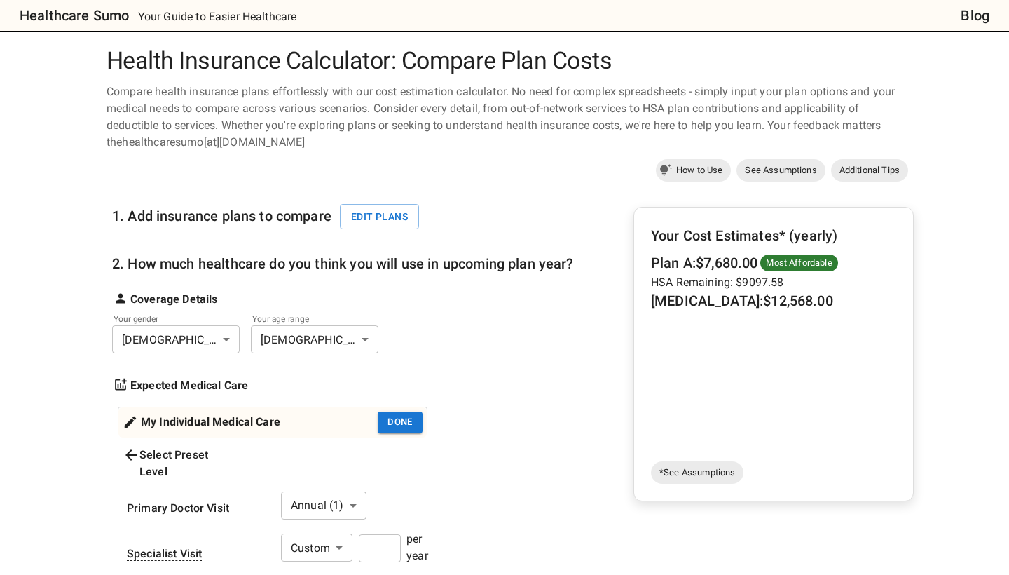
click at [765, 48] on h1 "Health Insurance Calculator: Compare Plan Costs" at bounding box center [505, 61] width 808 height 28
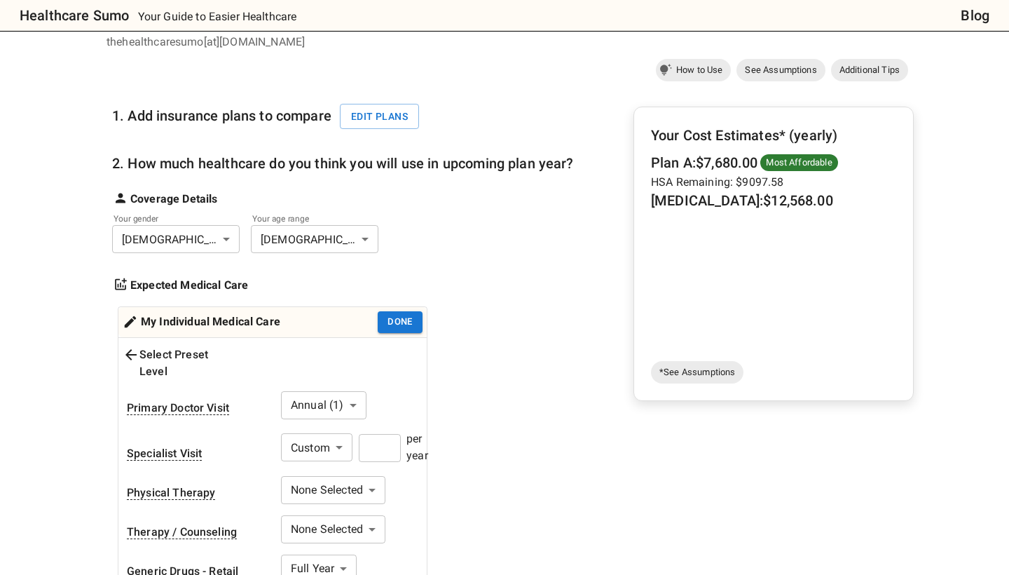
scroll to position [125, 0]
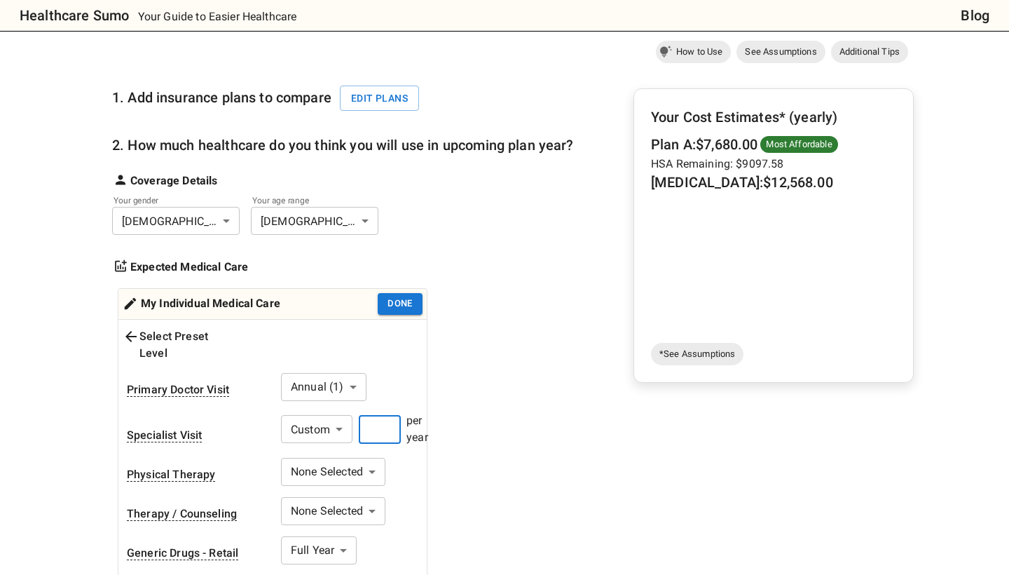
click at [384, 416] on input "*" at bounding box center [380, 430] width 42 height 28
click at [381, 417] on input "number" at bounding box center [380, 430] width 42 height 28
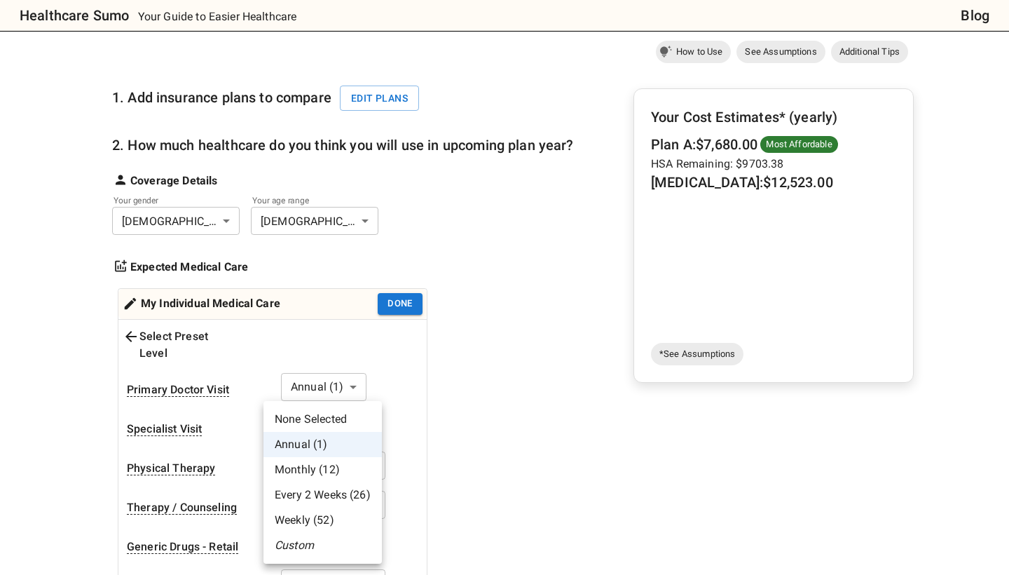
click at [337, 468] on li "Monthly (12)" at bounding box center [323, 469] width 118 height 25
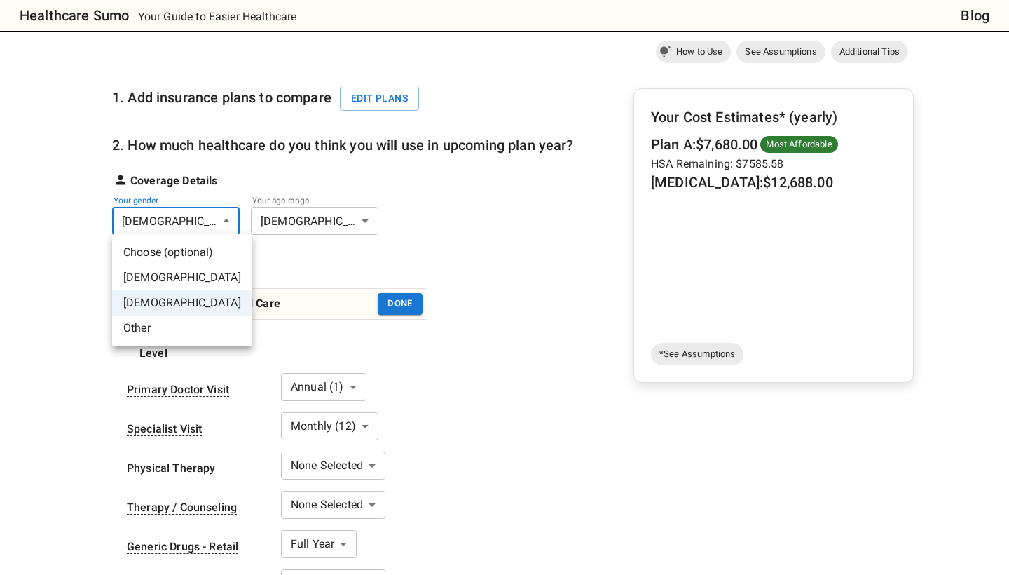
click at [193, 281] on li "[DEMOGRAPHIC_DATA]" at bounding box center [182, 277] width 140 height 25
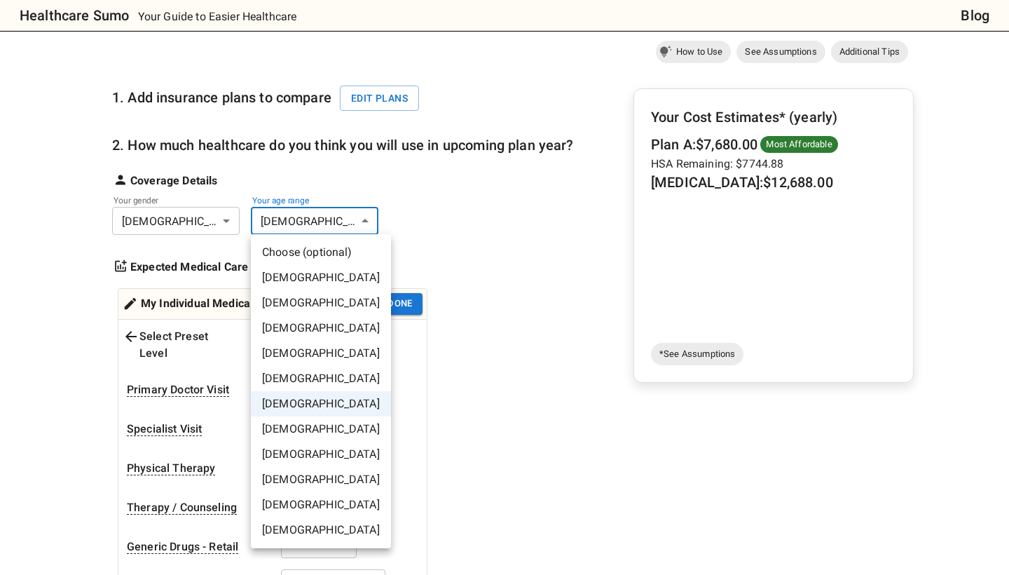
click at [294, 461] on li "[DEMOGRAPHIC_DATA]" at bounding box center [321, 454] width 140 height 25
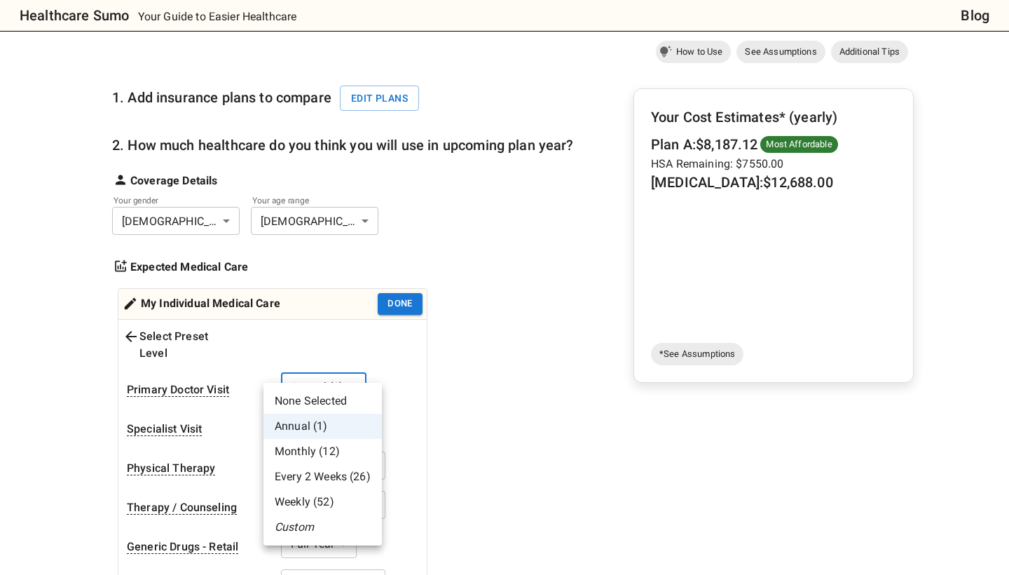
click at [308, 531] on li "Custom" at bounding box center [323, 527] width 118 height 25
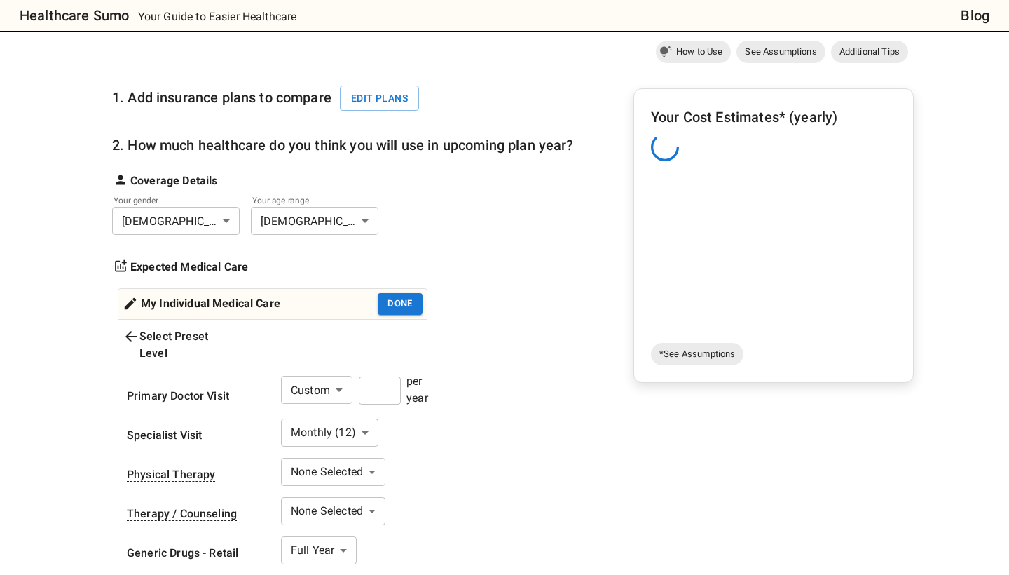
click at [374, 376] on input "number" at bounding box center [380, 390] width 42 height 28
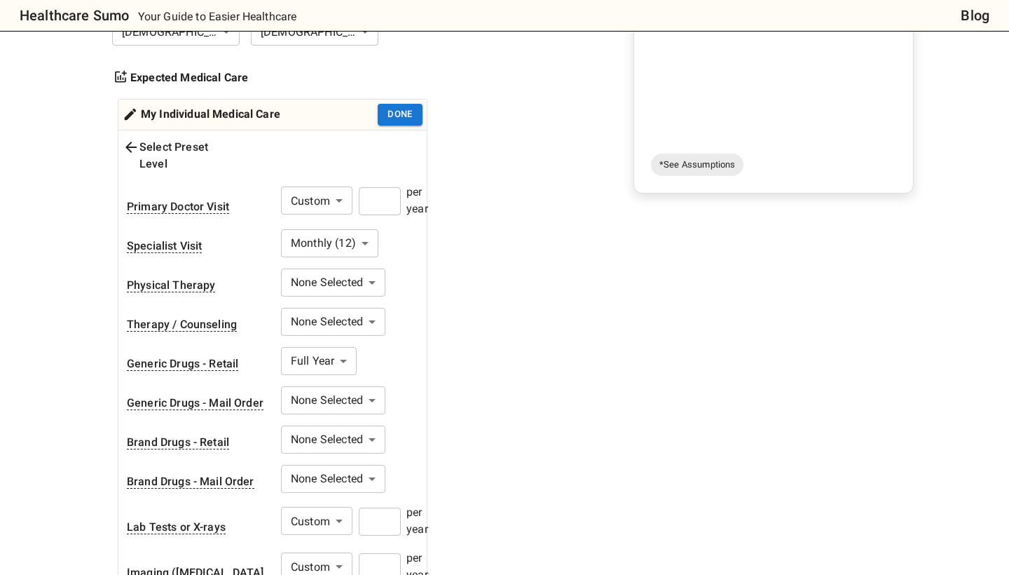
scroll to position [321, 0]
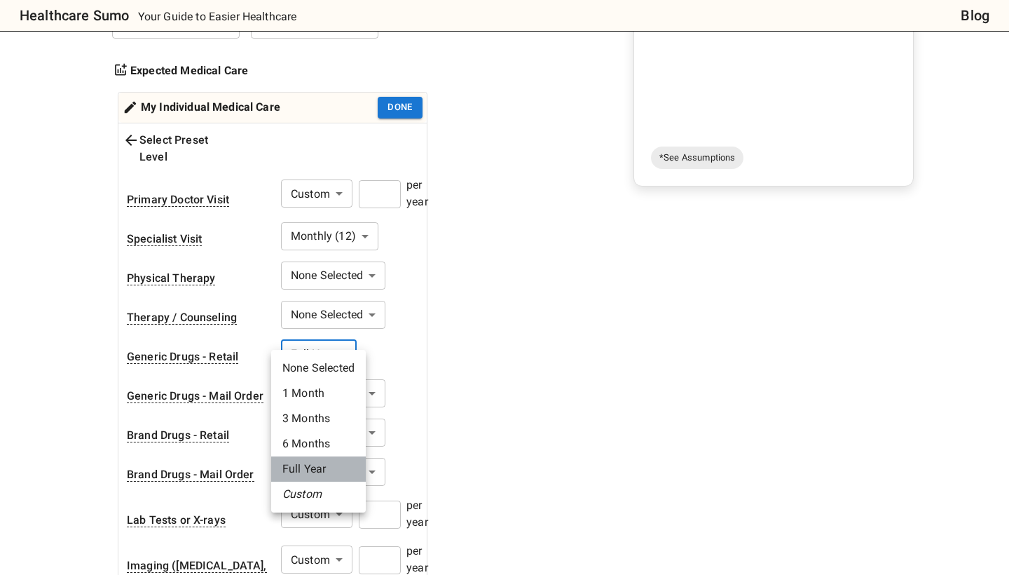
click at [330, 470] on li "Full Year" at bounding box center [318, 468] width 95 height 25
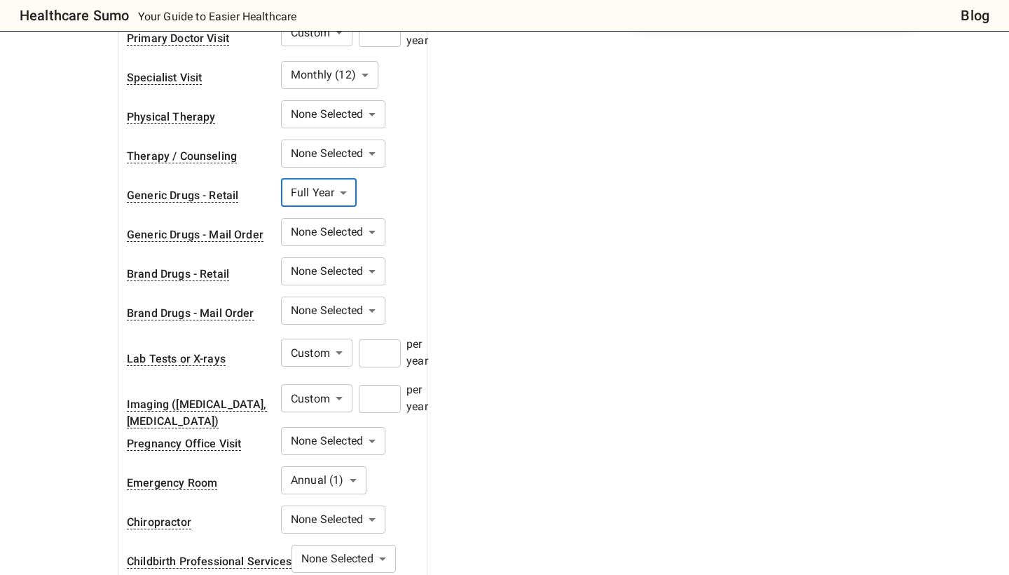
scroll to position [492, 0]
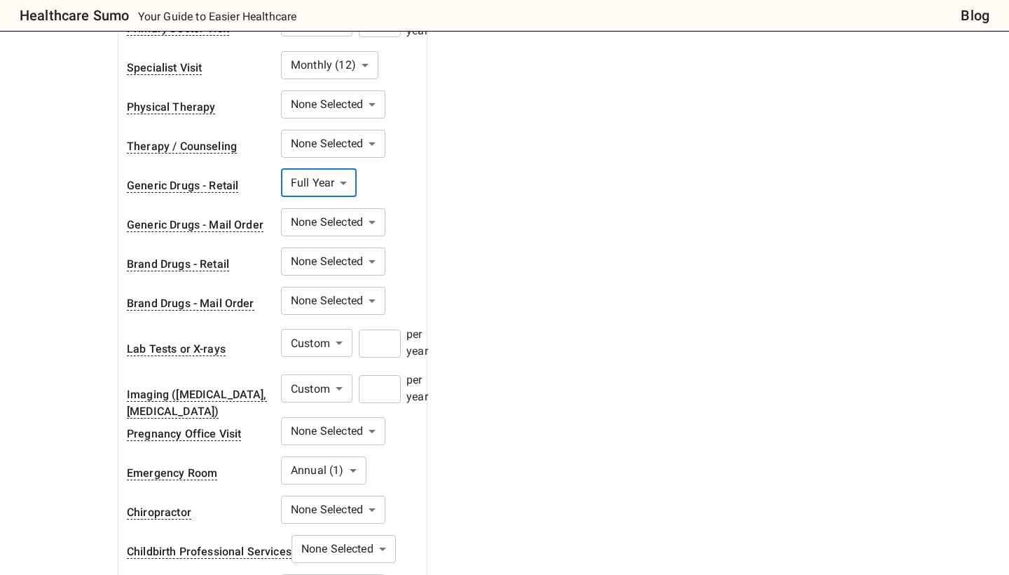
click at [379, 375] on input "*" at bounding box center [380, 389] width 42 height 28
click at [383, 375] on input "number" at bounding box center [380, 389] width 42 height 28
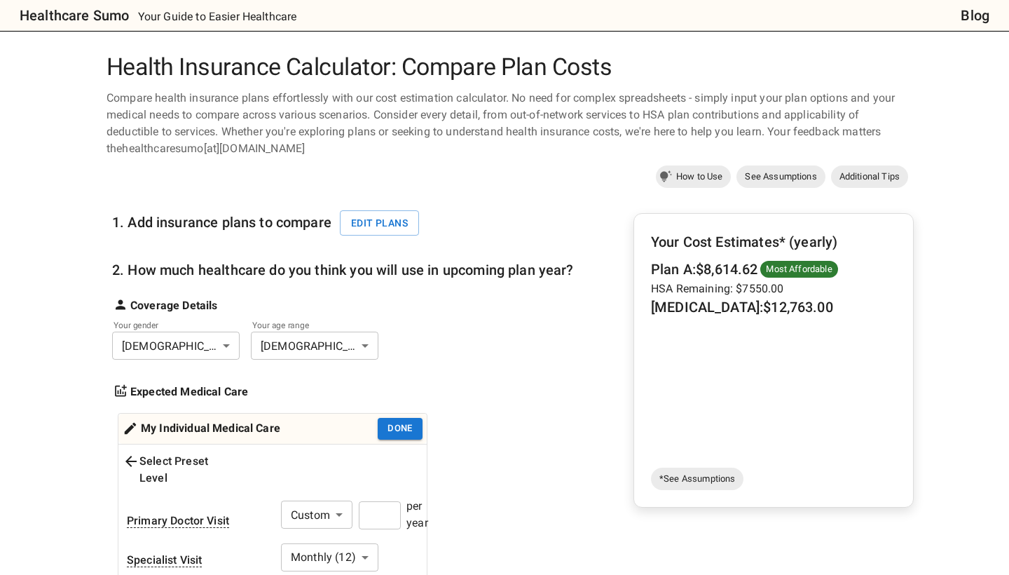
scroll to position [0, 0]
click at [375, 229] on button "Edit plans" at bounding box center [379, 223] width 79 height 26
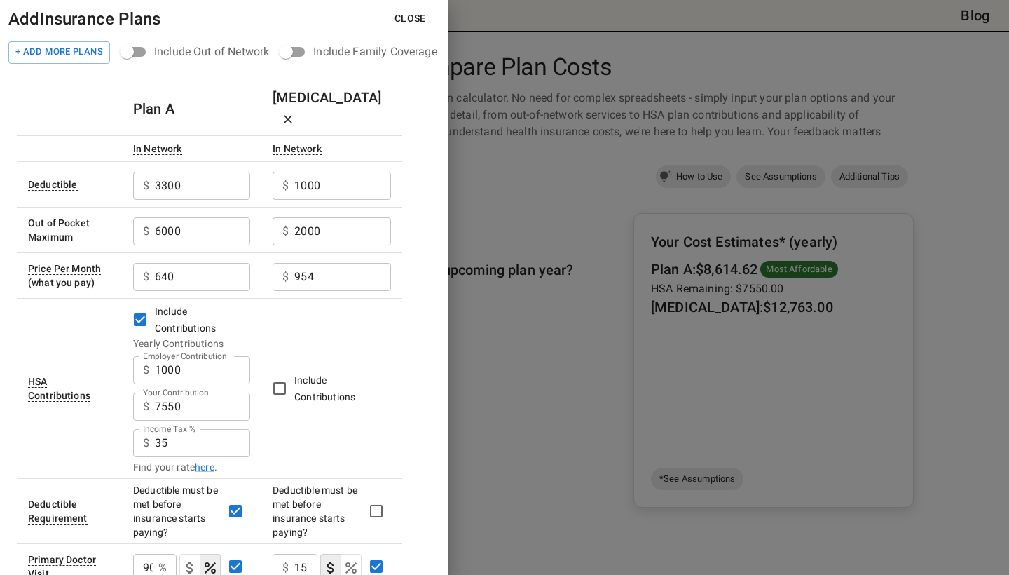
click at [407, 19] on button "Close" at bounding box center [410, 19] width 54 height 26
